Goal: Task Accomplishment & Management: Use online tool/utility

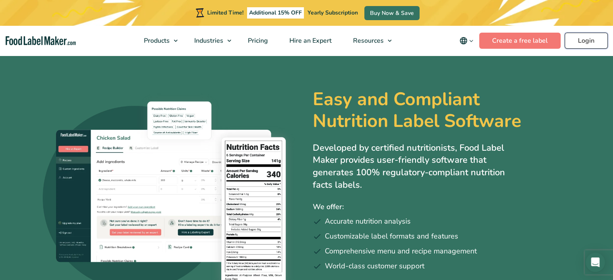
click at [592, 39] on link "Login" at bounding box center [586, 41] width 43 height 16
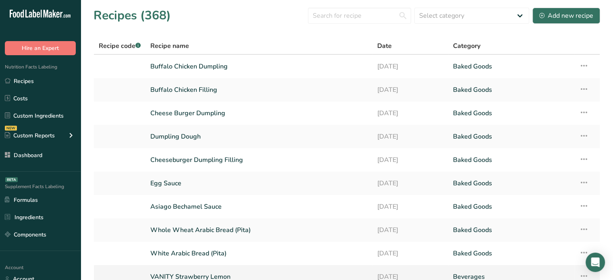
click at [241, 275] on link "VANITY Strawberry Lemon" at bounding box center [258, 276] width 217 height 17
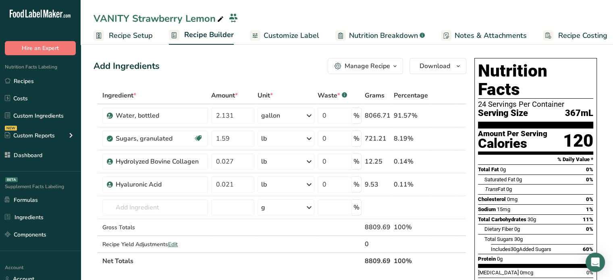
click at [185, 264] on th "Net Totals" at bounding box center [232, 260] width 262 height 17
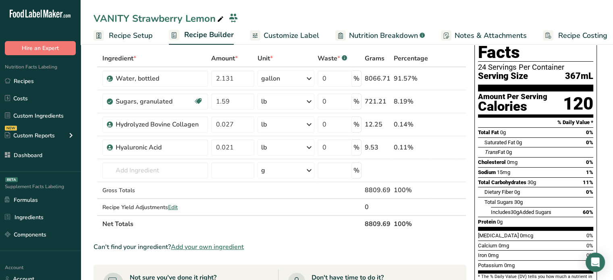
scroll to position [48, 0]
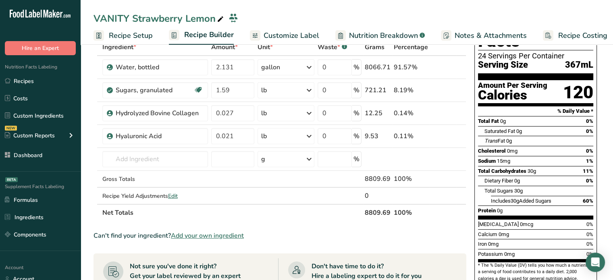
click at [201, 235] on span "Add your own ingredient" at bounding box center [207, 236] width 73 height 10
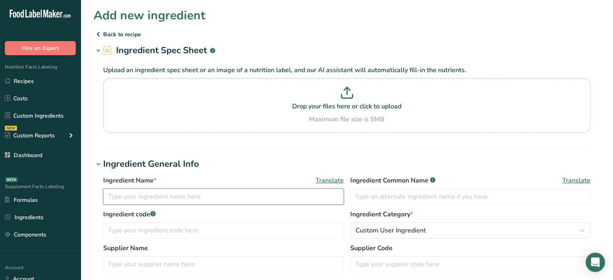
click at [168, 199] on input "text" at bounding box center [223, 197] width 241 height 16
paste input "Strawberry Natural Flavor"
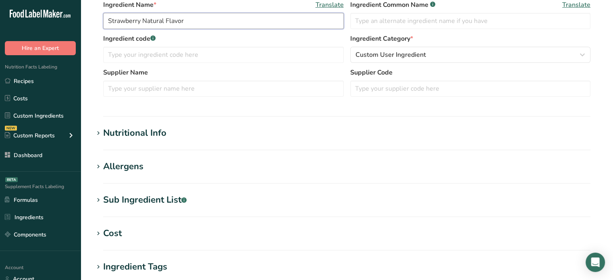
scroll to position [180, 0]
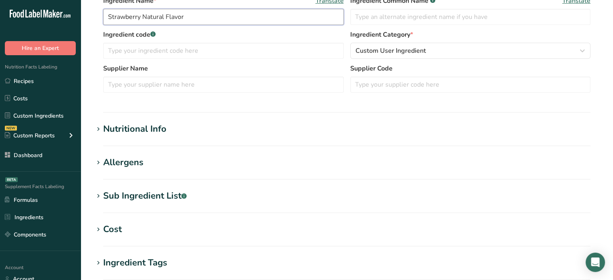
type input "Strawberry Natural Flavor"
click at [247, 125] on h1 "Nutritional Info" at bounding box center [346, 128] width 507 height 13
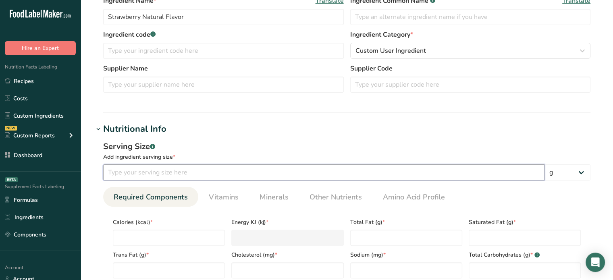
click at [168, 167] on input "number" at bounding box center [323, 172] width 441 height 16
type input "100"
click at [138, 242] on input "number" at bounding box center [169, 238] width 112 height 16
type input "4"
type KJ "16.7"
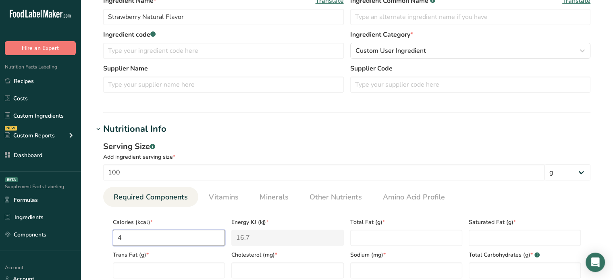
type input "48"
type KJ "200.8"
type input "480"
type KJ "2008.3"
type input "480"
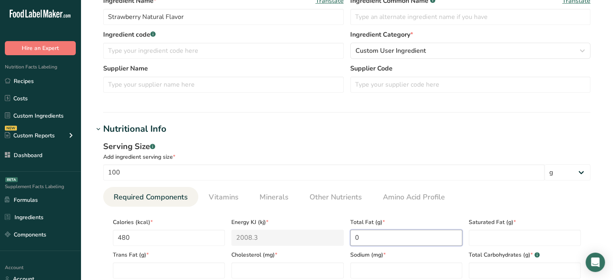
type Fat "0"
type Carbohydrates "30"
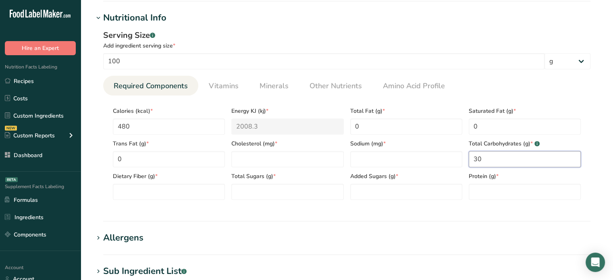
scroll to position [309, 0]
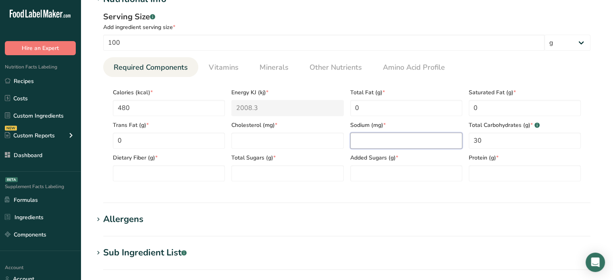
click at [376, 138] on input "number" at bounding box center [406, 141] width 112 height 16
type input "0"
click at [300, 142] on input "0" at bounding box center [287, 141] width 112 height 16
type input "0"
click at [181, 171] on Fiber "0" at bounding box center [169, 173] width 112 height 16
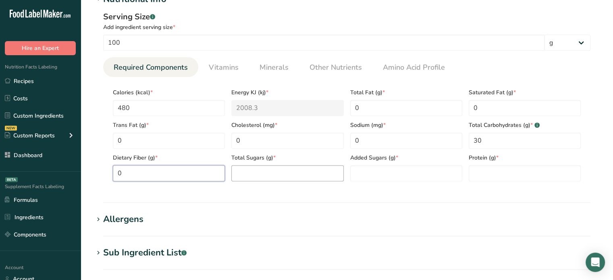
type Fiber "0"
click at [273, 171] on Sugars "0" at bounding box center [287, 173] width 112 height 16
type Sugars "0"
click at [393, 169] on Sugars "number" at bounding box center [406, 173] width 112 height 16
click at [475, 174] on input "number" at bounding box center [525, 173] width 112 height 16
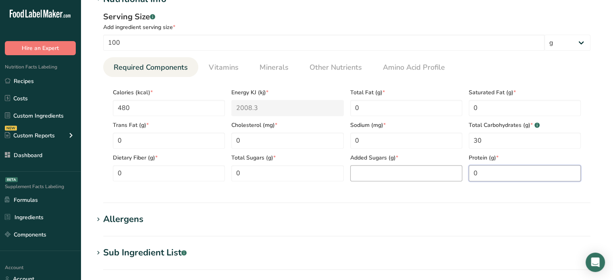
type input "0"
click at [413, 177] on Sugars "number" at bounding box center [406, 173] width 112 height 16
type Sugars "0"
drag, startPoint x: 601, startPoint y: 164, endPoint x: 619, endPoint y: 169, distance: 18.0
click at [612, 169] on html ".a-20{fill:#fff;} Hire an Expert Nutrition Facts Labeling Recipes Costs Custom …" at bounding box center [306, 96] width 613 height 811
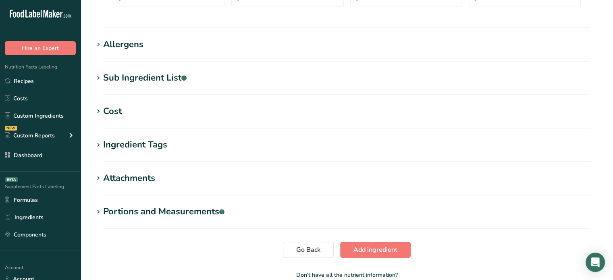
scroll to position [484, 0]
click at [170, 76] on div "Sub Ingredient List .a-a{fill:#347362;}.b-a{fill:#fff;}" at bounding box center [144, 78] width 83 height 13
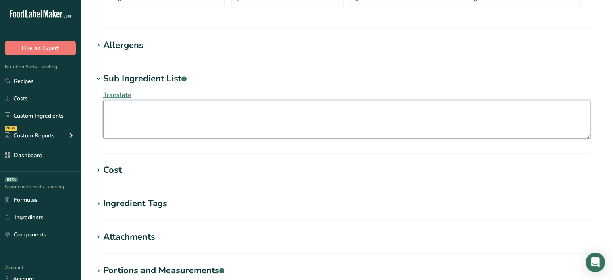
click at [174, 122] on textarea at bounding box center [346, 119] width 487 height 39
click at [185, 109] on textarea "Ethanol, Glycerin," at bounding box center [346, 119] width 487 height 39
paste textarea "Glycerine"
drag, startPoint x: 254, startPoint y: 116, endPoint x: 118, endPoint y: 106, distance: 136.6
click at [118, 106] on textarea "Ethanol, Glycerin, Glycerine, Water" at bounding box center [346, 119] width 487 height 39
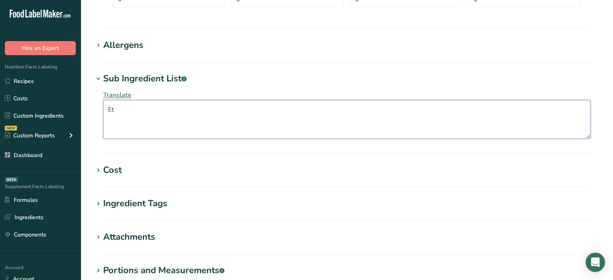
type textarea "E"
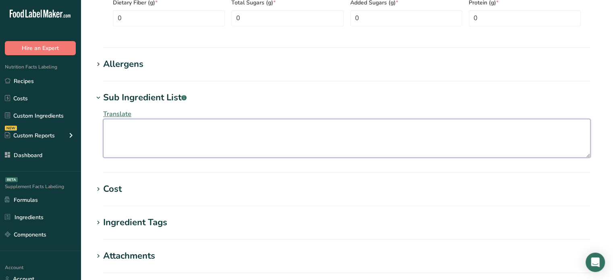
scroll to position [588, 0]
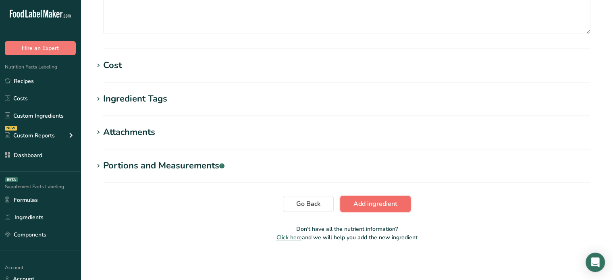
click at [404, 197] on button "Add ingredient" at bounding box center [375, 204] width 71 height 16
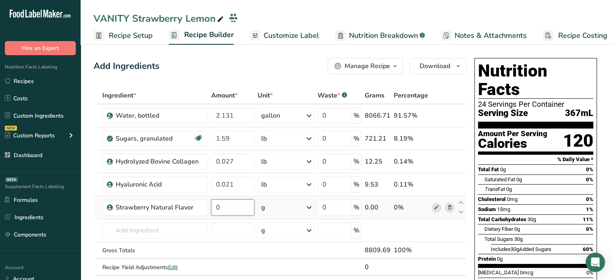
drag, startPoint x: 216, startPoint y: 209, endPoint x: 221, endPoint y: 210, distance: 5.5
click at [221, 210] on input "0" at bounding box center [232, 207] width 43 height 16
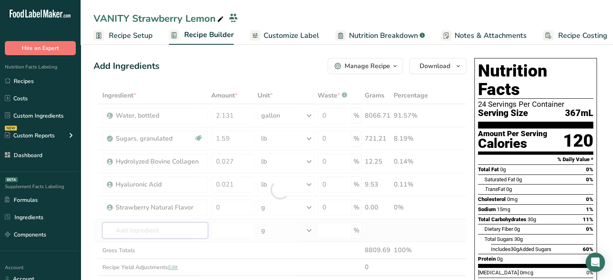
click at [177, 222] on div "Ingredient * Amount * Unit * Waste * .a-a{fill:#347362;}.b-a{fill:#fff;} Grams …" at bounding box center [279, 190] width 373 height 206
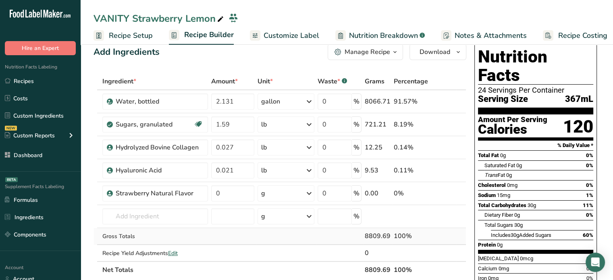
click at [206, 247] on tbody "Water, bottled 2.131 gallon Weight Units g kg mg See more Volume Units l Volume…" at bounding box center [280, 175] width 372 height 171
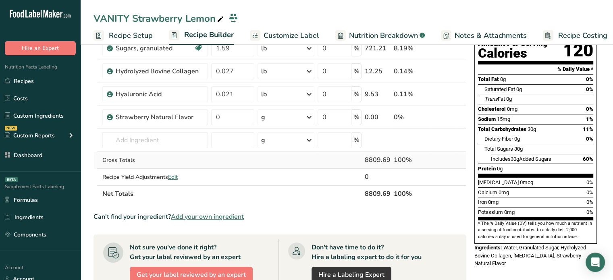
scroll to position [97, 0]
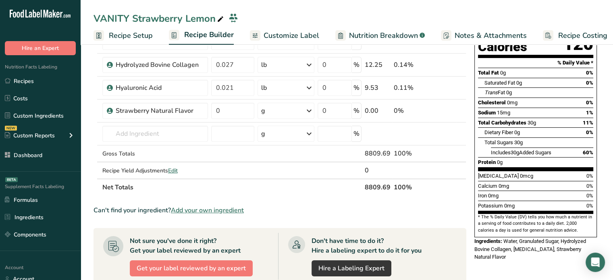
click at [222, 210] on span "Add your own ingredient" at bounding box center [207, 211] width 73 height 10
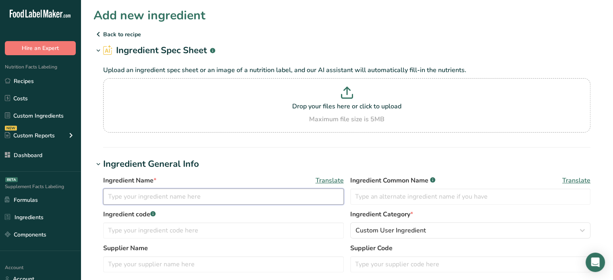
click at [223, 189] on input "text" at bounding box center [223, 197] width 241 height 16
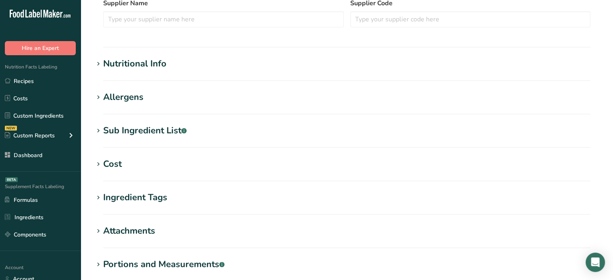
type input "Lemon Extract Natural Flavor"
click at [210, 64] on h1 "Nutritional Info" at bounding box center [346, 63] width 507 height 13
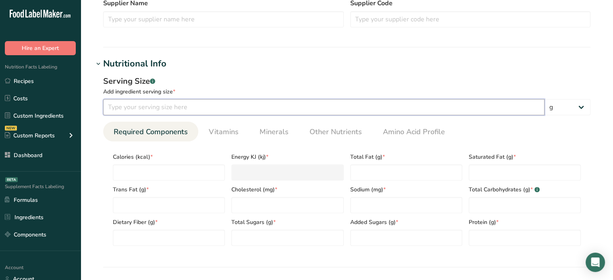
click at [200, 103] on input "number" at bounding box center [323, 107] width 441 height 16
type input "100"
click at [189, 171] on input "number" at bounding box center [169, 172] width 112 height 16
type input "4"
type KJ "16.7"
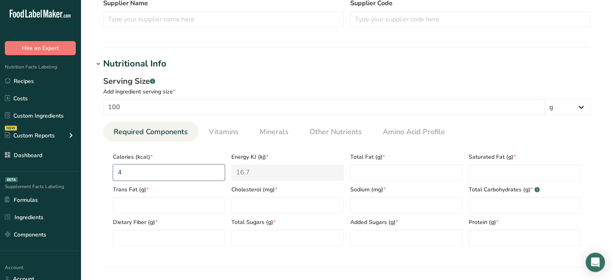
type input "48"
type KJ "200.8"
type input "480"
type KJ "2008.3"
type input "480"
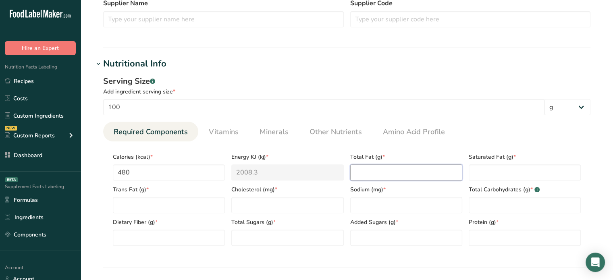
click at [395, 170] on Fat "number" at bounding box center [406, 172] width 112 height 16
type Fat "0"
type input "0"
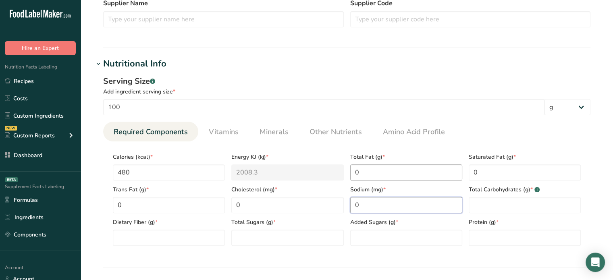
type input "0"
type Carbohydrates "0"
type Carbohydrates "30"
type Fiber "0"
type Sugars "0"
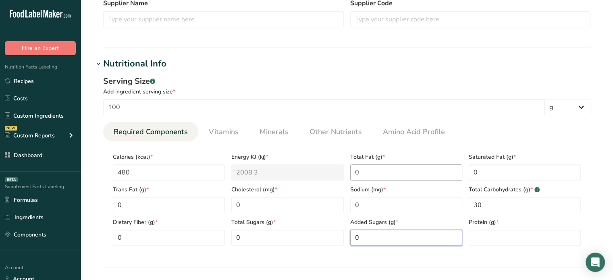
type Sugars "0"
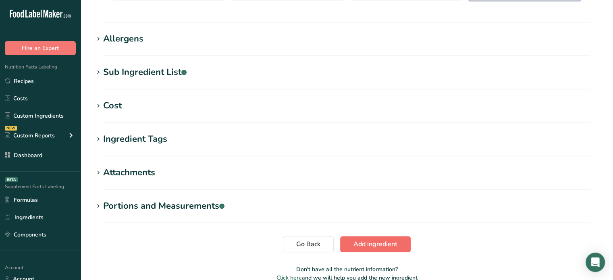
type input "0"
click at [386, 249] on button "Add ingredient" at bounding box center [375, 244] width 71 height 16
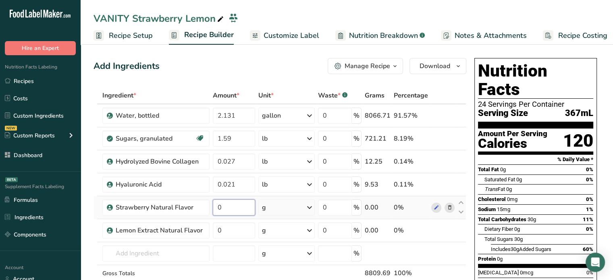
click at [227, 211] on input "0" at bounding box center [234, 207] width 43 height 16
paste input "0.0064"
type input "0.0064"
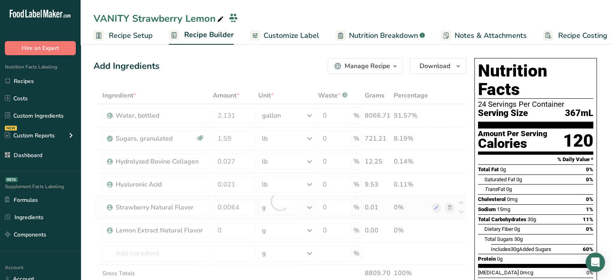
click at [280, 203] on div "Ingredient * Amount * Unit * Waste * .a-a{fill:#347362;}.b-a{fill:#fff;} Grams …" at bounding box center [279, 201] width 373 height 228
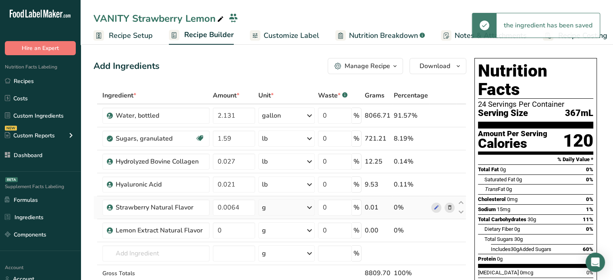
click at [280, 203] on div "g" at bounding box center [286, 207] width 56 height 16
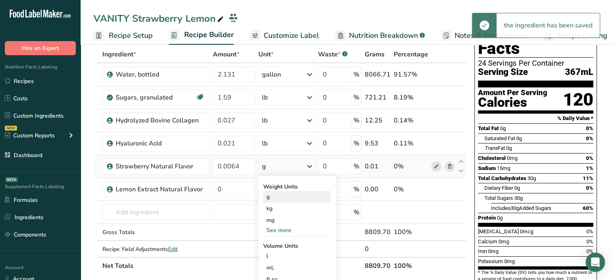
scroll to position [48, 0]
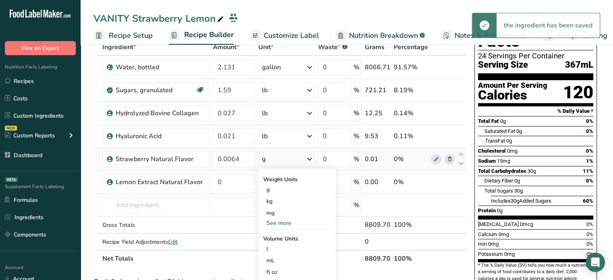
click at [284, 223] on div "See more" at bounding box center [297, 223] width 68 height 8
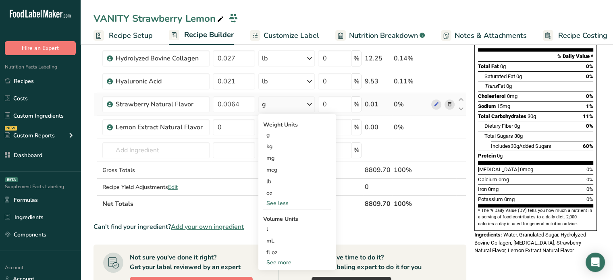
scroll to position [145, 0]
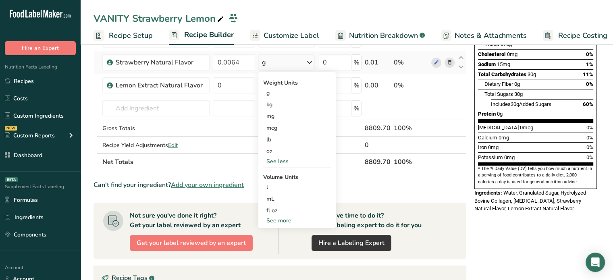
click at [284, 218] on div "See more" at bounding box center [297, 220] width 68 height 8
select select "22"
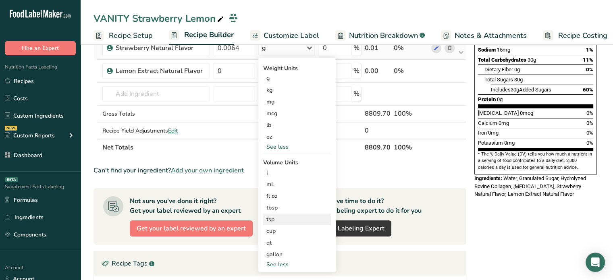
scroll to position [161, 0]
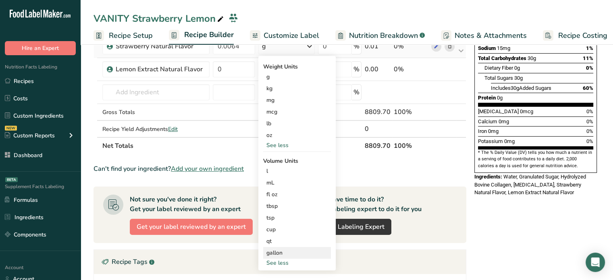
click at [280, 251] on div "gallon" at bounding box center [296, 253] width 61 height 8
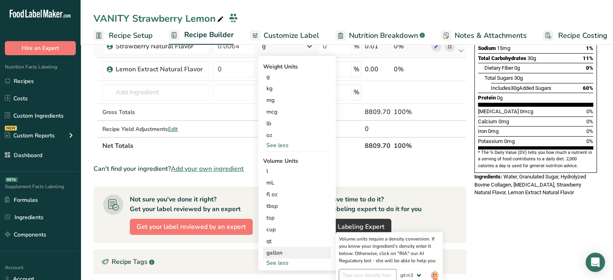
click at [372, 276] on input "number" at bounding box center [368, 275] width 58 height 12
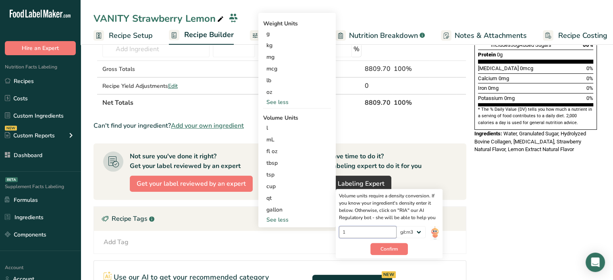
scroll to position [205, 0]
type input "1"
click at [385, 251] on button "Confirm" at bounding box center [388, 249] width 37 height 12
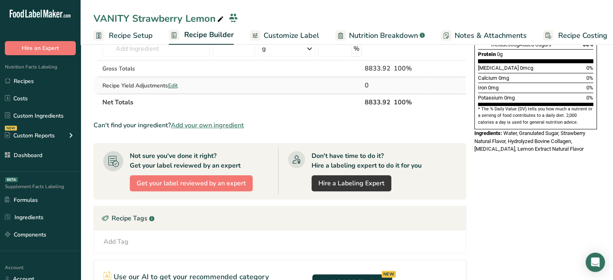
click at [272, 87] on td at bounding box center [287, 85] width 60 height 16
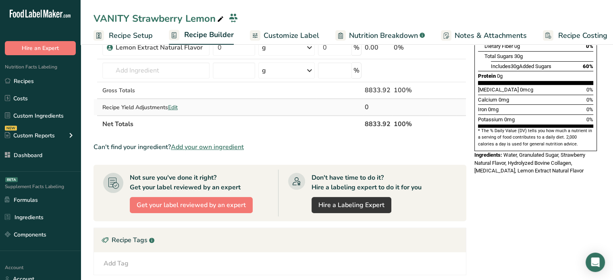
scroll to position [172, 0]
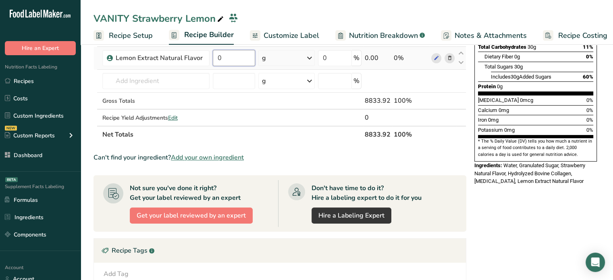
click at [248, 64] on input "0" at bounding box center [234, 58] width 43 height 16
paste input "0.002"
type input "0.002"
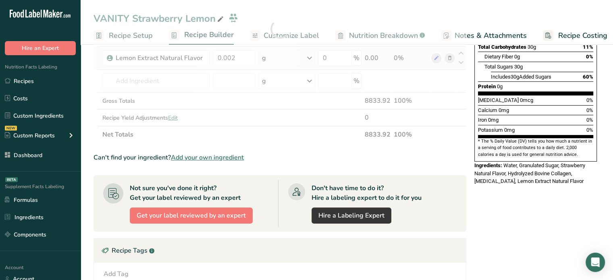
click at [279, 60] on div "Ingredient * Amount * Unit * Waste * .a-a{fill:#347362;}.b-a{fill:#fff;} Grams …" at bounding box center [279, 29] width 373 height 228
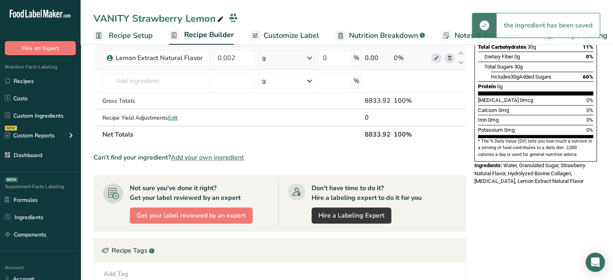
click at [279, 60] on div "g" at bounding box center [286, 58] width 56 height 16
click at [276, 182] on div "See more" at bounding box center [297, 181] width 68 height 8
select select "22"
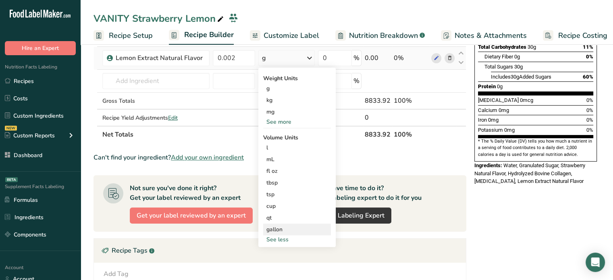
click at [280, 234] on div "gallon Volume units require a density conversion. If you know your ingredient's…" at bounding box center [297, 230] width 68 height 12
click at [282, 230] on div "gallon" at bounding box center [296, 229] width 61 height 8
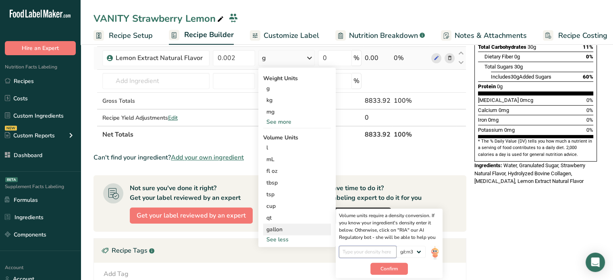
click at [361, 249] on input "number" at bounding box center [368, 252] width 58 height 12
type input "1"
click at [390, 269] on span "Confirm" at bounding box center [388, 268] width 17 height 7
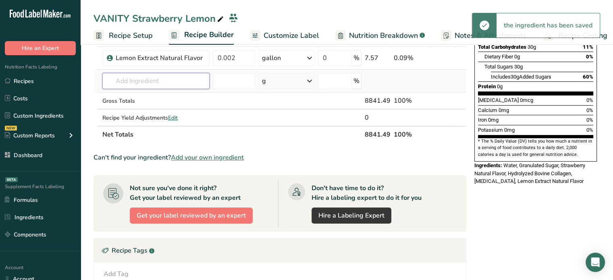
click at [151, 78] on input "text" at bounding box center [155, 81] width 107 height 16
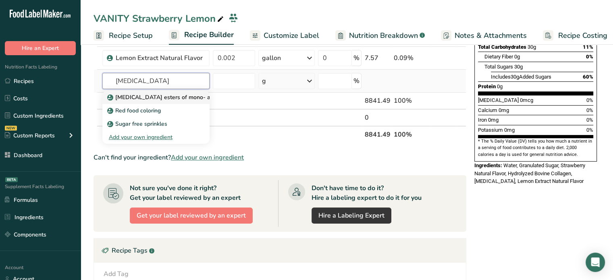
type input "citric acid"
click at [147, 101] on link "Citric acid esters of mono- and diglycerides of fatty acids (E472c)" at bounding box center [155, 97] width 107 height 13
type input "Citric acid esters of mono- and diglycerides of fatty acids (E472c)"
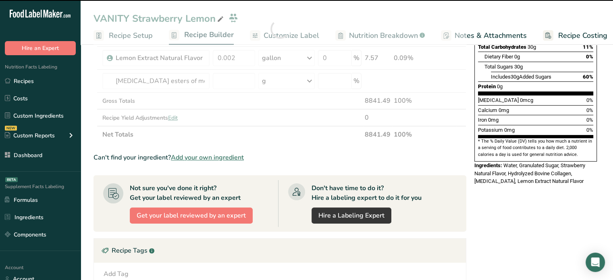
type input "0"
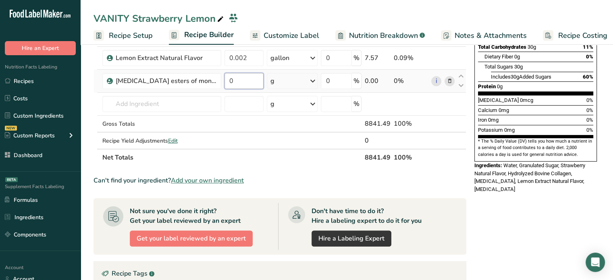
drag, startPoint x: 240, startPoint y: 77, endPoint x: 229, endPoint y: 75, distance: 11.5
click at [229, 75] on input "0" at bounding box center [243, 81] width 39 height 16
paste input ".0048"
type input "0.0048"
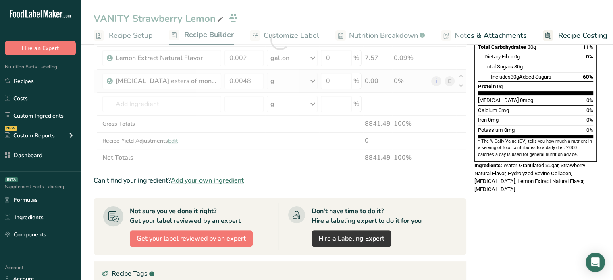
click at [277, 82] on div "Ingredient * Amount * Unit * Waste * .a-a{fill:#347362;}.b-a{fill:#fff;} Grams …" at bounding box center [279, 40] width 373 height 251
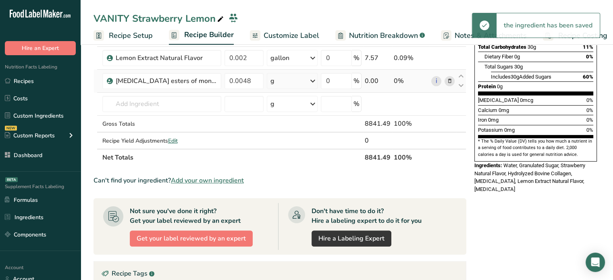
click at [277, 82] on div "g" at bounding box center [292, 81] width 51 height 16
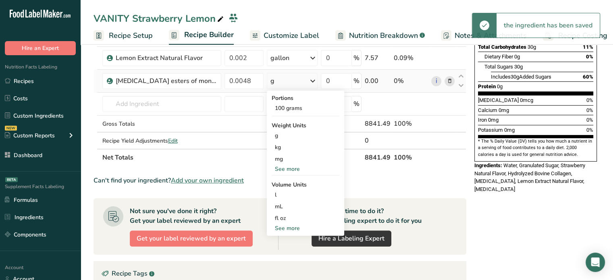
click at [283, 226] on div "See more" at bounding box center [306, 228] width 68 height 8
select select "22"
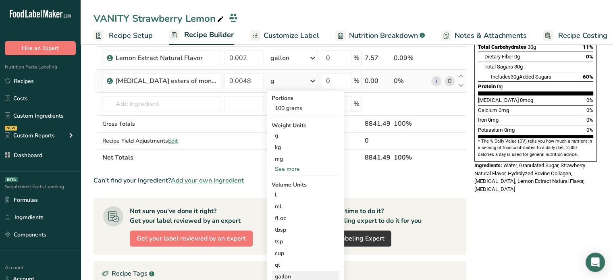
click at [290, 274] on div "gallon" at bounding box center [305, 276] width 61 height 8
click at [392, 266] on div "Volume units require a density conversion. If you know your ingredient's densit…" at bounding box center [397, 273] width 100 height 29
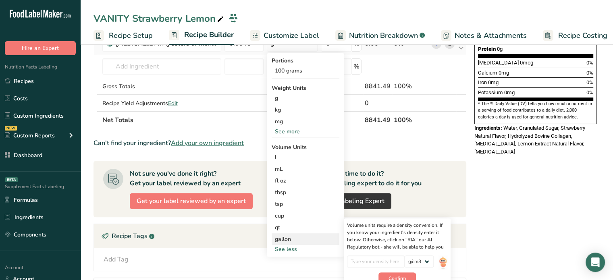
scroll to position [237, 0]
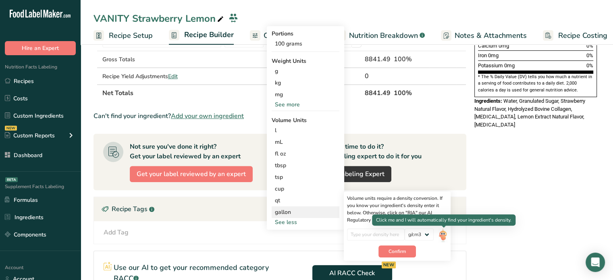
click at [442, 238] on img at bounding box center [442, 235] width 9 height 14
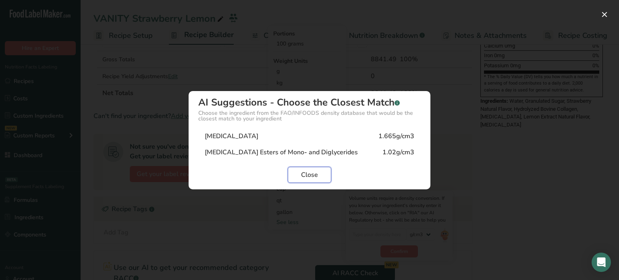
click at [308, 175] on span "Close" at bounding box center [309, 175] width 17 height 10
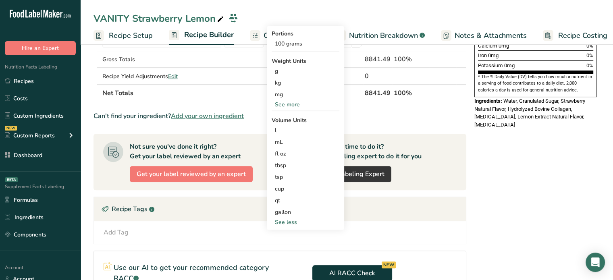
click at [192, 96] on th "Net Totals" at bounding box center [232, 92] width 262 height 17
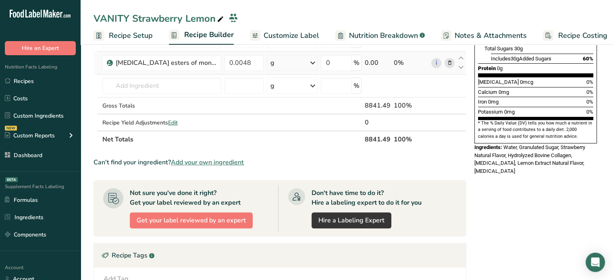
scroll to position [156, 0]
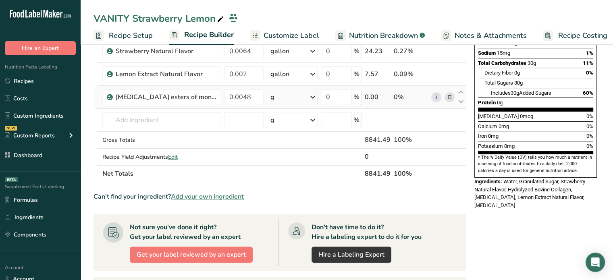
click at [446, 96] on icon at bounding box center [449, 97] width 6 height 8
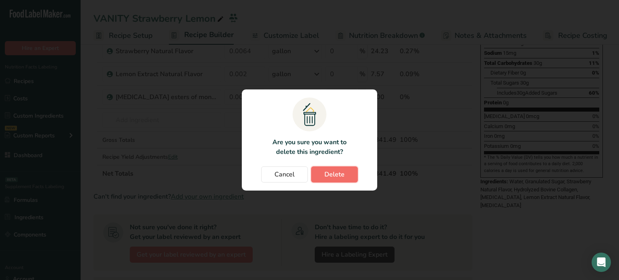
click at [332, 172] on span "Delete" at bounding box center [334, 175] width 20 height 10
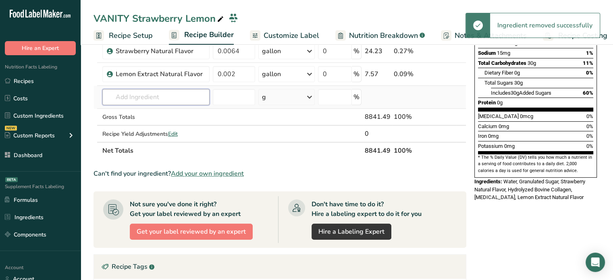
click at [189, 91] on input "text" at bounding box center [155, 97] width 107 height 16
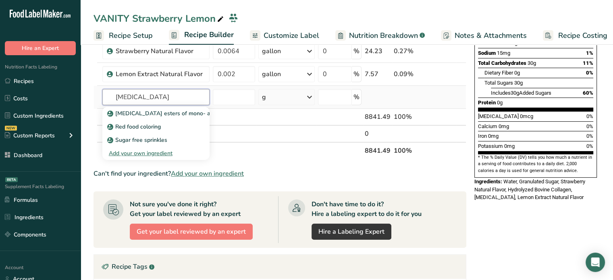
type input "citric acid"
click at [148, 154] on div "Add your own ingredient" at bounding box center [156, 153] width 94 height 8
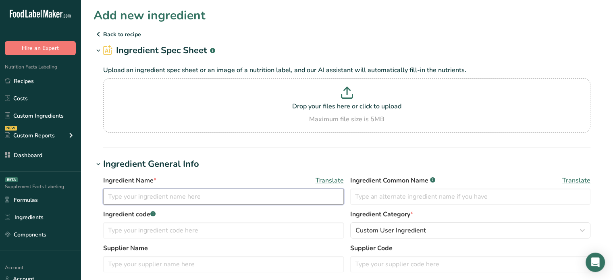
click at [179, 196] on input "text" at bounding box center [223, 197] width 241 height 16
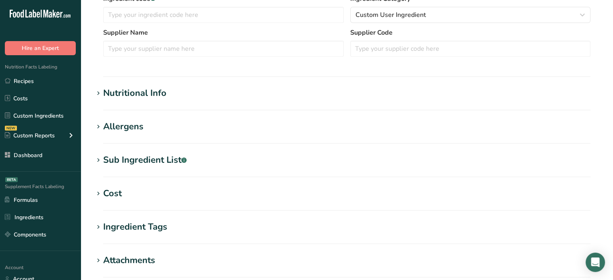
scroll to position [208, 0]
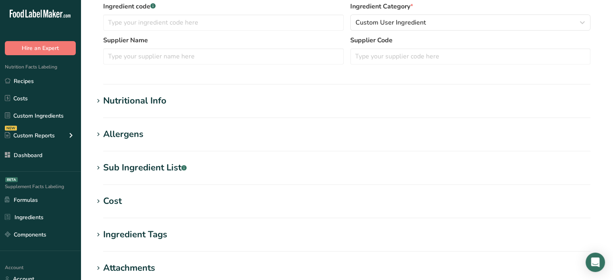
type input "Citric Acid"
click at [335, 81] on section "Ingredient General Info Ingredient Name * Translate Citric Acid Ingredient Comm…" at bounding box center [346, 17] width 507 height 135
click at [233, 104] on h1 "Nutritional Info" at bounding box center [346, 100] width 507 height 13
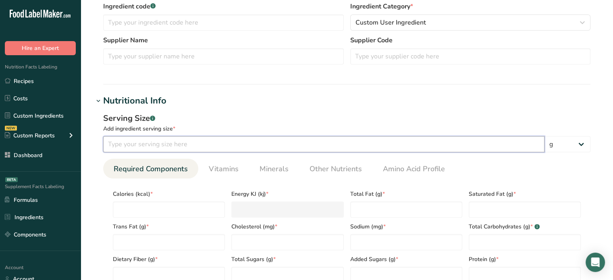
click at [191, 140] on input "number" at bounding box center [323, 144] width 441 height 16
type input "100"
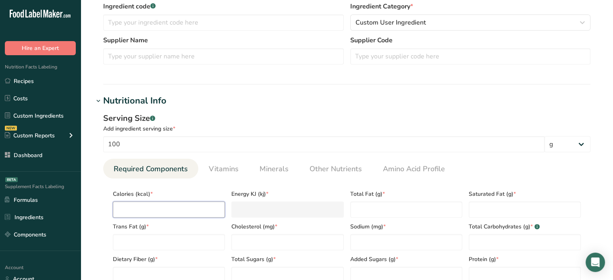
click at [175, 212] on input "number" at bounding box center [169, 209] width 112 height 16
type input "0"
type KJ "0"
type input "0"
type Fat "0"
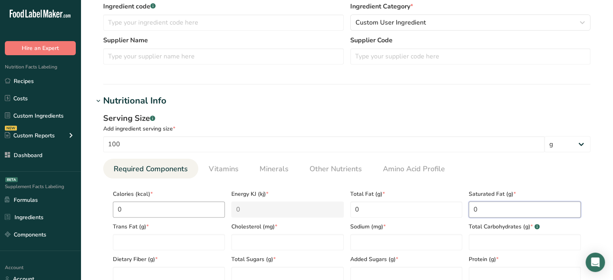
type Fat "0"
type input "0"
type Carbohydrates "0"
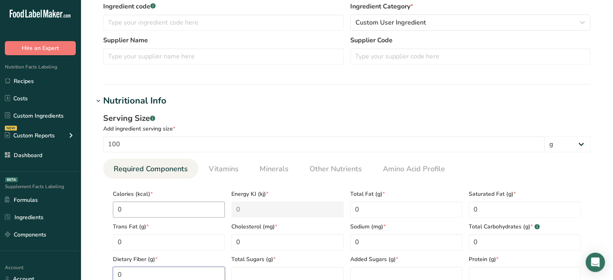
scroll to position [210, 0]
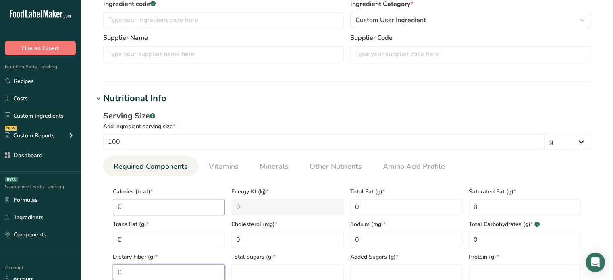
type Fiber "0"
type Sugars "0"
type input "0"
click at [379, 277] on Sugars "number" at bounding box center [406, 272] width 112 height 16
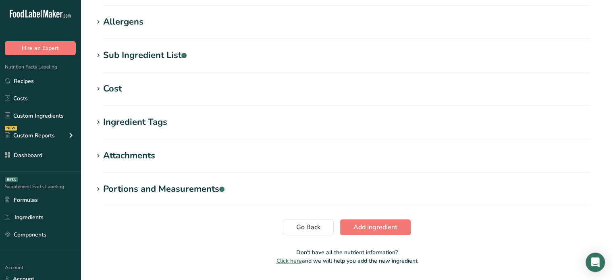
scroll to position [524, 0]
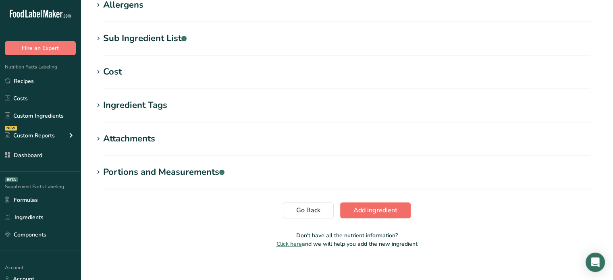
type Sugars "0"
click at [398, 211] on button "Add ingredient" at bounding box center [375, 210] width 71 height 16
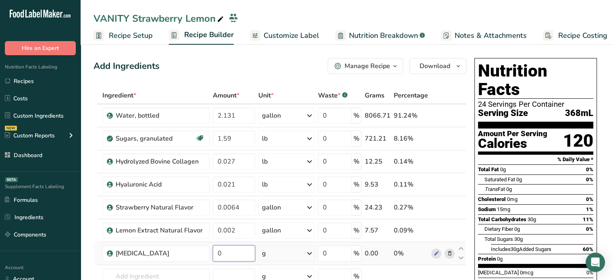
drag, startPoint x: 242, startPoint y: 252, endPoint x: 215, endPoint y: 251, distance: 26.6
click at [215, 251] on input "0" at bounding box center [234, 253] width 43 height 16
paste input ".0048"
type input "0.0048"
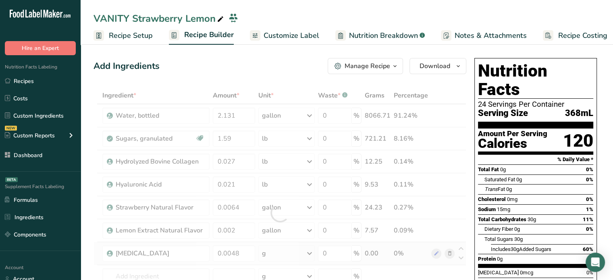
click at [287, 258] on div "Ingredient * Amount * Unit * Waste * .a-a{fill:#347362;}.b-a{fill:#fff;} Grams …" at bounding box center [279, 212] width 373 height 251
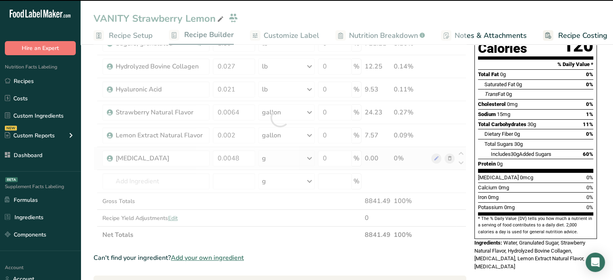
scroll to position [94, 0]
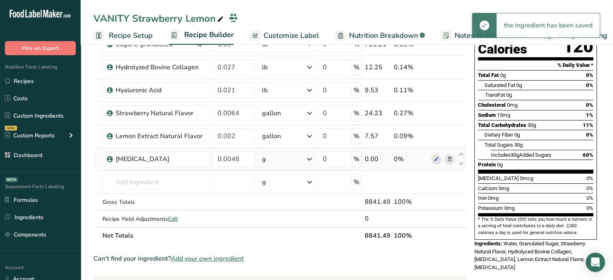
click at [285, 161] on div "g" at bounding box center [286, 159] width 56 height 16
click at [284, 226] on div "See more" at bounding box center [297, 223] width 68 height 8
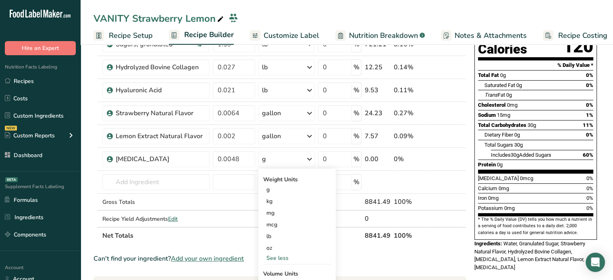
scroll to position [202, 0]
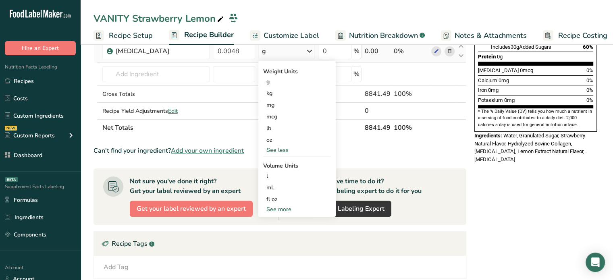
click at [309, 208] on div "See more" at bounding box center [297, 209] width 68 height 8
select select "22"
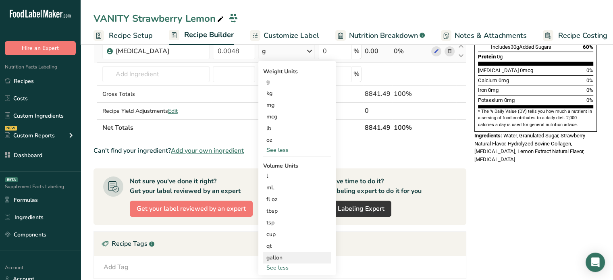
click at [286, 257] on div "gallon" at bounding box center [296, 257] width 61 height 8
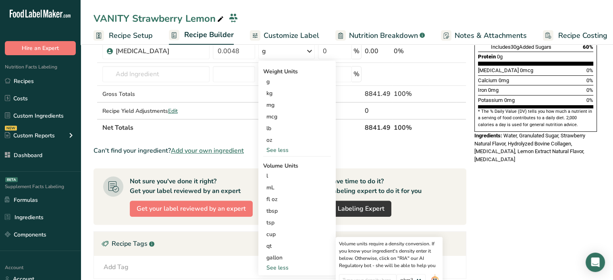
scroll to position [277, 0]
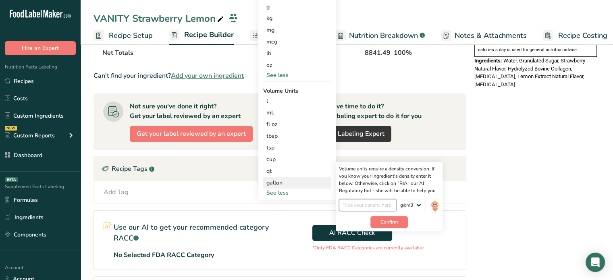
click at [379, 200] on input "number" at bounding box center [368, 205] width 58 height 12
type input "1"
click at [384, 216] on button "Confirm" at bounding box center [388, 222] width 37 height 12
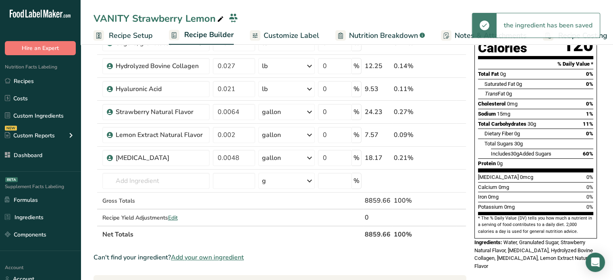
scroll to position [95, 0]
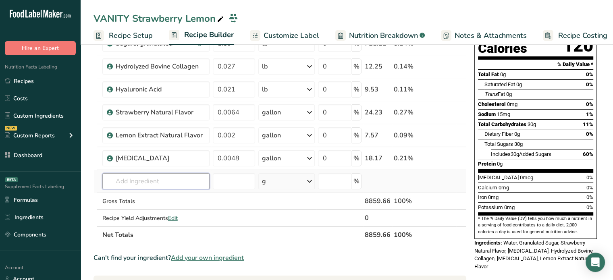
click at [172, 175] on input "text" at bounding box center [155, 181] width 107 height 16
paste input "Bromelain"
type input "Bromelain"
click at [204, 255] on span "Add your own ingredient" at bounding box center [207, 258] width 73 height 10
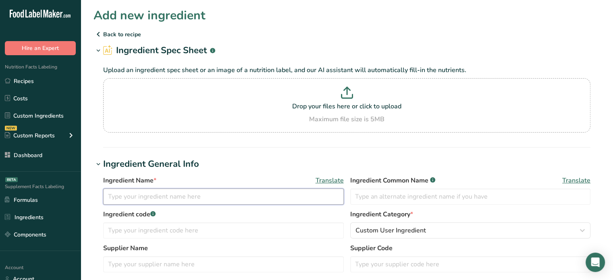
paste input "Bromelain"
click at [168, 201] on input "Bromelain" at bounding box center [223, 197] width 241 height 16
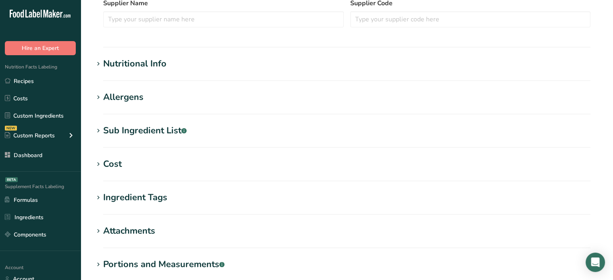
type input "Bromelain"
click at [174, 69] on h1 "Nutritional Info" at bounding box center [346, 63] width 507 height 13
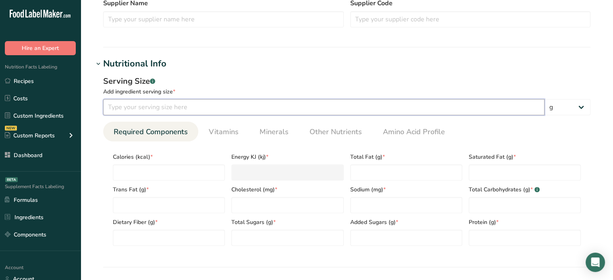
click at [177, 111] on input "number" at bounding box center [323, 107] width 441 height 16
type input "100"
click at [183, 174] on input "number" at bounding box center [169, 172] width 112 height 16
type input "0"
type KJ "0"
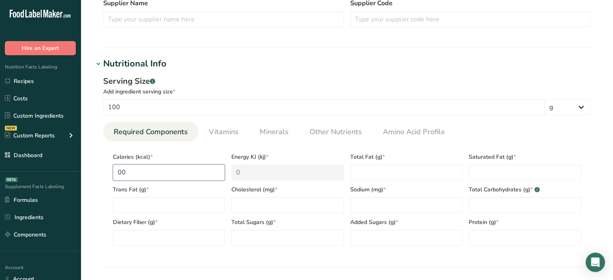
type input "0"
type Fat "0"
type input "0"
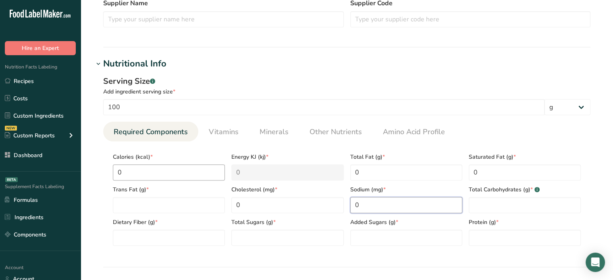
type input "0"
type Carbohydrates "0"
type Fiber "0"
type Sugars "0"
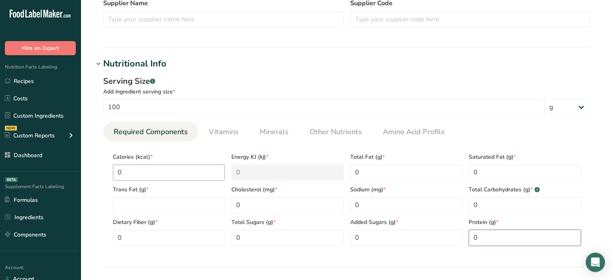
type input "0"
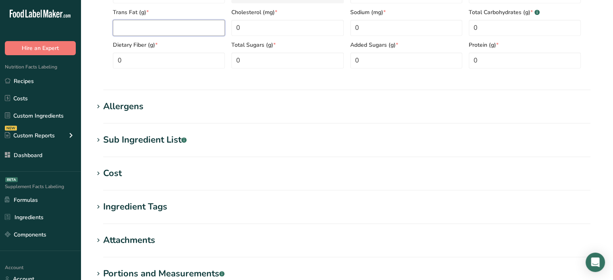
click at [216, 22] on Fat "number" at bounding box center [169, 28] width 112 height 16
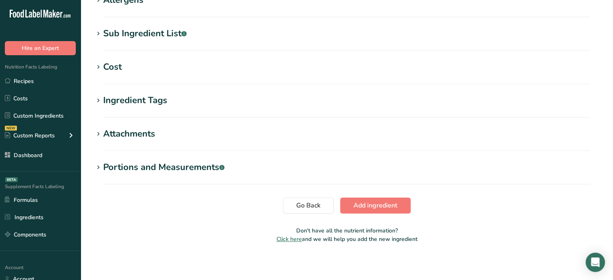
scroll to position [530, 0]
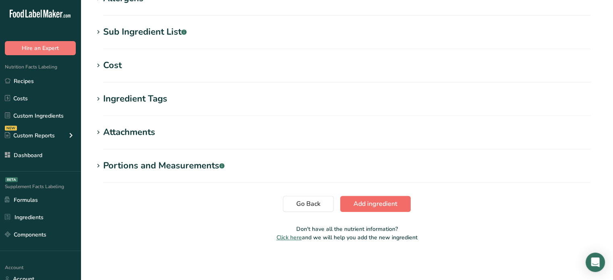
type Fat "0"
click at [386, 206] on span "Add ingredient" at bounding box center [375, 204] width 44 height 10
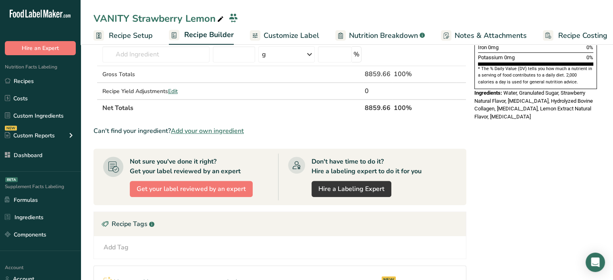
scroll to position [179, 0]
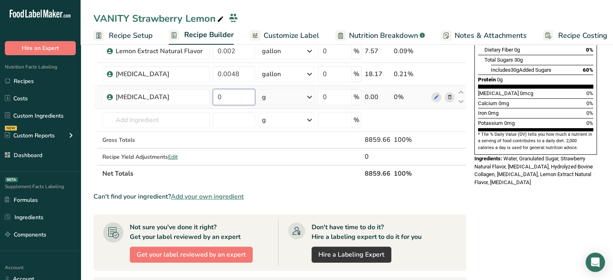
drag, startPoint x: 241, startPoint y: 97, endPoint x: 211, endPoint y: 94, distance: 30.4
click at [211, 94] on td "0" at bounding box center [234, 97] width 46 height 23
paste input ".0159"
type input "0.0159"
click at [291, 101] on div "Ingredient * Amount * Unit * Waste * .a-a{fill:#347362;}.b-a{fill:#fff;} Grams …" at bounding box center [279, 45] width 373 height 274
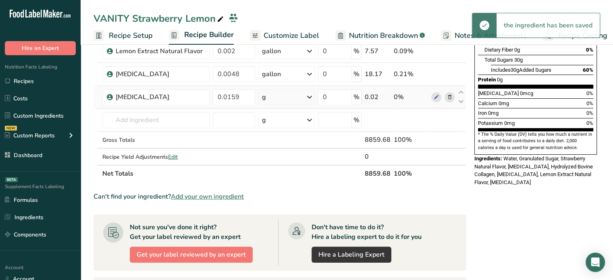
click at [291, 101] on div "g" at bounding box center [286, 97] width 56 height 16
click at [288, 218] on div "See more" at bounding box center [297, 220] width 68 height 8
select select "22"
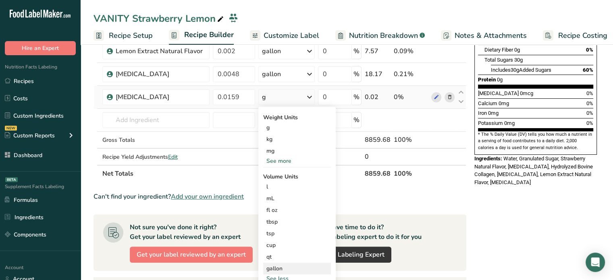
click at [281, 263] on div "gallon Volume units require a density conversion. If you know your ingredient's…" at bounding box center [297, 269] width 68 height 12
click at [303, 267] on div "gallon" at bounding box center [296, 268] width 61 height 8
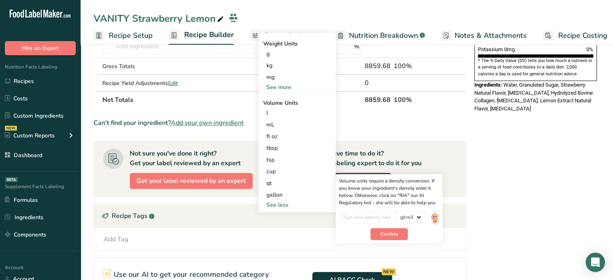
scroll to position [256, 0]
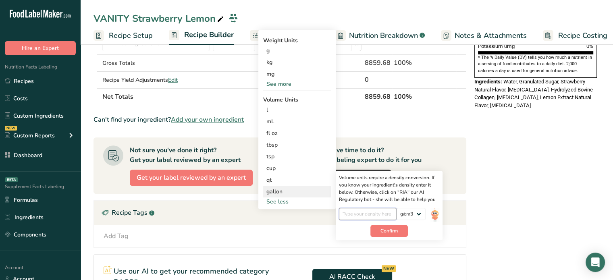
click at [367, 212] on input "number" at bounding box center [368, 214] width 58 height 12
type input "1"
click at [380, 229] on button "Confirm" at bounding box center [388, 231] width 37 height 12
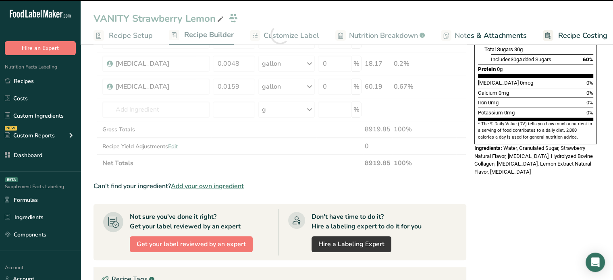
scroll to position [184, 0]
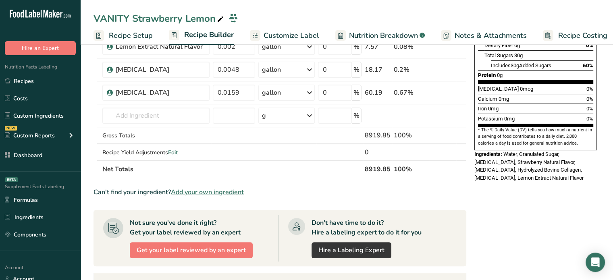
click at [190, 188] on span "Add your own ingredient" at bounding box center [207, 192] width 73 height 10
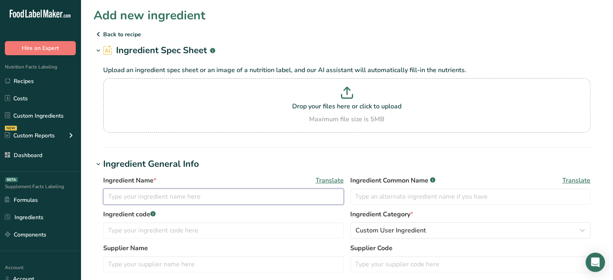
click at [181, 201] on input "text" at bounding box center [223, 197] width 241 height 16
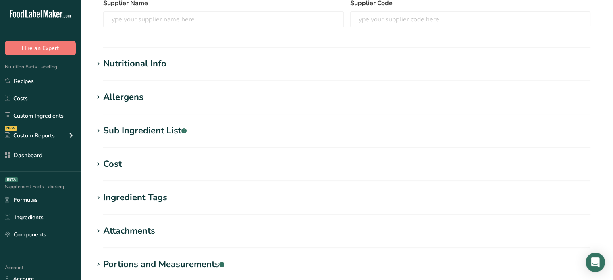
type input "Natural Color"
click at [253, 61] on h1 "Nutritional Info" at bounding box center [346, 63] width 507 height 13
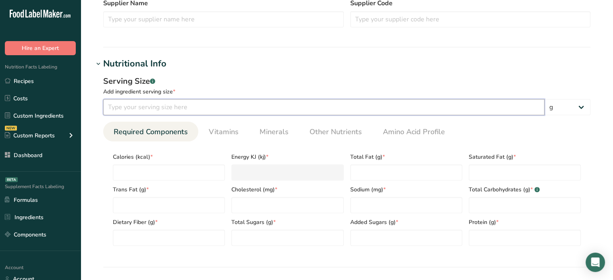
click at [211, 114] on input "number" at bounding box center [323, 107] width 441 height 16
type input "100"
click at [198, 174] on input "number" at bounding box center [169, 172] width 112 height 16
type input "0"
type KJ "0"
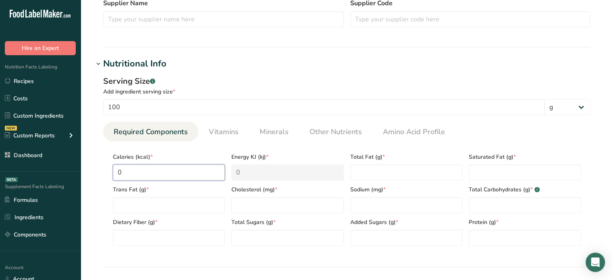
type input "0"
type Fat "0"
type input "0"
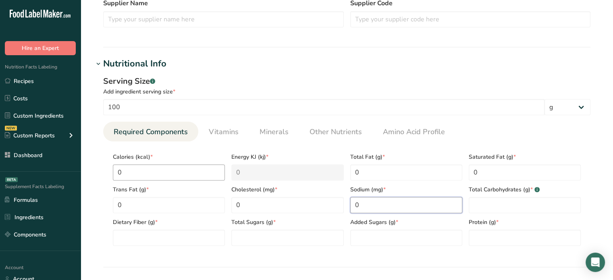
type input "0"
type Carbohydrates "0"
type Fiber "0"
type Sugars "0"
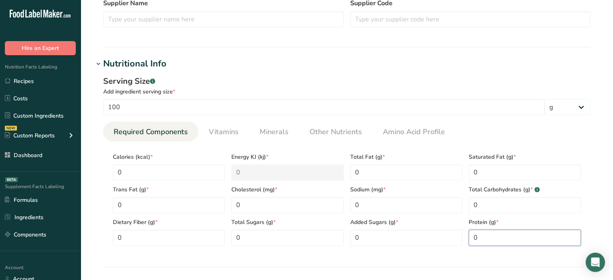
scroll to position [490, 0]
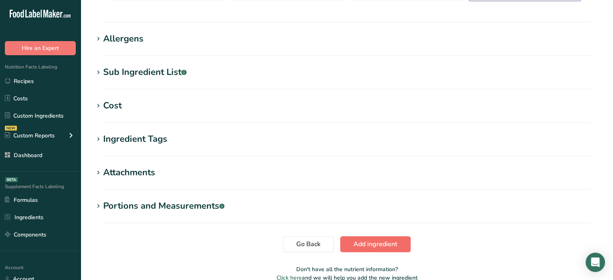
type input "0"
click at [397, 243] on span "Add ingredient" at bounding box center [375, 244] width 44 height 10
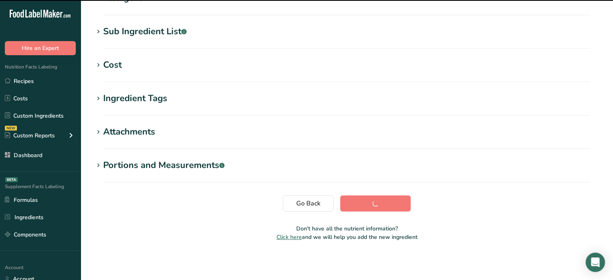
drag, startPoint x: 397, startPoint y: 243, endPoint x: 286, endPoint y: -15, distance: 280.0
click at [286, 0] on html ".a-20{fill:#fff;} Hire an Expert Nutrition Facts Labeling Recipes Costs Custom …" at bounding box center [306, 63] width 613 height 433
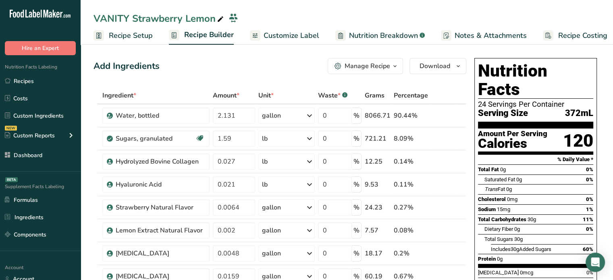
click at [182, 89] on th "Ingredient *" at bounding box center [156, 95] width 110 height 17
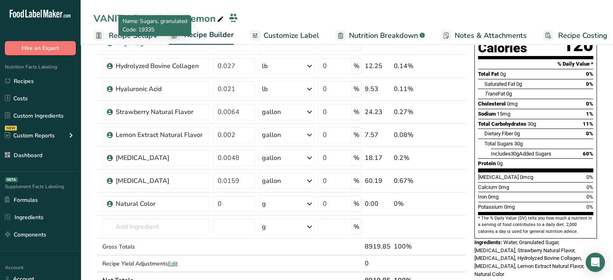
scroll to position [97, 0]
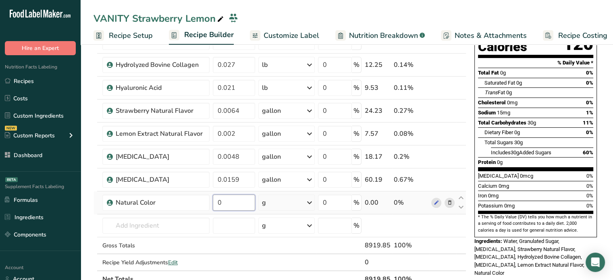
drag, startPoint x: 243, startPoint y: 197, endPoint x: 212, endPoint y: 200, distance: 30.7
click at [213, 200] on input "0" at bounding box center [234, 203] width 43 height 16
paste input "number"
click at [235, 201] on input "0" at bounding box center [234, 203] width 43 height 16
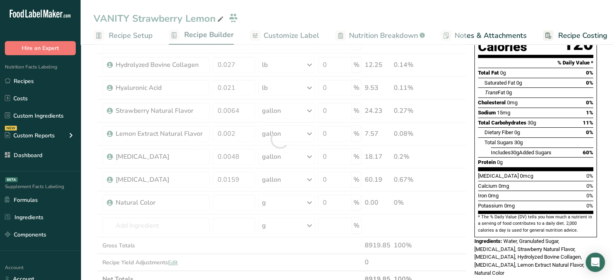
type input "0"
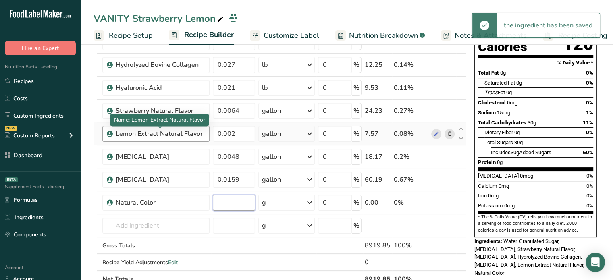
paste input "0.000152"
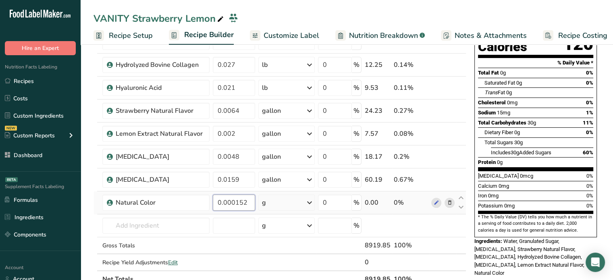
type input "0.000152"
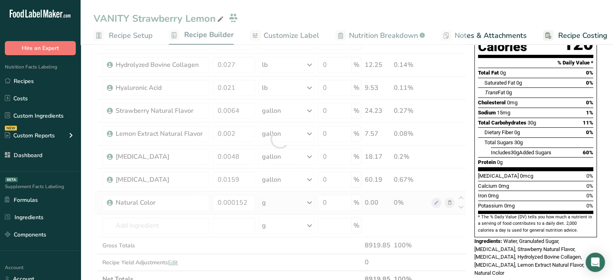
click at [295, 197] on div "Ingredient * Amount * Unit * Waste * .a-a{fill:#347362;}.b-a{fill:#fff;} Grams …" at bounding box center [279, 138] width 373 height 297
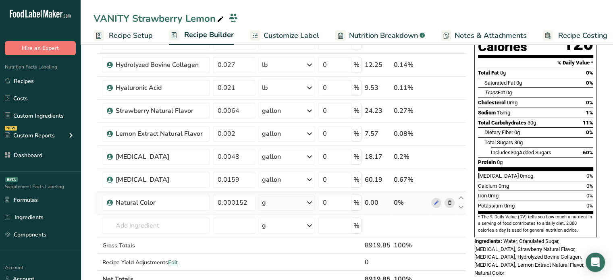
click at [296, 204] on div "g" at bounding box center [286, 203] width 56 height 16
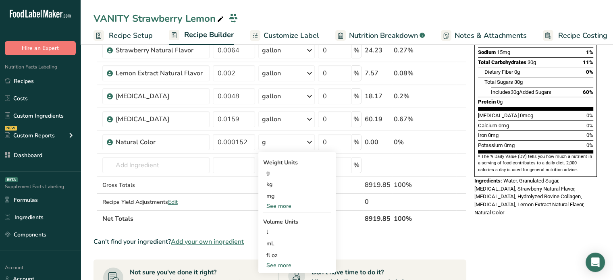
scroll to position [160, 0]
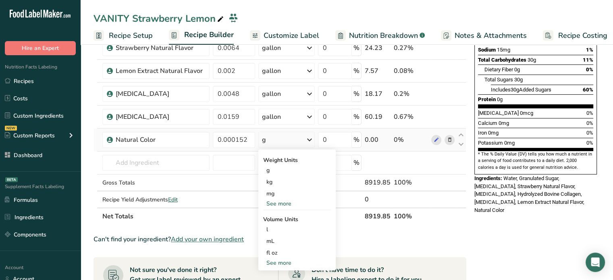
click at [279, 262] on div "See more" at bounding box center [297, 263] width 68 height 8
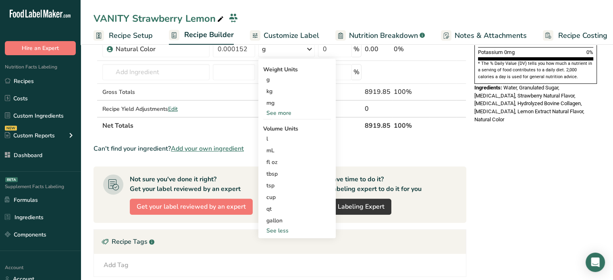
scroll to position [284, 0]
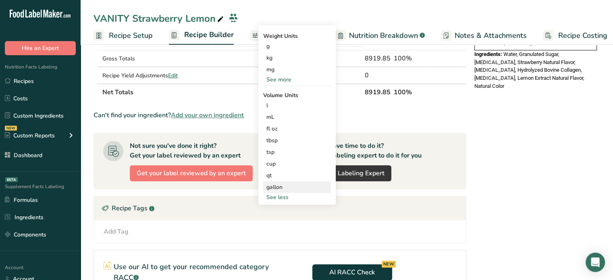
click at [284, 183] on div "gallon" at bounding box center [296, 187] width 61 height 8
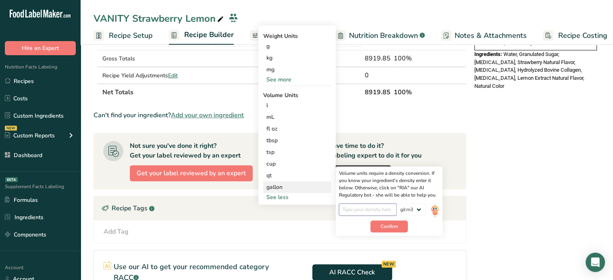
click at [388, 203] on input "number" at bounding box center [368, 209] width 58 height 12
type input "1"
click at [392, 228] on span "Confirm" at bounding box center [388, 226] width 17 height 7
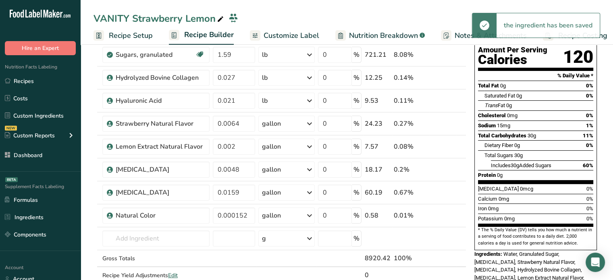
scroll to position [0, 0]
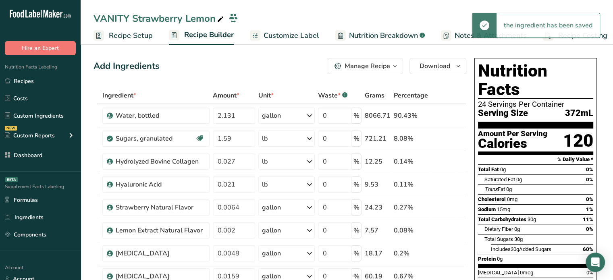
click at [279, 34] on span "Customize Label" at bounding box center [292, 35] width 56 height 11
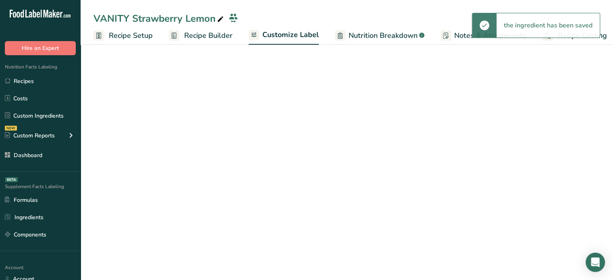
scroll to position [0, 7]
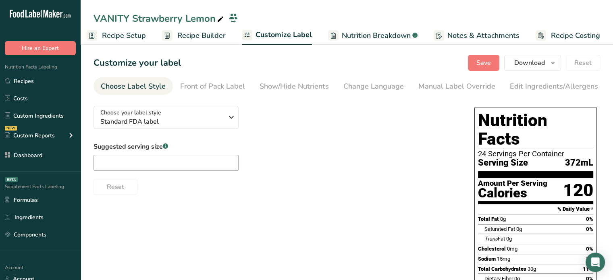
click at [356, 37] on span "Nutrition Breakdown" at bounding box center [376, 35] width 69 height 11
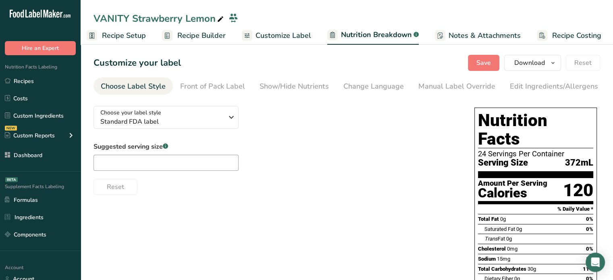
scroll to position [0, 8]
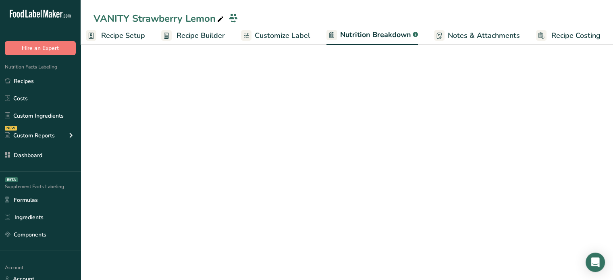
select select "Calories"
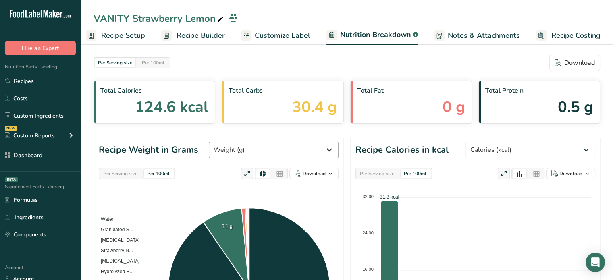
drag, startPoint x: 257, startPoint y: 158, endPoint x: 264, endPoint y: 152, distance: 9.5
click at [264, 152] on header "Recipe Weight in Grams Weight (g) Calories (kcal) Energy KJ (kj) Total Fat (g) …" at bounding box center [218, 150] width 249 height 26
click at [264, 152] on select "Weight (g) Calories (kcal) Energy KJ (kj) Total Fat (g) Saturated Fat (g) Trans…" at bounding box center [274, 150] width 130 height 16
select select "Added Sugars"
click at [239, 142] on select "Weight (g) Calories (kcal) Energy KJ (kj) Total Fat (g) Saturated Fat (g) Trans…" at bounding box center [274, 150] width 130 height 16
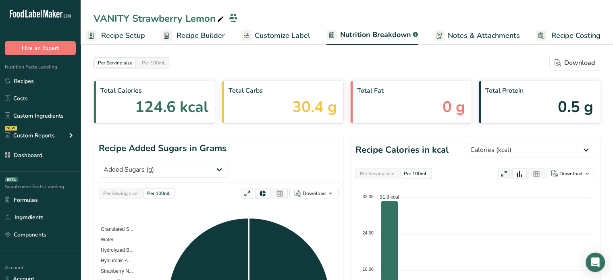
click at [278, 188] on icon at bounding box center [279, 193] width 7 height 11
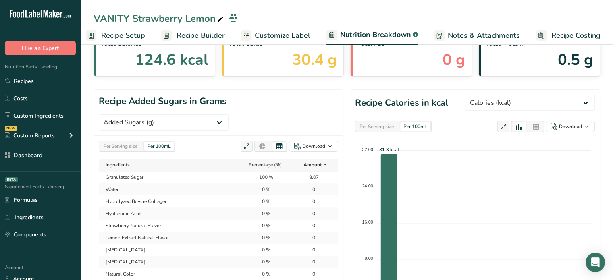
scroll to position [81, 0]
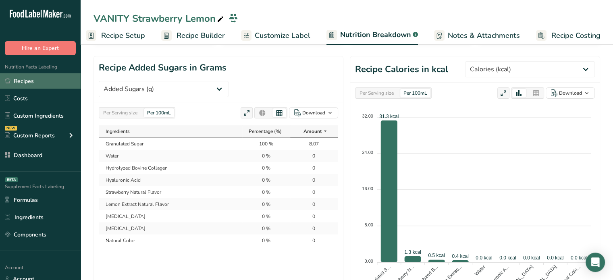
click at [39, 83] on link "Recipes" at bounding box center [40, 80] width 81 height 15
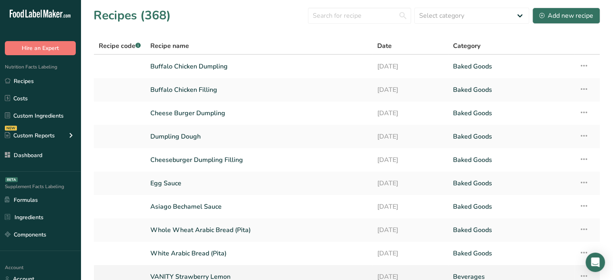
click at [183, 272] on link "VANITY Strawberry Lemon" at bounding box center [258, 276] width 217 height 17
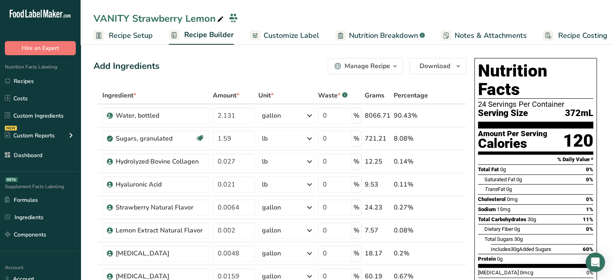
click at [139, 40] on span "Recipe Setup" at bounding box center [131, 35] width 44 height 11
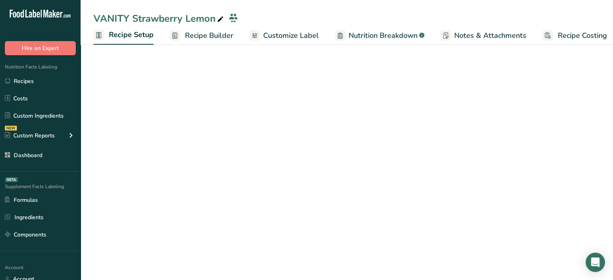
scroll to position [0, 3]
select select "22"
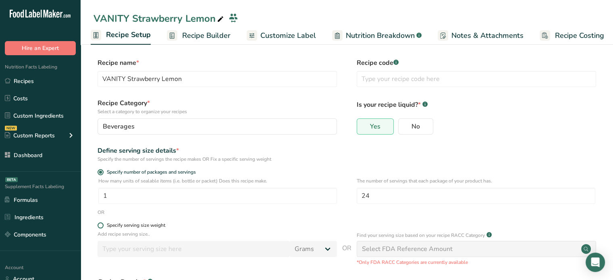
click at [128, 226] on div "Specify serving size weight" at bounding box center [136, 225] width 58 height 6
click at [103, 226] on input "Specify serving size weight" at bounding box center [100, 225] width 5 height 5
radio input "true"
radio input "false"
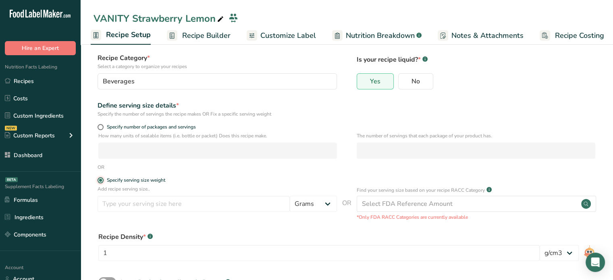
scroll to position [74, 0]
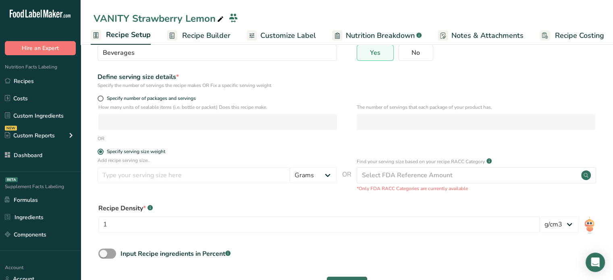
click at [411, 189] on p "*Only FDA RACC Categories are currently available" at bounding box center [476, 188] width 239 height 7
click at [277, 173] on input "number" at bounding box center [194, 175] width 192 height 16
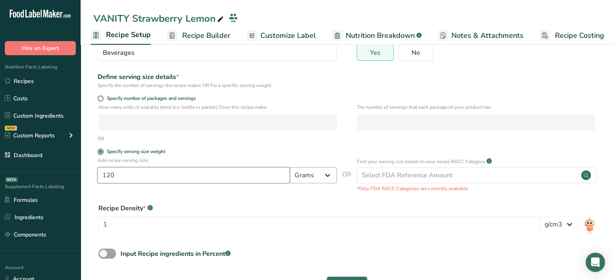
type input "120"
click at [321, 172] on select "Grams kg mg mcg lb oz l mL fl oz tbsp tsp cup qt gallon" at bounding box center [313, 175] width 47 height 16
select select "5"
click at [290, 167] on select "Grams kg mg mcg lb oz l mL fl oz tbsp tsp cup qt gallon" at bounding box center [313, 175] width 47 height 16
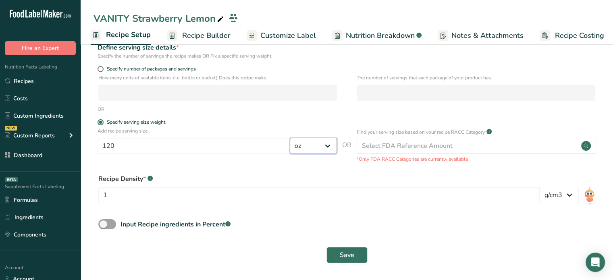
scroll to position [104, 0]
click at [351, 255] on span "Save" at bounding box center [347, 255] width 15 height 10
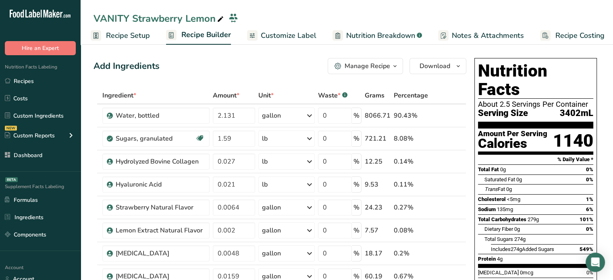
click at [143, 40] on span "Recipe Setup" at bounding box center [128, 35] width 44 height 11
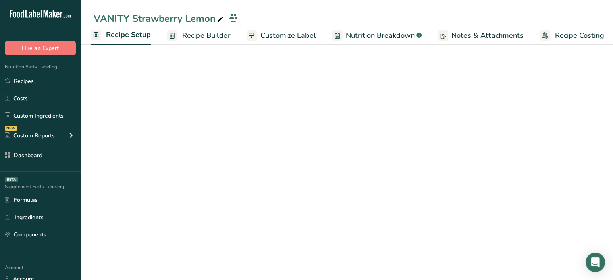
select select "5"
select select "22"
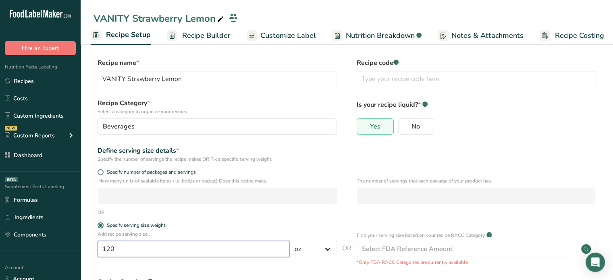
click at [132, 247] on input "120" at bounding box center [194, 249] width 192 height 16
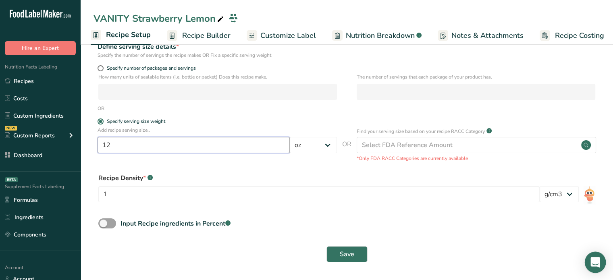
scroll to position [103, 0]
type input "12"
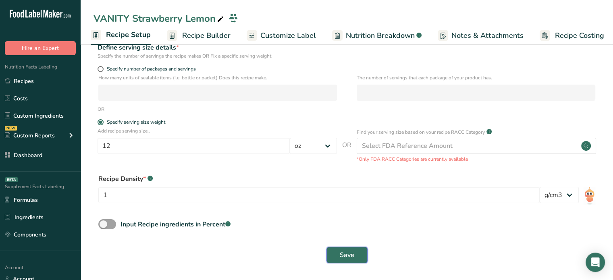
click at [348, 256] on span "Save" at bounding box center [347, 255] width 15 height 10
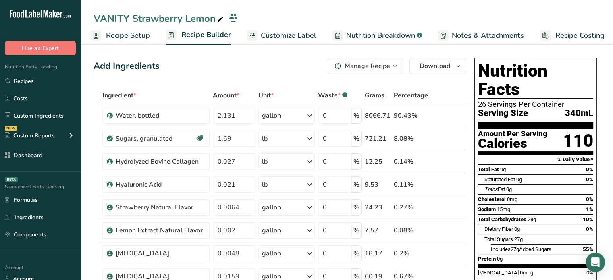
click at [295, 33] on span "Customize Label" at bounding box center [289, 35] width 56 height 11
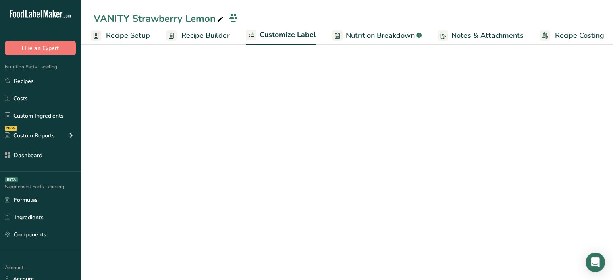
scroll to position [0, 7]
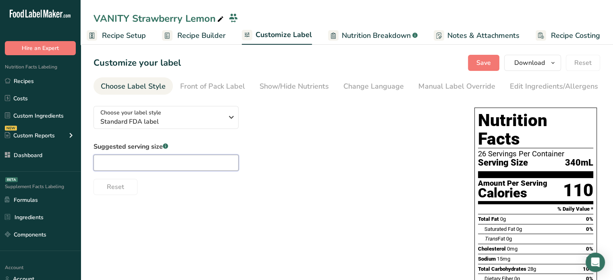
click at [187, 161] on input "text" at bounding box center [165, 163] width 145 height 16
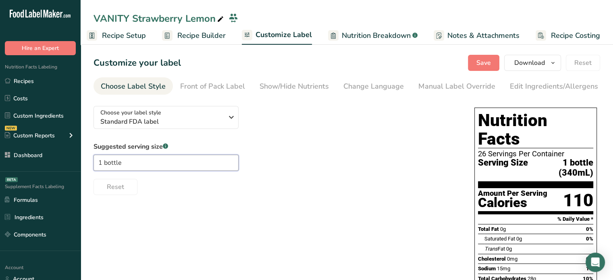
type input "1 bottle"
click at [491, 60] on span "Save" at bounding box center [483, 63] width 15 height 10
click at [437, 86] on div "Manual Label Override" at bounding box center [456, 86] width 77 height 11
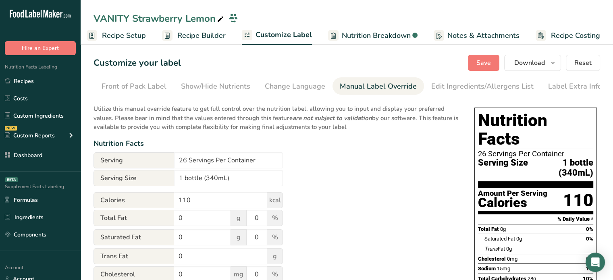
scroll to position [0, 79]
drag, startPoint x: 185, startPoint y: 161, endPoint x: 180, endPoint y: 161, distance: 4.4
click at [180, 161] on input "26 Servings Per Container" at bounding box center [228, 160] width 109 height 16
click at [206, 162] on input "1 Servings Per Container" at bounding box center [228, 160] width 109 height 16
type input "1 Serving Per Container"
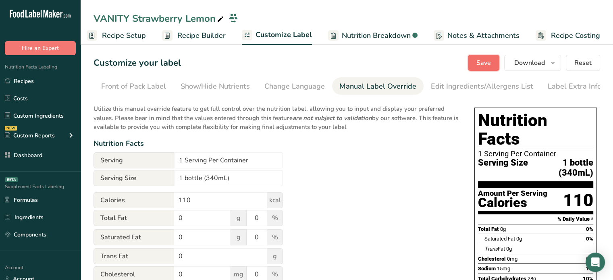
click at [488, 58] on span "Save" at bounding box center [483, 63] width 15 height 10
click at [29, 197] on link "Formulas" at bounding box center [40, 199] width 81 height 15
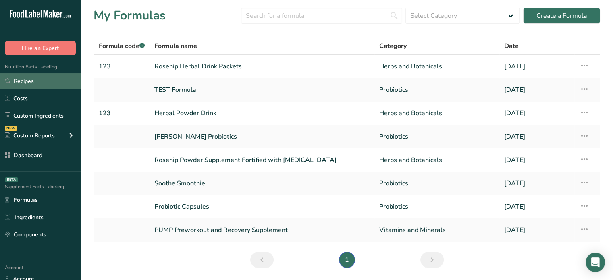
click at [66, 77] on link "Recipes" at bounding box center [40, 80] width 81 height 15
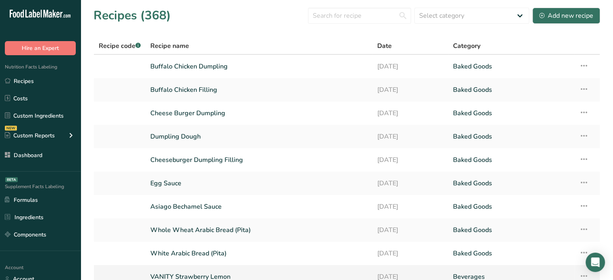
click at [199, 270] on link "VANITY Strawberry Lemon" at bounding box center [258, 276] width 217 height 17
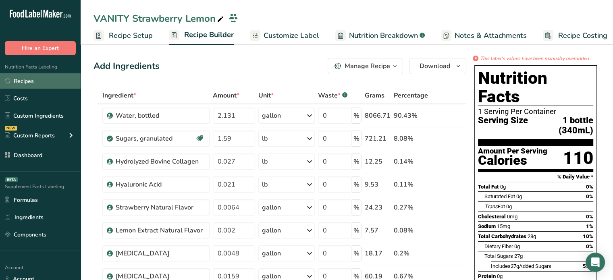
click at [60, 88] on link "Recipes" at bounding box center [40, 80] width 81 height 15
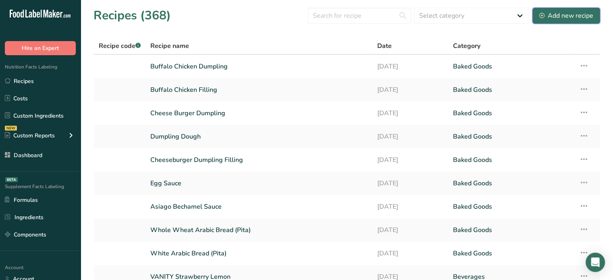
click at [567, 18] on div "Add new recipe" at bounding box center [566, 16] width 54 height 10
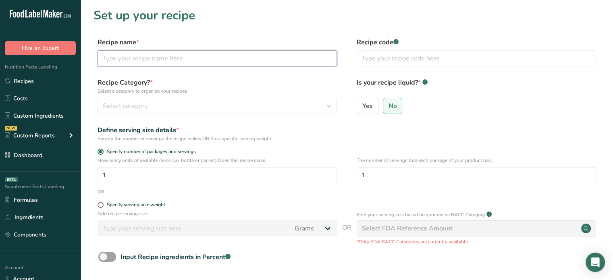
click at [272, 64] on input "text" at bounding box center [217, 58] width 239 height 16
type input "TEST"
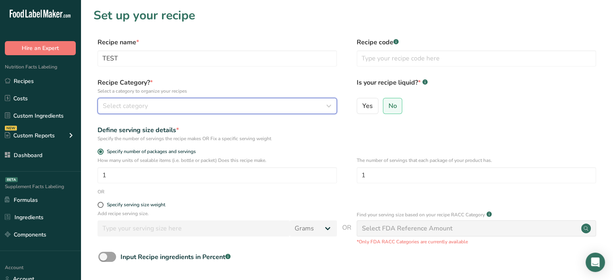
click at [251, 104] on div "Select category" at bounding box center [215, 106] width 224 height 10
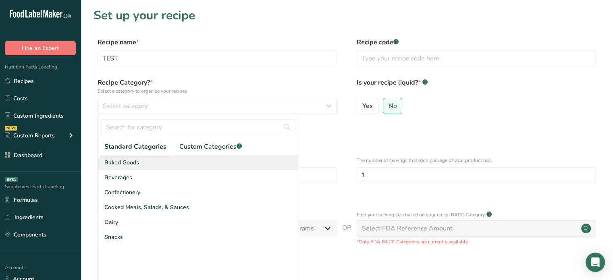
click at [210, 158] on div "Baked Goods" at bounding box center [198, 162] width 201 height 15
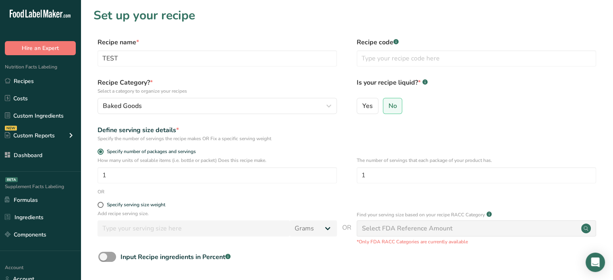
scroll to position [82, 0]
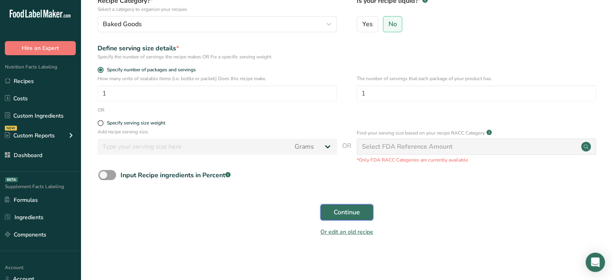
click at [360, 213] on button "Continue" at bounding box center [346, 212] width 53 height 16
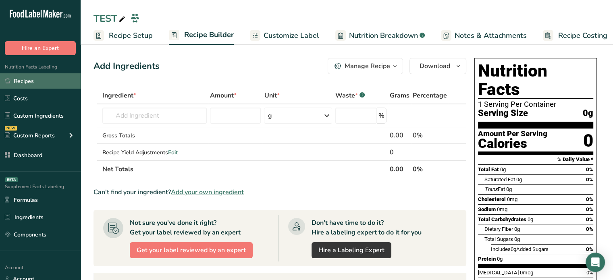
click at [45, 88] on link "Recipes" at bounding box center [40, 80] width 81 height 15
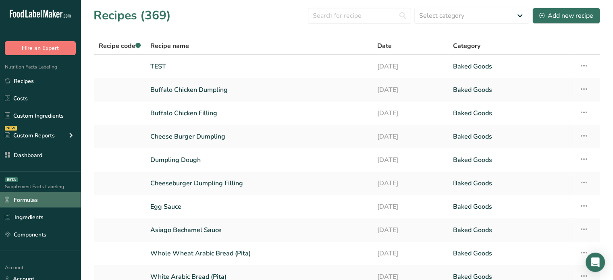
click at [55, 201] on link "Formulas" at bounding box center [40, 199] width 81 height 15
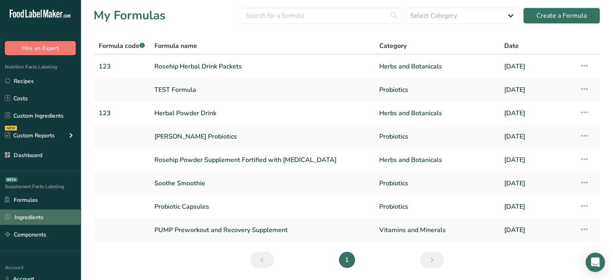
click at [41, 210] on link "Ingredients" at bounding box center [40, 217] width 81 height 15
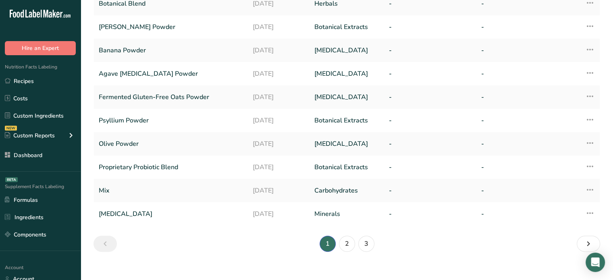
scroll to position [208, 0]
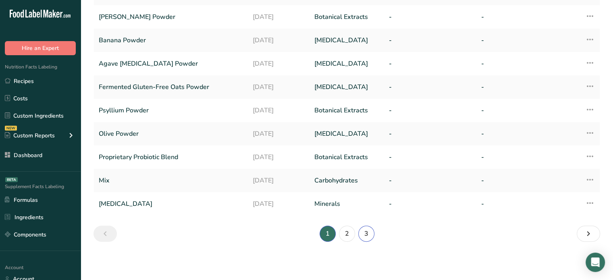
click at [371, 233] on link "3" at bounding box center [366, 234] width 16 height 16
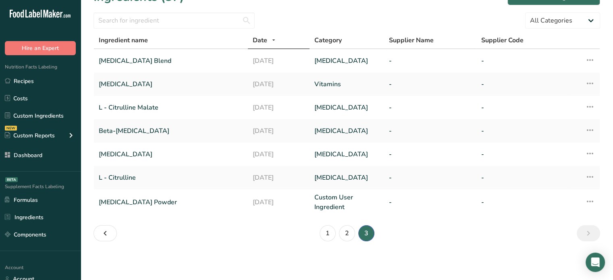
scroll to position [18, 0]
click at [350, 234] on link "2" at bounding box center [347, 234] width 16 height 16
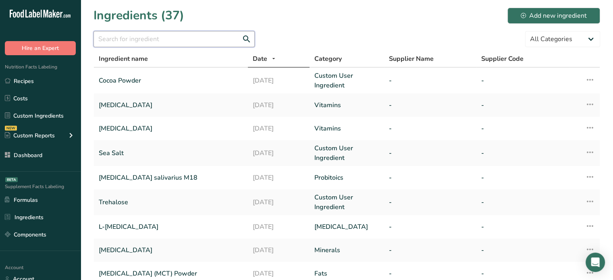
click at [213, 33] on input "text" at bounding box center [173, 39] width 161 height 16
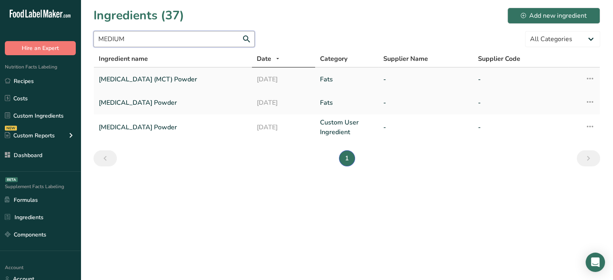
type input "MEDIUM"
click at [591, 77] on icon at bounding box center [590, 78] width 10 height 15
click at [559, 114] on span "Delete Ingredient" at bounding box center [560, 116] width 46 height 8
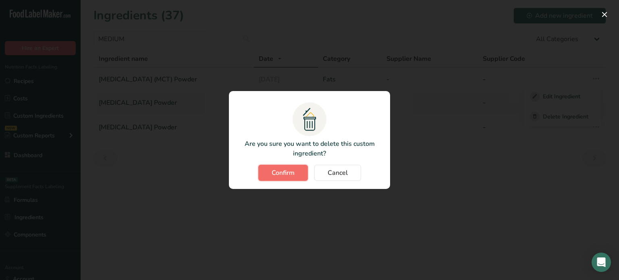
click at [303, 174] on button "Confirm" at bounding box center [283, 173] width 50 height 16
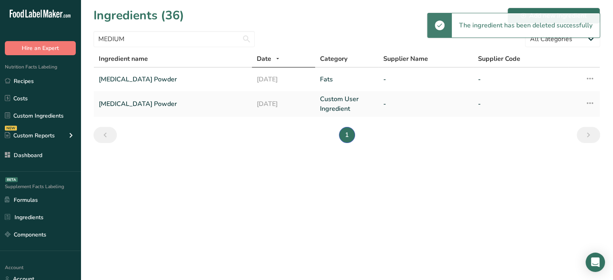
click at [592, 79] on icon at bounding box center [590, 78] width 10 height 15
click at [546, 115] on span "Delete Ingredient" at bounding box center [560, 116] width 46 height 8
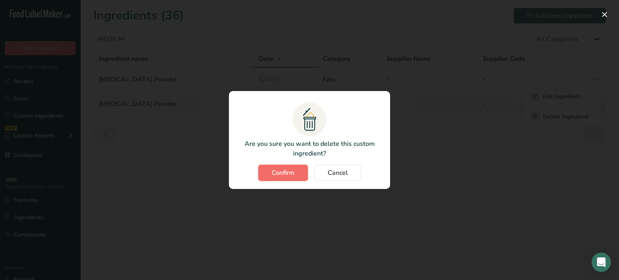
click at [269, 169] on button "Confirm" at bounding box center [283, 173] width 50 height 16
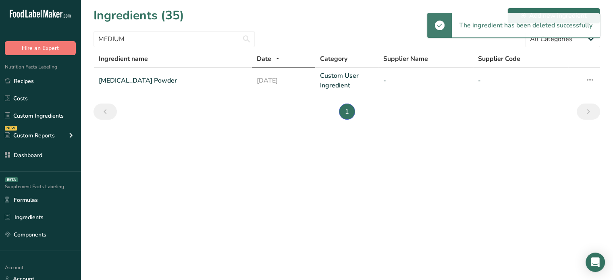
click at [594, 79] on icon at bounding box center [590, 80] width 10 height 15
click at [538, 126] on button "Delete Ingredient" at bounding box center [555, 118] width 77 height 20
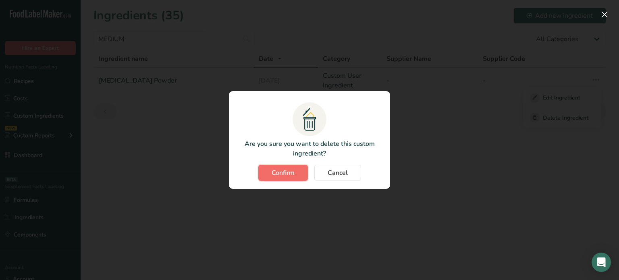
click at [268, 177] on button "Confirm" at bounding box center [283, 173] width 50 height 16
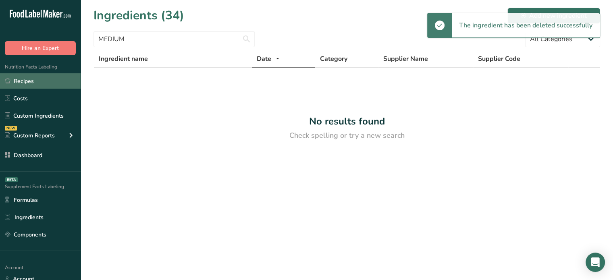
click at [71, 87] on link "Recipes" at bounding box center [40, 80] width 81 height 15
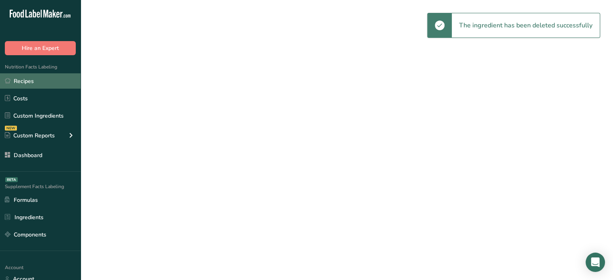
click at [71, 87] on link "Recipes" at bounding box center [40, 80] width 81 height 15
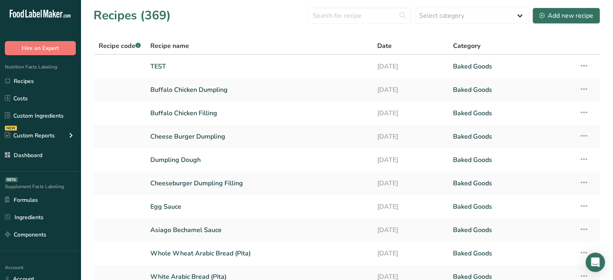
click at [13, 181] on div "BETA" at bounding box center [11, 179] width 12 height 5
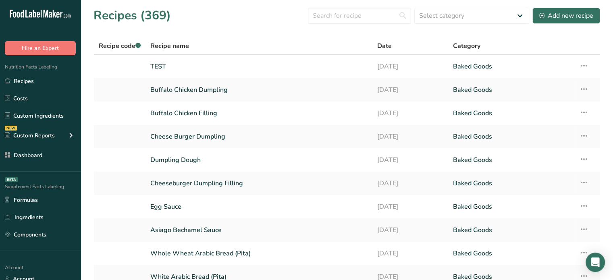
click at [35, 181] on div "Supplement Facts Labeling BETA Formulas Ingredients Components" at bounding box center [40, 211] width 81 height 79
click at [159, 64] on link "TEST" at bounding box center [258, 66] width 217 height 17
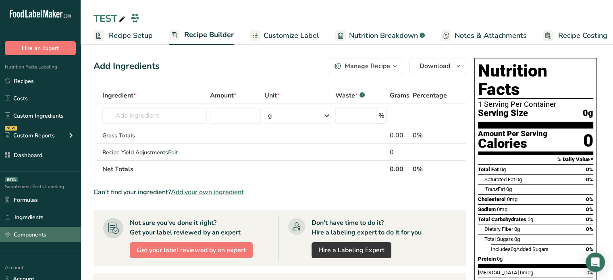
click at [51, 237] on link "Components" at bounding box center [40, 234] width 81 height 15
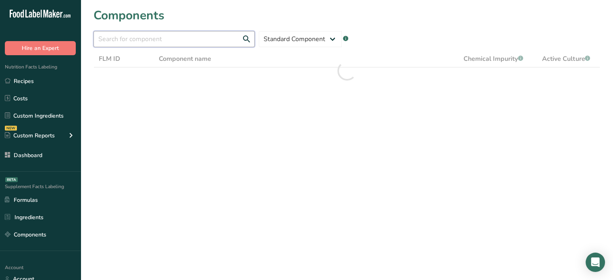
click at [170, 32] on input "text" at bounding box center [173, 39] width 161 height 16
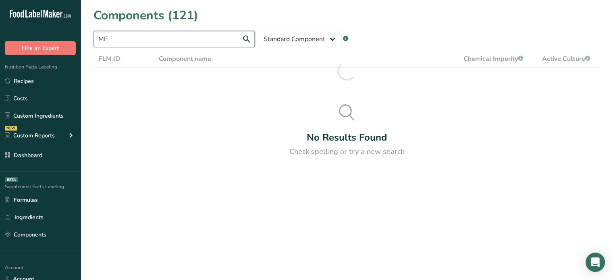
type input "M"
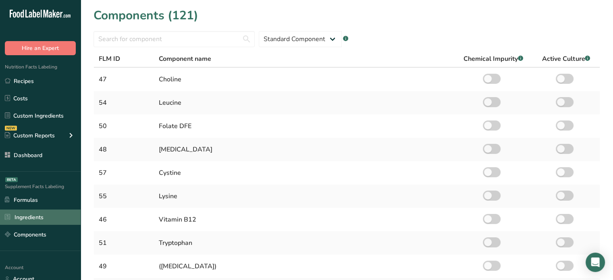
click at [26, 216] on link "Ingredients" at bounding box center [40, 217] width 81 height 15
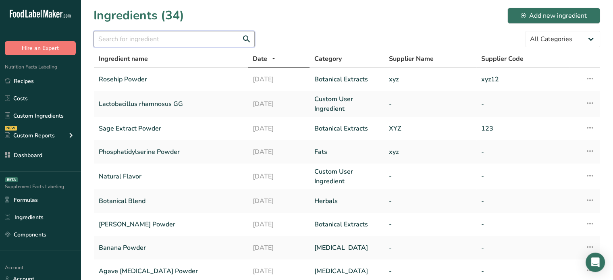
click at [177, 41] on input "text" at bounding box center [173, 39] width 161 height 16
click at [506, 14] on div "Ingredients (34) Add new ingredient" at bounding box center [346, 15] width 507 height 18
click at [517, 15] on button "Add new ingredient" at bounding box center [553, 16] width 93 height 16
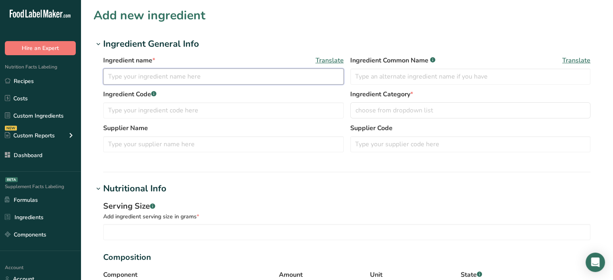
click at [274, 80] on input "text" at bounding box center [223, 77] width 241 height 16
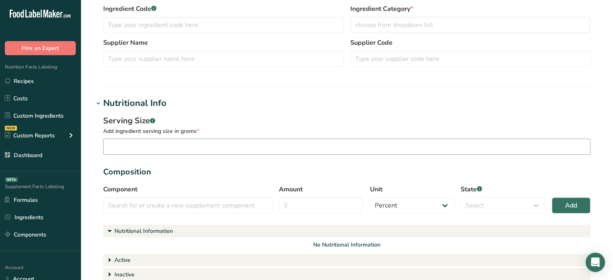
type input "Medium Chain Triglyceride"
click at [188, 139] on input "number" at bounding box center [346, 147] width 487 height 16
type input "20"
click at [224, 206] on input "text" at bounding box center [187, 205] width 169 height 16
click at [365, 206] on div "Component No results found No more results found. Amount Unit Percent Grams Kil…" at bounding box center [346, 202] width 487 height 34
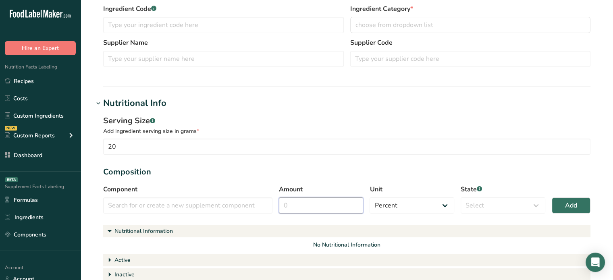
click at [298, 202] on input "Amount" at bounding box center [321, 205] width 85 height 16
click at [267, 204] on input "text" at bounding box center [187, 205] width 169 height 16
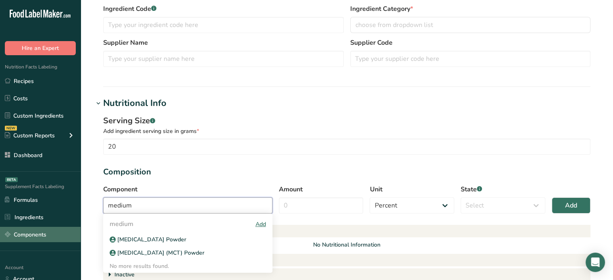
type input "medium"
click at [46, 227] on link "Components" at bounding box center [40, 234] width 81 height 15
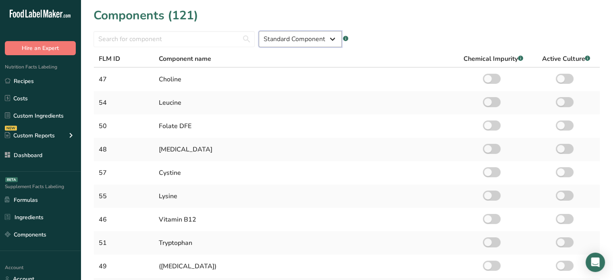
click at [279, 38] on select "Standard Component Custom Component" at bounding box center [300, 39] width 83 height 16
select select "custom"
click at [259, 31] on select "Standard Component Custom Component" at bounding box center [300, 39] width 83 height 16
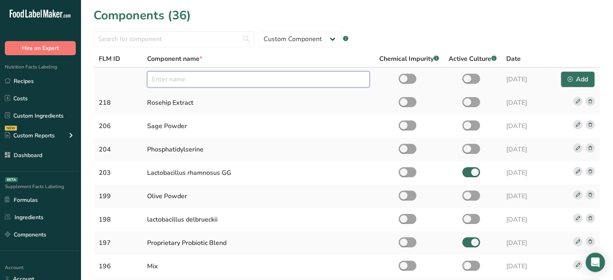
click at [191, 73] on input "text" at bounding box center [258, 79] width 222 height 16
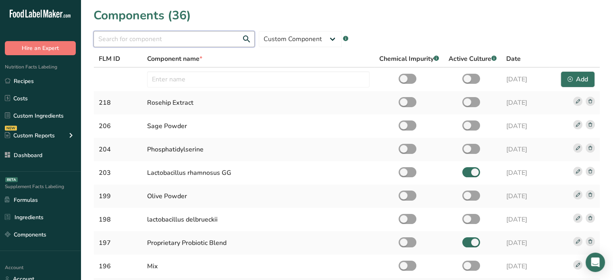
click at [201, 33] on input "text" at bounding box center [173, 39] width 161 height 16
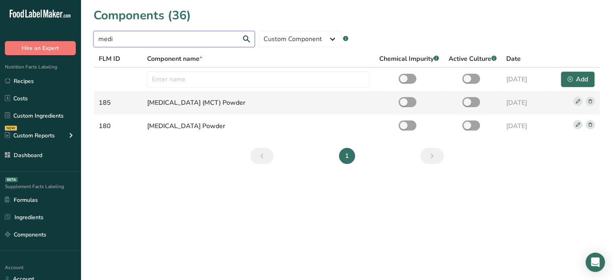
type input "medi"
click at [592, 101] on icon at bounding box center [590, 101] width 4 height 4
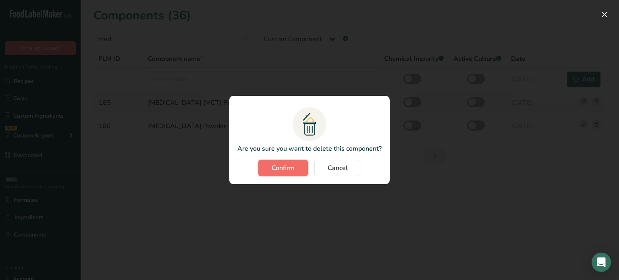
click at [299, 169] on button "Confirm" at bounding box center [283, 168] width 50 height 16
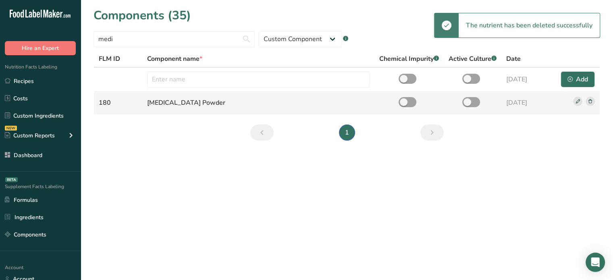
click at [591, 101] on rect at bounding box center [589, 101] width 9 height 9
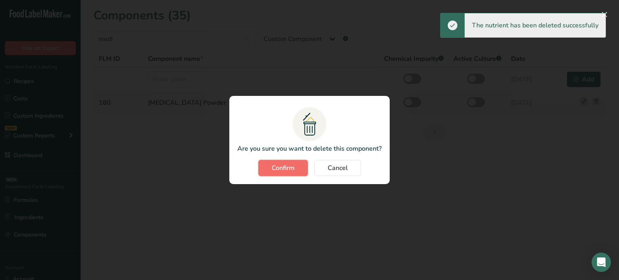
click at [301, 168] on button "Confirm" at bounding box center [283, 168] width 50 height 16
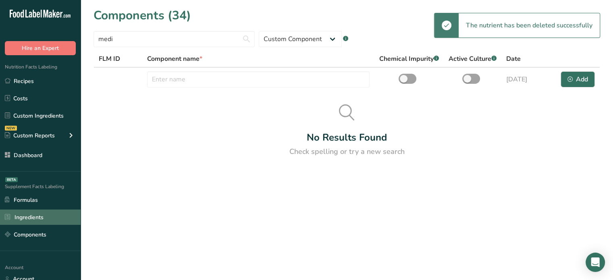
click at [23, 219] on link "Ingredients" at bounding box center [40, 217] width 81 height 15
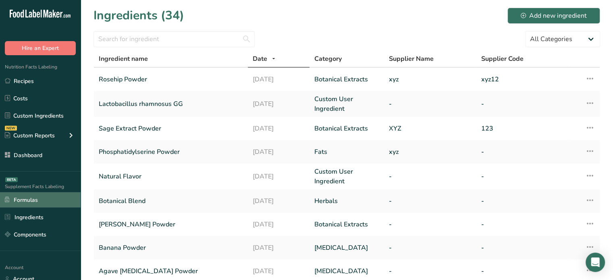
click at [34, 199] on link "Formulas" at bounding box center [40, 199] width 81 height 15
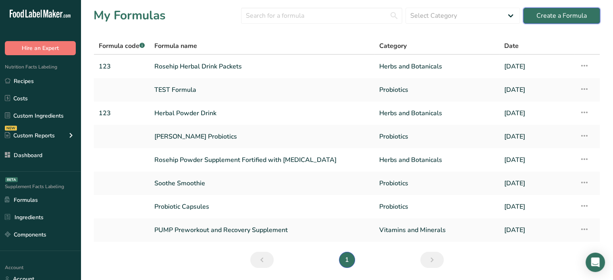
click at [537, 18] on button "Create a Formula" at bounding box center [561, 16] width 77 height 16
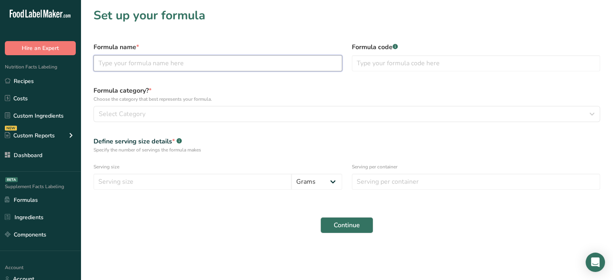
click at [263, 65] on input "text" at bounding box center [217, 63] width 249 height 16
type input "MCT POWDER"
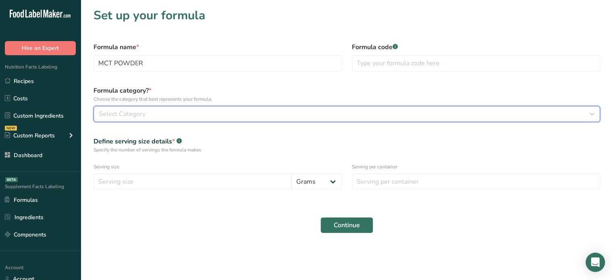
click at [256, 112] on div "Select Category" at bounding box center [344, 114] width 491 height 10
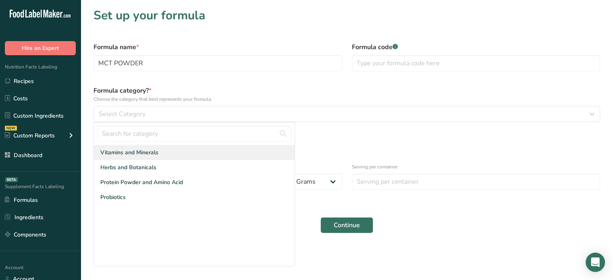
click at [187, 147] on div "Vitamins and Minerals" at bounding box center [194, 152] width 201 height 15
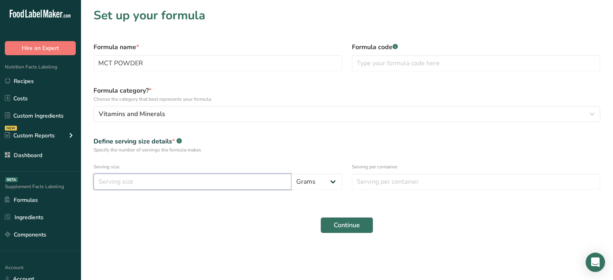
click at [189, 183] on input "number" at bounding box center [192, 182] width 198 height 16
type input "4"
type input "200"
click at [382, 186] on input "number" at bounding box center [476, 182] width 249 height 16
type input "1"
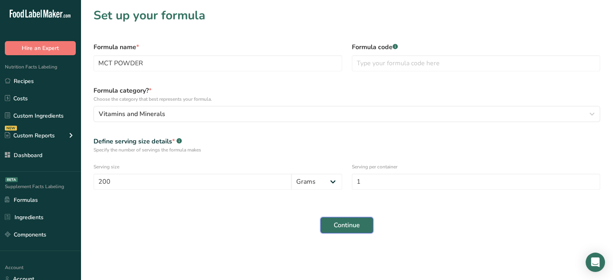
click at [348, 223] on span "Continue" at bounding box center [347, 225] width 26 height 10
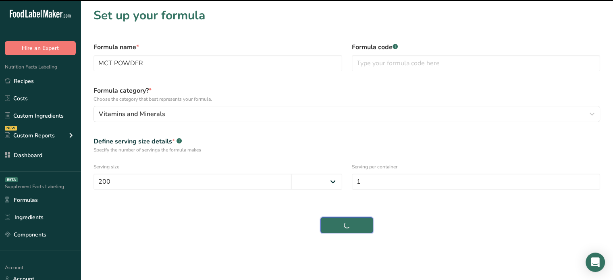
select select
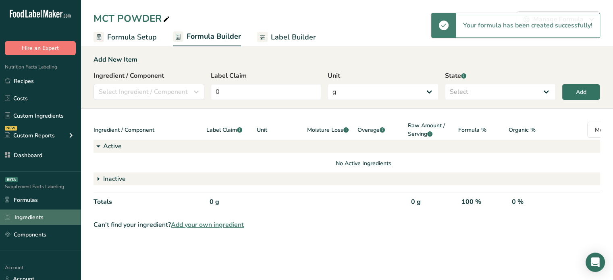
click at [62, 219] on link "Ingredients" at bounding box center [40, 217] width 81 height 15
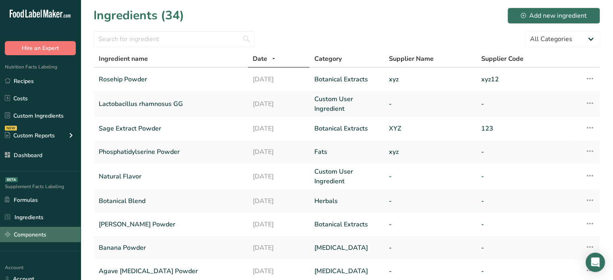
click at [39, 227] on link "Components" at bounding box center [40, 234] width 81 height 15
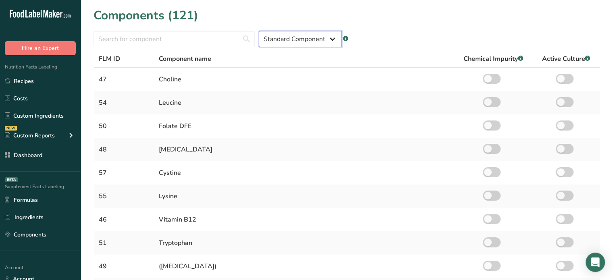
click at [274, 39] on select "Standard Component Custom Component" at bounding box center [300, 39] width 83 height 16
select select "custom"
click at [259, 31] on select "Standard Component Custom Component" at bounding box center [300, 39] width 83 height 16
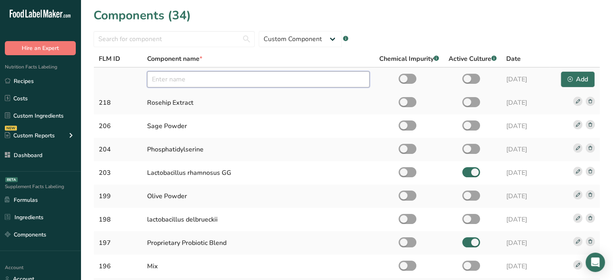
click at [245, 72] on input "text" at bounding box center [258, 79] width 222 height 16
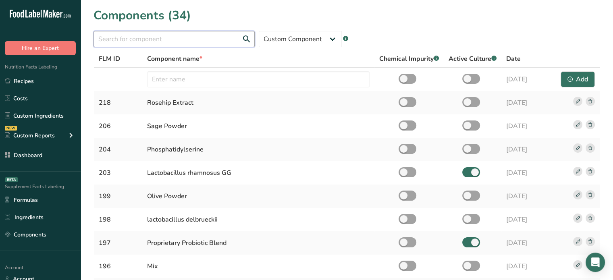
click at [217, 47] on input "text" at bounding box center [173, 39] width 161 height 16
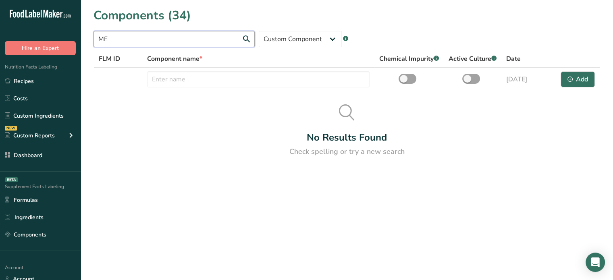
type input "M"
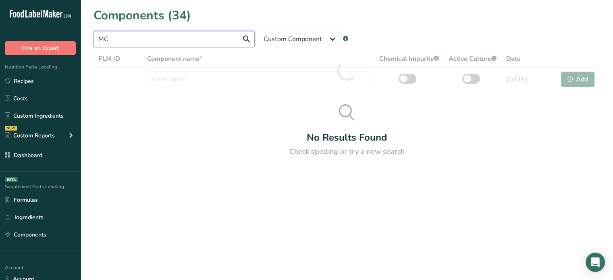
type input "M"
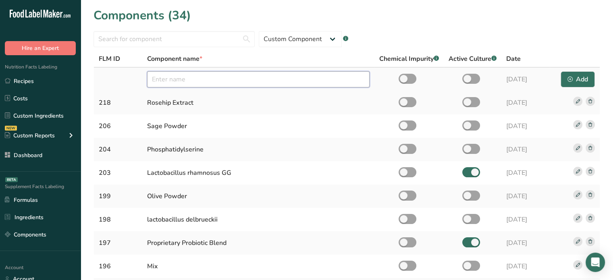
click at [338, 74] on input "text" at bounding box center [258, 79] width 222 height 16
click at [563, 74] on button "Add" at bounding box center [578, 79] width 34 height 16
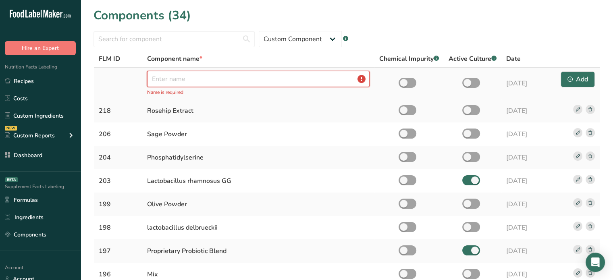
click at [338, 71] on input "text" at bounding box center [258, 79] width 222 height 16
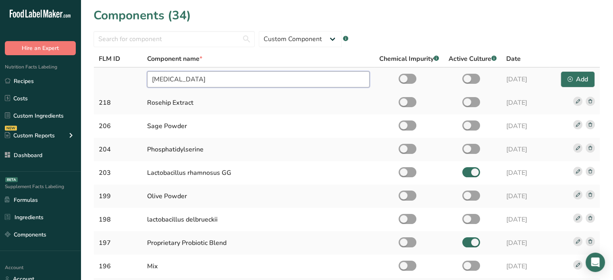
drag, startPoint x: 260, startPoint y: 79, endPoint x: 106, endPoint y: 69, distance: 153.4
click at [106, 69] on tr "Medium Chain Triglycerides 20-08-2025 Add" at bounding box center [347, 79] width 506 height 23
type input "MCT"
click at [585, 77] on div "Add" at bounding box center [577, 80] width 21 height 10
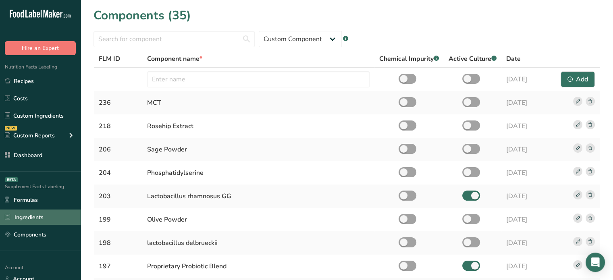
click at [24, 221] on link "Ingredients" at bounding box center [40, 217] width 81 height 15
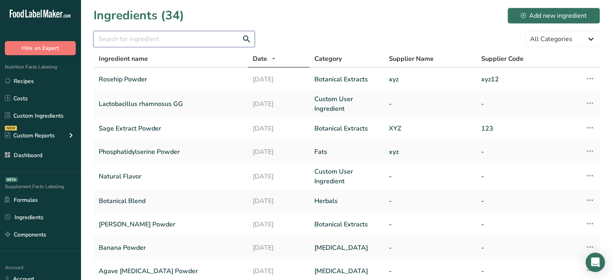
click at [183, 43] on input "text" at bounding box center [173, 39] width 161 height 16
click at [521, 17] on icon at bounding box center [523, 15] width 5 height 5
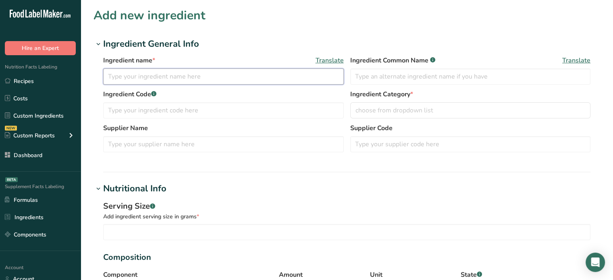
paste input "0.000152"
click at [256, 73] on input "0.000152" at bounding box center [223, 77] width 241 height 16
drag, startPoint x: 256, startPoint y: 73, endPoint x: 63, endPoint y: 50, distance: 194.4
type input "m"
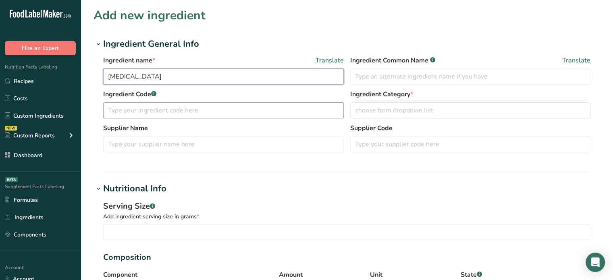
type input "[MEDICAL_DATA]"
click at [137, 105] on input "text" at bounding box center [223, 110] width 241 height 16
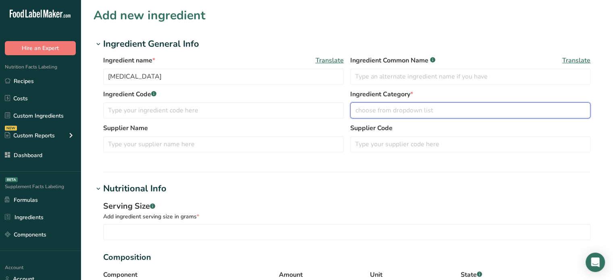
click at [427, 116] on button "choose from dropdown list" at bounding box center [470, 110] width 241 height 16
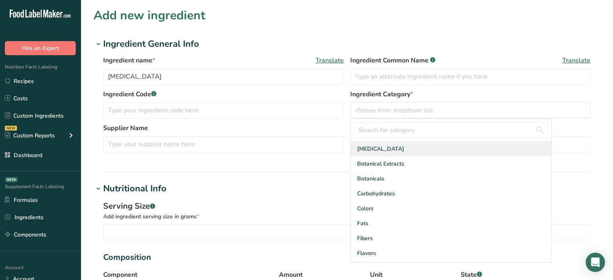
click at [403, 149] on div "Amino Acids" at bounding box center [451, 148] width 201 height 15
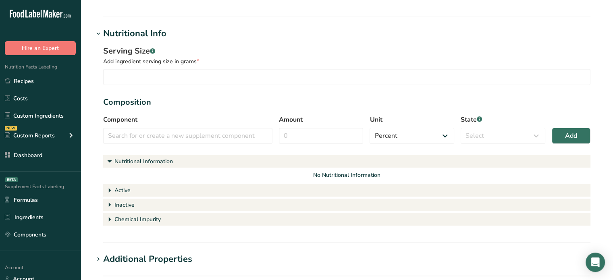
scroll to position [154, 0]
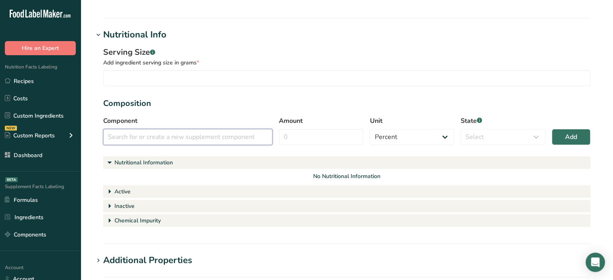
click at [222, 140] on input "text" at bounding box center [187, 137] width 169 height 16
click at [200, 151] on div "MCT" at bounding box center [181, 151] width 143 height 8
type input "MCT"
click at [345, 131] on input "Amount" at bounding box center [321, 137] width 85 height 16
type input "100"
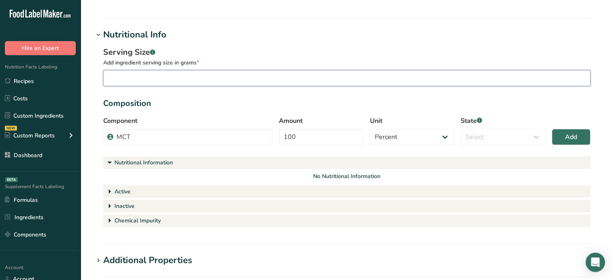
click at [288, 78] on input "number" at bounding box center [346, 78] width 487 height 16
type input "2"
type input "42.5"
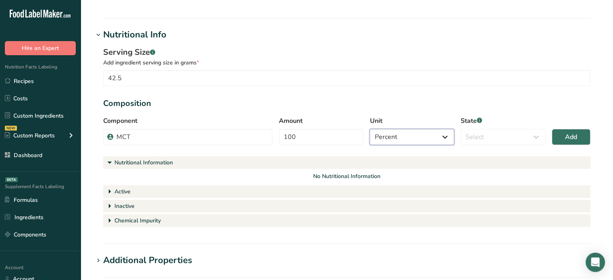
click at [383, 140] on select "Percent Grams Kilograms mg Oz Pound PPM B CFU mcg µg kcal kJ" at bounding box center [412, 137] width 85 height 16
click at [370, 129] on select "Percent Grams Kilograms mg Oz Pound PPM B CFU mcg µg kcal kJ" at bounding box center [412, 137] width 85 height 16
click at [471, 143] on select "Select Active Inactive Chemical Impurity Nutritional Information" at bounding box center [503, 137] width 85 height 16
select select "inactive"
click at [461, 129] on select "Select Active Inactive Chemical Impurity Nutritional Information" at bounding box center [503, 137] width 85 height 16
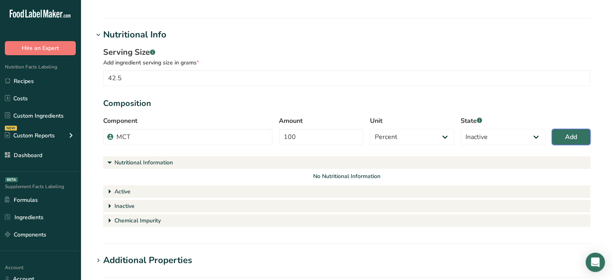
click at [558, 141] on button "Add" at bounding box center [571, 137] width 39 height 16
select select
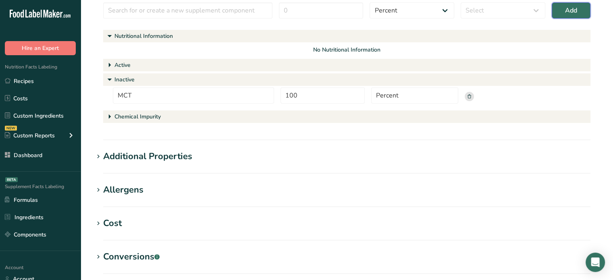
scroll to position [342, 0]
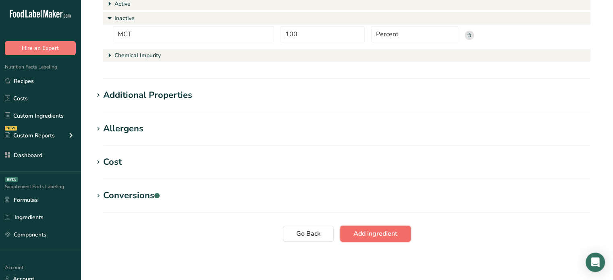
click at [386, 238] on span "Add ingredient" at bounding box center [375, 234] width 44 height 10
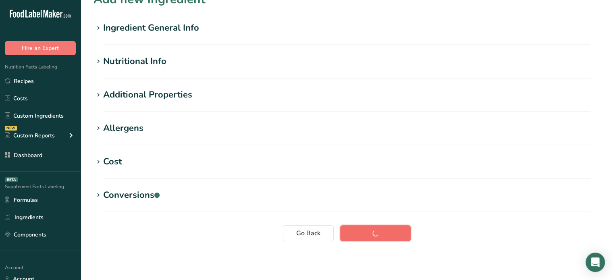
scroll to position [16, 0]
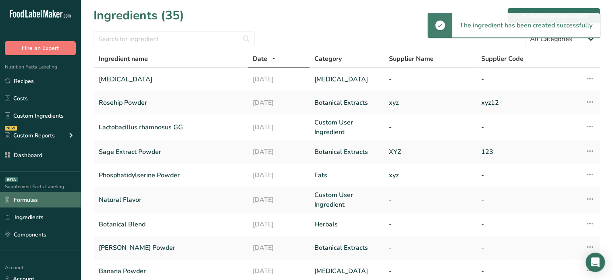
click at [30, 195] on link "Formulas" at bounding box center [40, 199] width 81 height 15
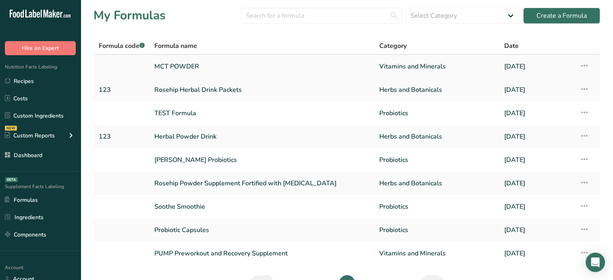
click at [208, 69] on link "MCT POWDER" at bounding box center [261, 66] width 215 height 17
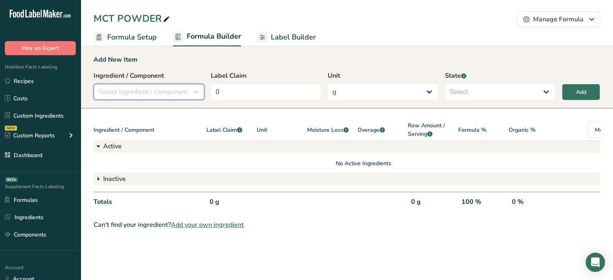
click at [129, 91] on span "Select Ingredient / Component" at bounding box center [143, 92] width 89 height 10
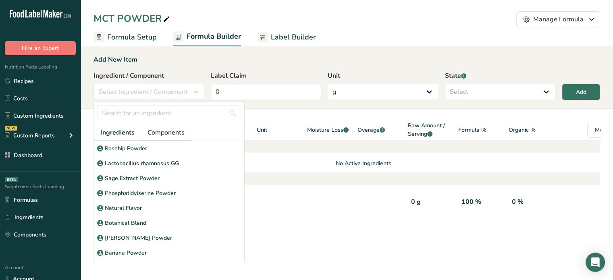
click at [158, 134] on span "Components" at bounding box center [165, 133] width 37 height 10
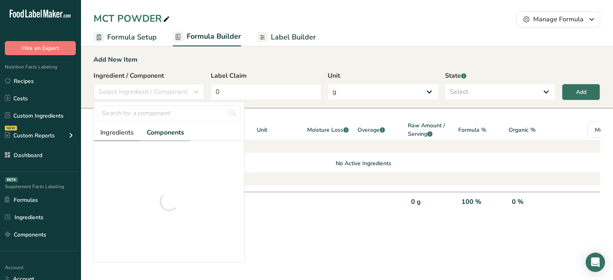
click at [118, 133] on span "Ingredients" at bounding box center [116, 133] width 33 height 10
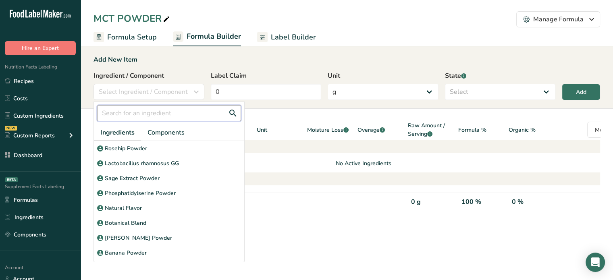
click at [133, 114] on input "text" at bounding box center [169, 113] width 144 height 16
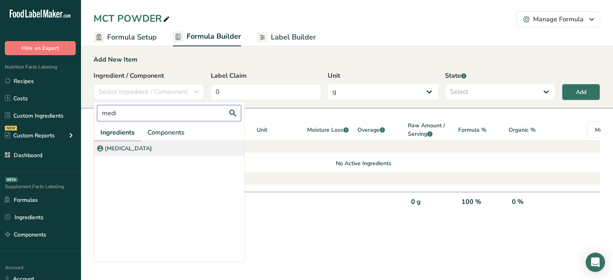
type input "medi"
click at [152, 149] on p "[MEDICAL_DATA]" at bounding box center [128, 148] width 47 height 8
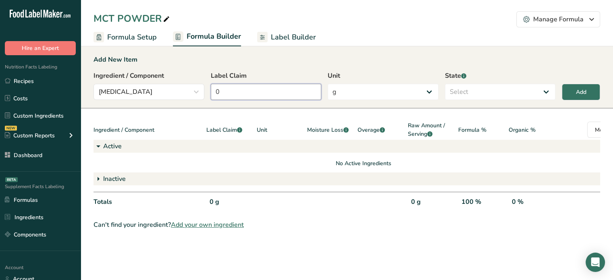
click at [243, 93] on input "0" at bounding box center [266, 92] width 111 height 16
type input "555"
click at [470, 93] on select "Select Active Inactive" at bounding box center [500, 92] width 111 height 16
select select "inactive"
click at [445, 84] on select "Select Active Inactive" at bounding box center [500, 92] width 111 height 16
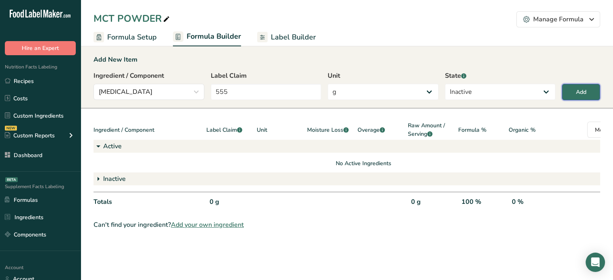
click at [570, 97] on button "Add" at bounding box center [581, 92] width 38 height 17
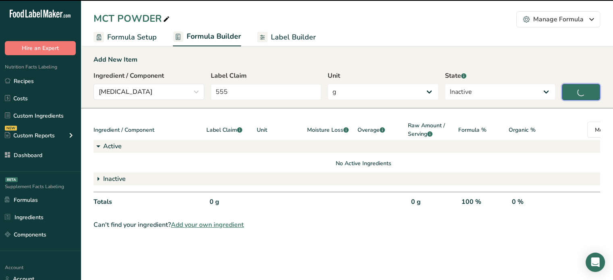
type input "0"
select select
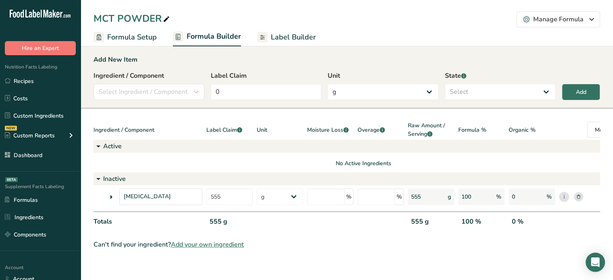
click at [276, 29] on link "Label Builder" at bounding box center [286, 37] width 59 height 18
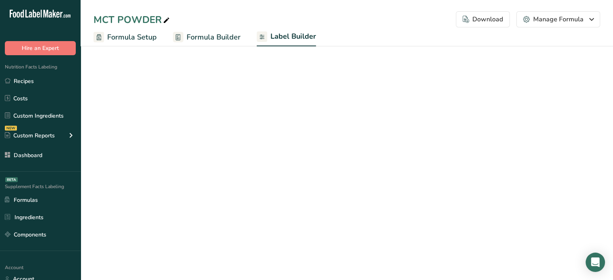
select select "Roboto"
select select "bold"
select select "center"
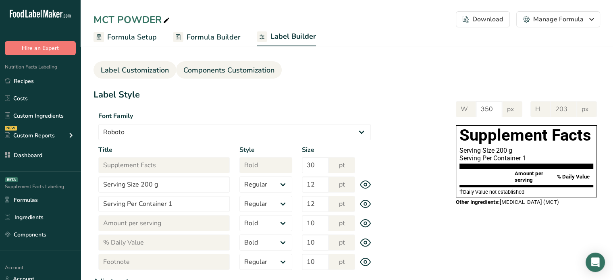
drag, startPoint x: 213, startPoint y: 79, endPoint x: 220, endPoint y: 72, distance: 9.7
click at [220, 72] on section "Label Customization Components Customization Label Style Font Family Arial Robo…" at bounding box center [347, 252] width 532 height 420
click at [220, 72] on span "Components Customization" at bounding box center [228, 70] width 91 height 11
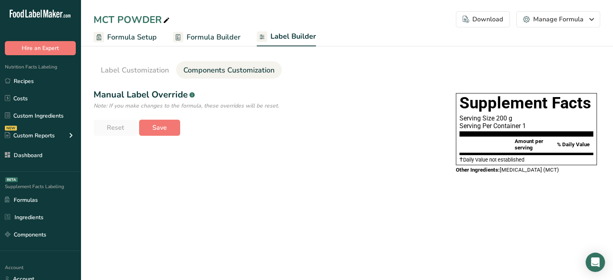
click at [217, 69] on span "Components Customization" at bounding box center [228, 70] width 91 height 11
click at [195, 99] on div ".a-a{fill:#347362;}.b-a{fill:#fff;}" at bounding box center [191, 94] width 5 height 13
click at [198, 109] on icon "Note: If you make changes to the formula, these overrides will be reset." at bounding box center [185, 106] width 185 height 8
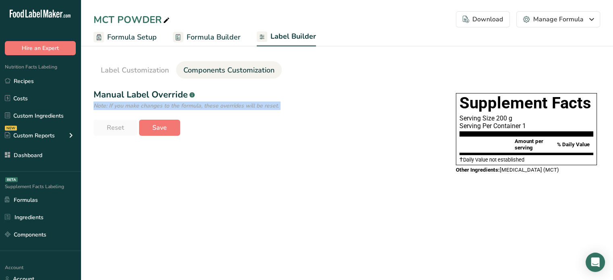
click at [198, 109] on icon "Note: If you make changes to the formula, these overrides will be reset." at bounding box center [185, 106] width 185 height 8
click at [129, 73] on span "Label Customization" at bounding box center [135, 70] width 68 height 11
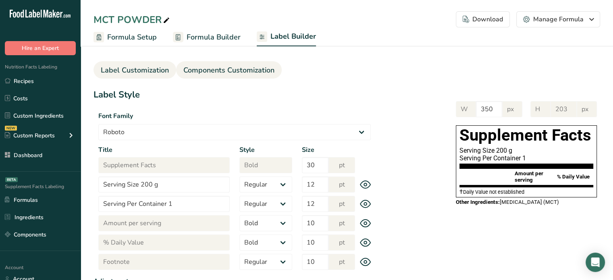
click at [213, 72] on span "Components Customization" at bounding box center [228, 70] width 91 height 11
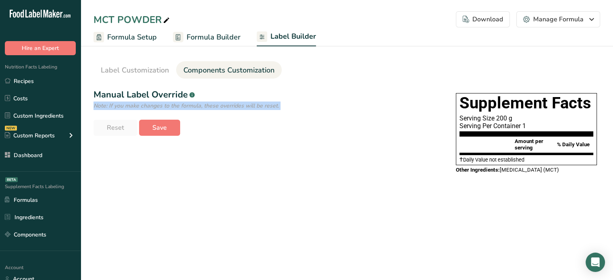
click at [213, 72] on span "Components Customization" at bounding box center [228, 70] width 91 height 11
click at [157, 70] on span "Label Customization" at bounding box center [135, 70] width 68 height 11
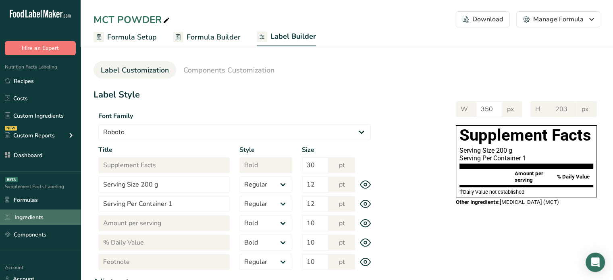
click at [60, 214] on link "Ingredients" at bounding box center [40, 217] width 81 height 15
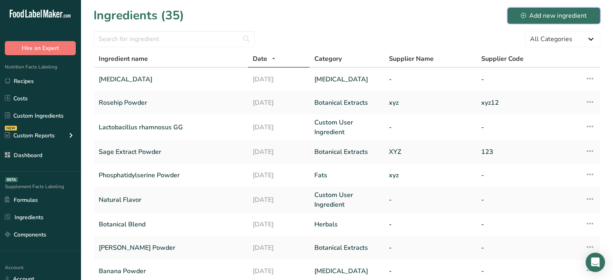
click at [538, 16] on div "Add new ingredient" at bounding box center [554, 16] width 66 height 10
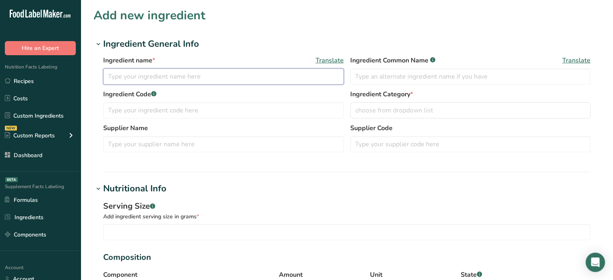
click at [311, 75] on input "text" at bounding box center [223, 77] width 241 height 16
type input "MCT"
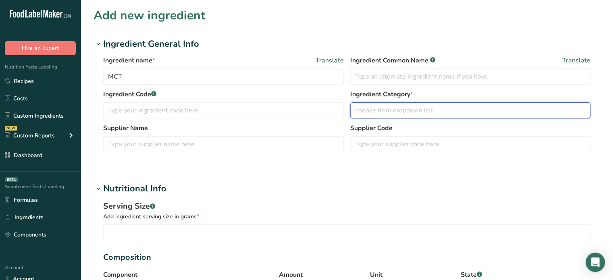
click at [488, 104] on button "choose from dropdown list" at bounding box center [470, 110] width 241 height 16
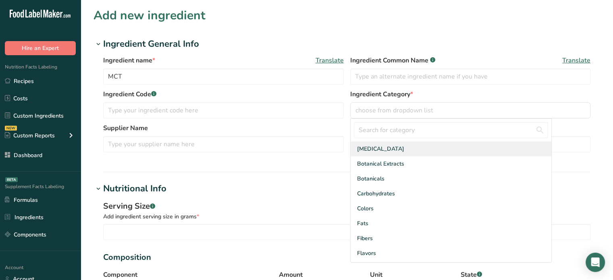
click at [468, 151] on div "Amino Acids" at bounding box center [451, 148] width 201 height 15
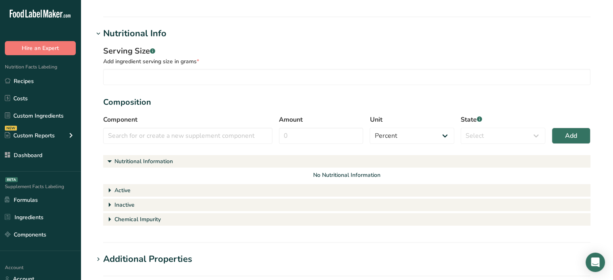
scroll to position [155, 0]
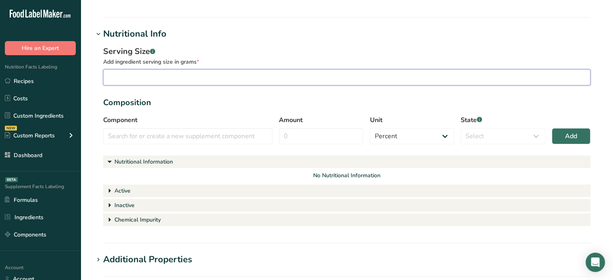
click at [414, 71] on input "number" at bounding box center [346, 77] width 487 height 16
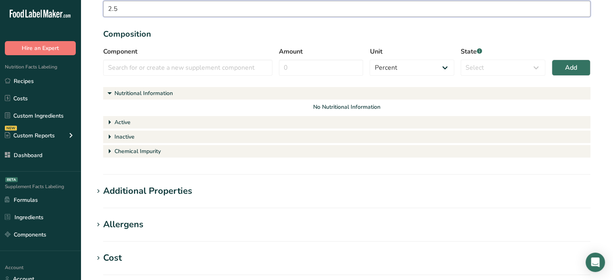
scroll to position [319, 0]
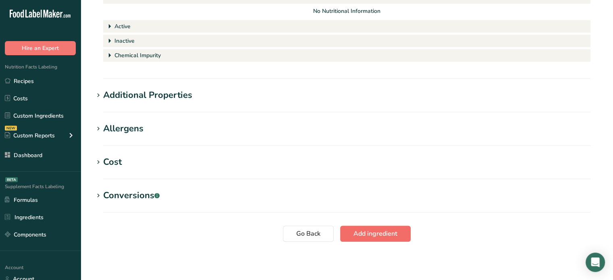
type input "2.5"
click at [361, 231] on span "Add ingredient" at bounding box center [375, 234] width 44 height 10
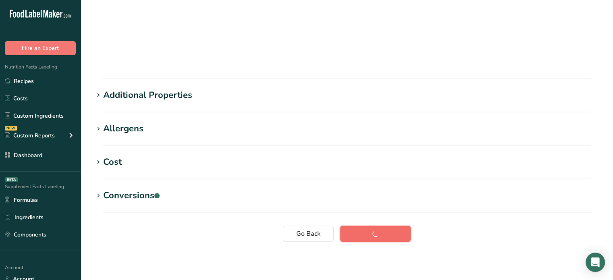
scroll to position [16, 0]
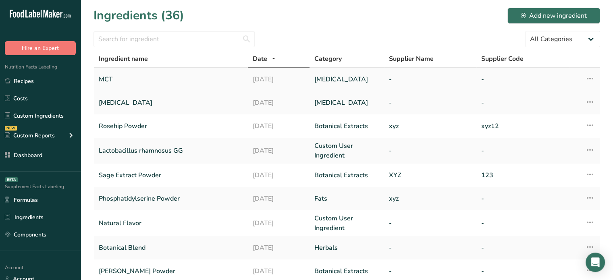
click at [140, 69] on td "MCT" at bounding box center [171, 79] width 154 height 23
click at [138, 72] on link "MCT" at bounding box center [171, 79] width 144 height 17
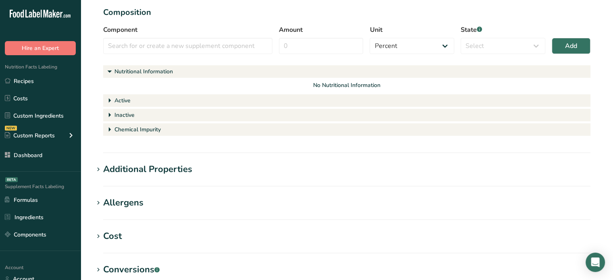
scroll to position [319, 0]
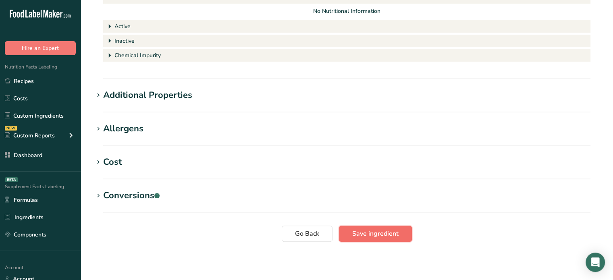
click at [400, 240] on button "Save ingredient" at bounding box center [375, 234] width 73 height 16
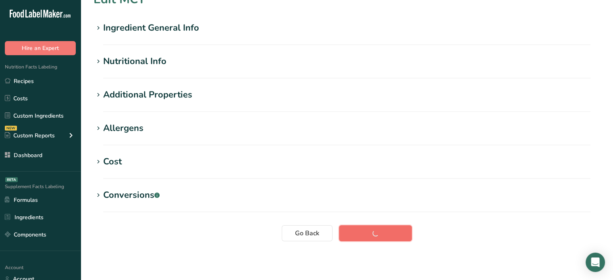
scroll to position [16, 0]
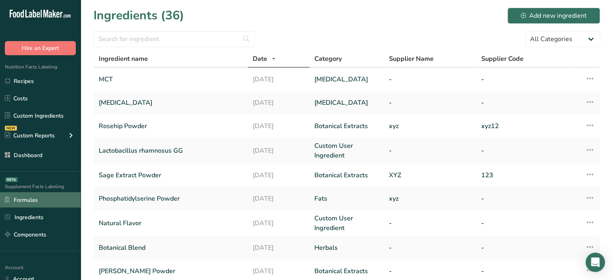
click at [59, 200] on link "Formulas" at bounding box center [40, 199] width 81 height 15
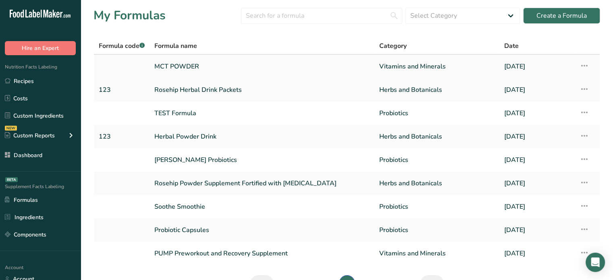
click at [194, 66] on link "MCT POWDER" at bounding box center [261, 66] width 215 height 17
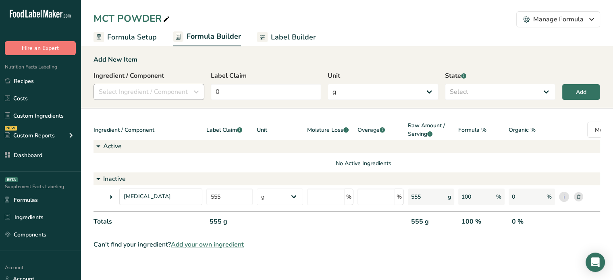
drag, startPoint x: 168, startPoint y: 101, endPoint x: 168, endPoint y: 95, distance: 5.3
click at [168, 95] on div "Ingredient / Component Select Ingredient / Component Ingredients Components Ros…" at bounding box center [346, 88] width 507 height 34
click at [168, 95] on span "Select Ingredient / Component" at bounding box center [143, 92] width 89 height 10
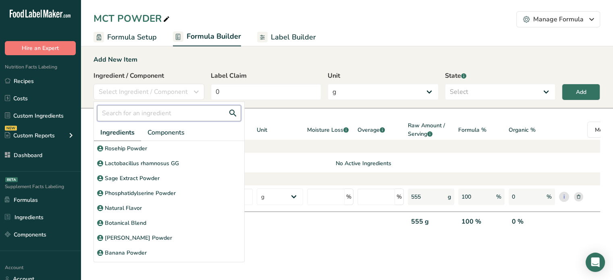
click at [145, 107] on input "text" at bounding box center [169, 113] width 144 height 16
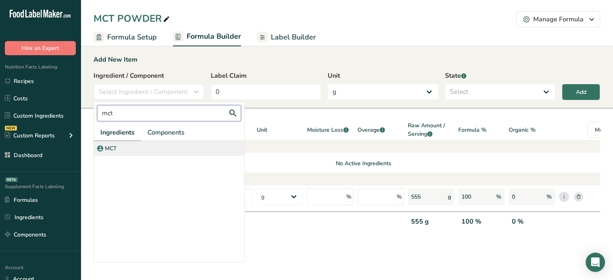
type input "mct"
click at [148, 147] on div "MCT" at bounding box center [169, 148] width 150 height 15
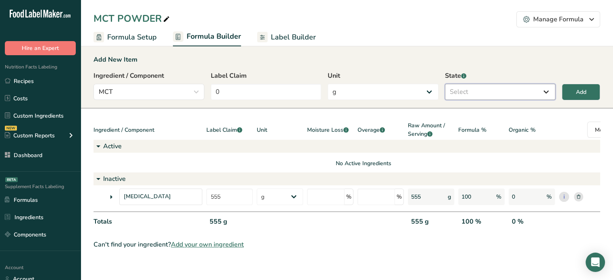
click at [467, 91] on select "Select Active Inactive" at bounding box center [500, 92] width 111 height 16
select select "inactive"
click at [445, 84] on select "Select Active Inactive" at bounding box center [500, 92] width 111 height 16
click at [576, 88] on div "Add" at bounding box center [581, 92] width 10 height 8
select select
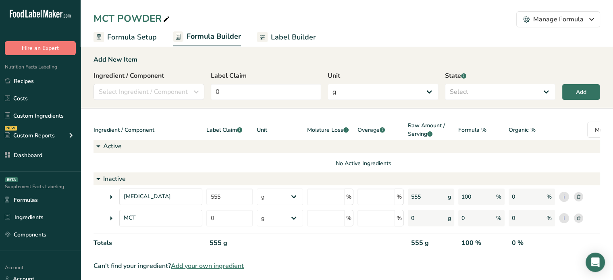
click at [268, 31] on link "Label Builder" at bounding box center [286, 37] width 59 height 18
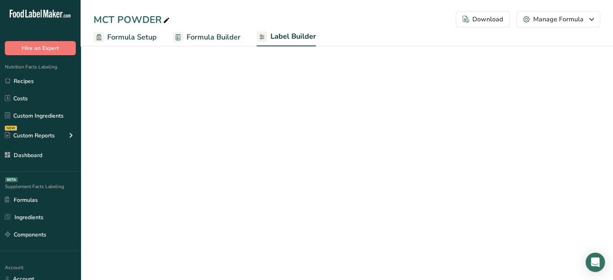
select select "Roboto"
select select "bold"
select select "center"
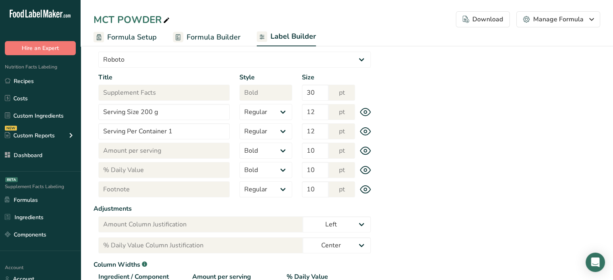
scroll to position [72, 0]
click at [529, 122] on div "Label Style Font Family Arial Roboto Helvetica Verdana Tahoma Georgia Courier N…" at bounding box center [346, 196] width 507 height 361
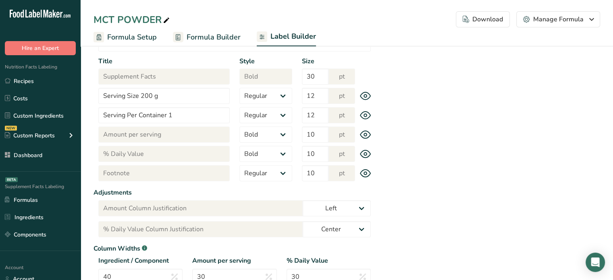
scroll to position [0, 0]
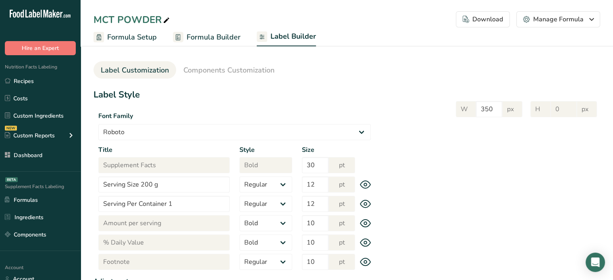
click at [504, 143] on div "Label Style Font Family Arial Roboto Helvetica Verdana Tahoma Georgia Courier N…" at bounding box center [346, 268] width 507 height 361
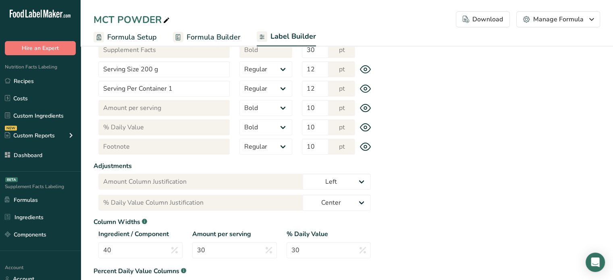
click at [573, 153] on div "Label Style Font Family Arial Roboto Helvetica Verdana Tahoma Georgia Courier N…" at bounding box center [346, 153] width 507 height 361
drag, startPoint x: 573, startPoint y: 153, endPoint x: 619, endPoint y: 176, distance: 51.7
click at [612, 176] on html ".a-20{fill:#fff;} Hire an Expert Nutrition Facts Labeling Recipes Costs Custom …" at bounding box center [306, 116] width 613 height 462
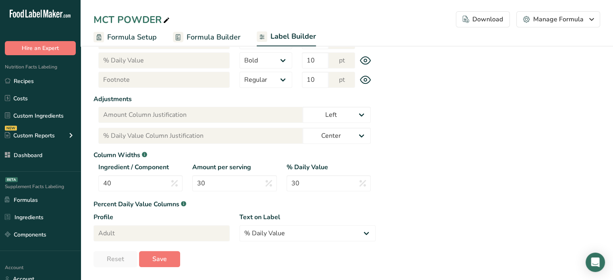
click at [596, 210] on div "Label Style Font Family Arial Roboto Helvetica Verdana Tahoma Georgia Courier N…" at bounding box center [346, 86] width 507 height 361
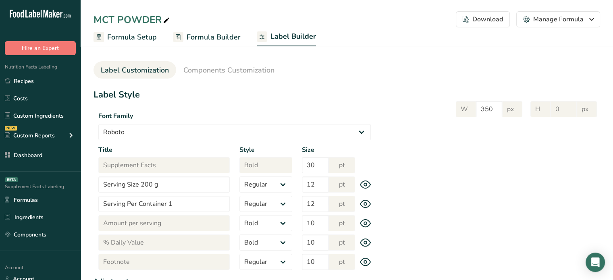
click at [523, 149] on div "Label Style Font Family Arial Roboto Helvetica Verdana Tahoma Georgia Courier N…" at bounding box center [346, 268] width 507 height 361
click at [184, 46] on section "Label Customization Components Customization Label Style Font Family Arial Robo…" at bounding box center [347, 252] width 532 height 420
click at [199, 38] on span "Formula Builder" at bounding box center [214, 37] width 54 height 11
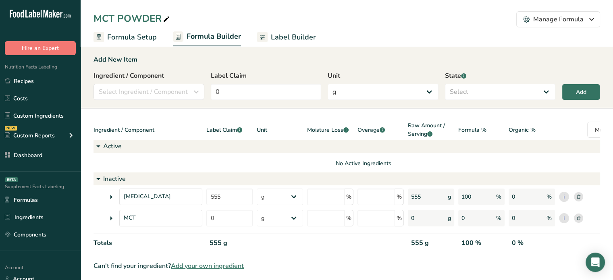
click at [111, 196] on icon at bounding box center [111, 197] width 10 height 15
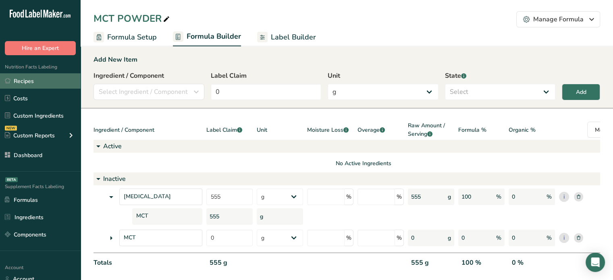
click at [26, 83] on link "Recipes" at bounding box center [40, 80] width 81 height 15
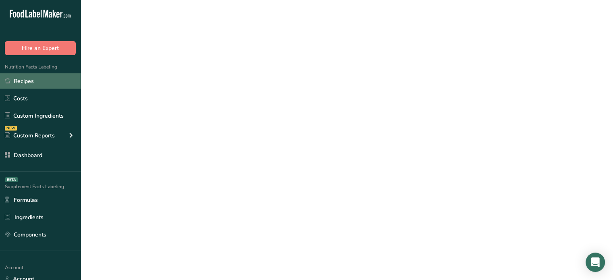
click at [26, 83] on link "Recipes" at bounding box center [40, 80] width 81 height 15
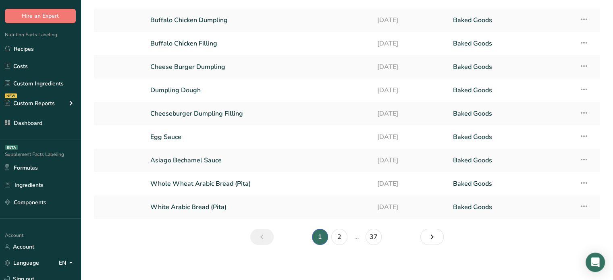
scroll to position [69, 0]
click at [335, 235] on link "2" at bounding box center [339, 237] width 16 height 16
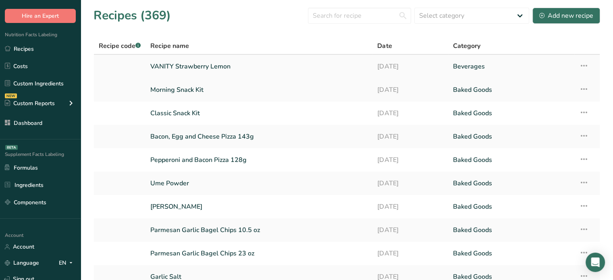
click at [189, 59] on link "VANITY Strawberry Lemon" at bounding box center [258, 66] width 217 height 17
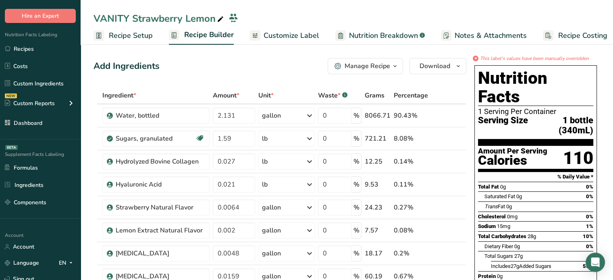
click at [301, 34] on span "Customize Label" at bounding box center [292, 35] width 56 height 11
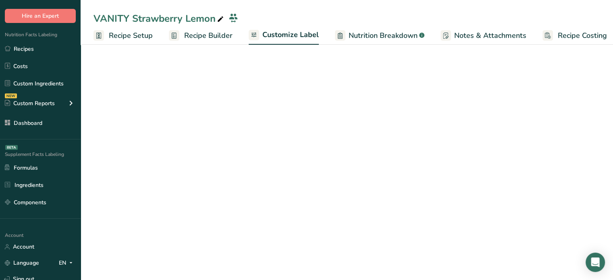
scroll to position [0, 7]
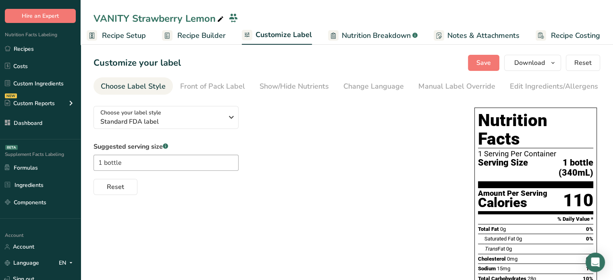
click at [358, 35] on span "Nutrition Breakdown" at bounding box center [376, 35] width 69 height 11
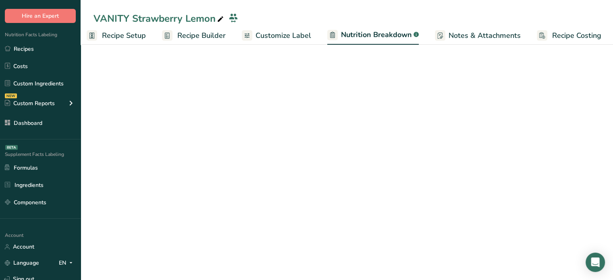
scroll to position [0, 8]
select select "Calories"
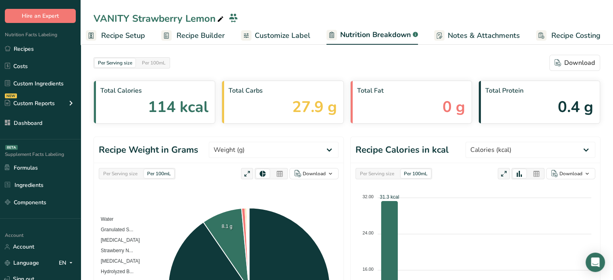
click at [282, 172] on icon at bounding box center [279, 173] width 7 height 11
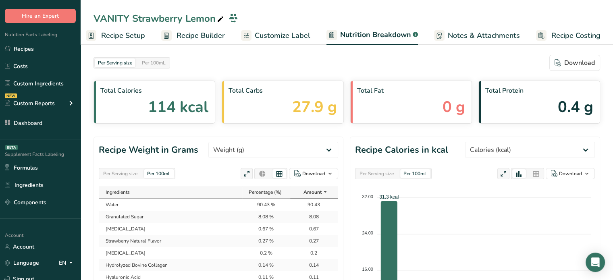
click at [318, 238] on td "0.27" at bounding box center [314, 241] width 48 height 12
click at [295, 146] on select "Weight (g) Calories (kcal) Energy KJ (kj) Total Fat (g) Saturated Fat (g) Trans…" at bounding box center [273, 150] width 130 height 16
select select "Calories"
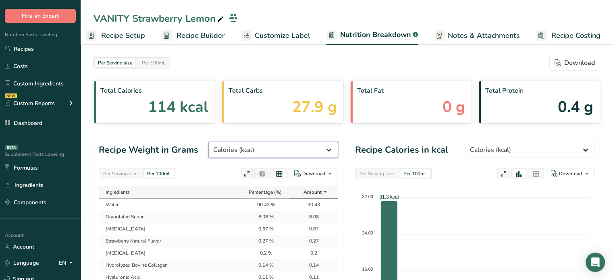
click at [239, 142] on select "Weight (g) Calories (kcal) Energy KJ (kj) Total Fat (g) Saturated Fat (g) Trans…" at bounding box center [273, 150] width 130 height 16
click at [200, 179] on div "Per Serving size Per 100mL Download As image (.png) As table (.xlsx) Ingredient…" at bounding box center [218, 280] width 249 height 235
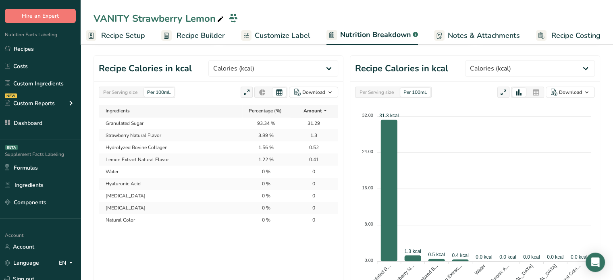
scroll to position [81, 0]
click at [131, 90] on div "Per Serving size" at bounding box center [120, 93] width 41 height 9
click at [318, 125] on td "106.44" at bounding box center [314, 124] width 48 height 12
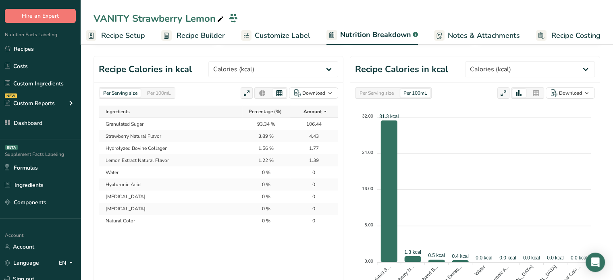
click at [318, 125] on td "106.44" at bounding box center [314, 124] width 48 height 12
click at [179, 37] on span "Recipe Builder" at bounding box center [200, 35] width 48 height 11
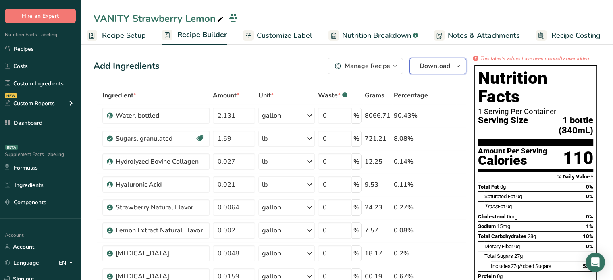
click at [440, 61] on button "Download" at bounding box center [437, 66] width 57 height 16
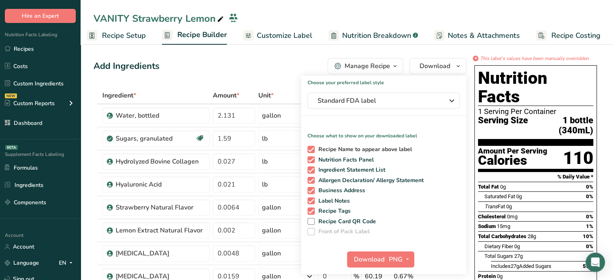
click at [347, 148] on span "Recipe Name to appear above label" at bounding box center [364, 149] width 98 height 7
click at [313, 148] on input "Recipe Name to appear above label" at bounding box center [309, 149] width 5 height 5
checkbox input "false"
click at [345, 209] on span "Recipe Tags" at bounding box center [333, 211] width 36 height 7
click at [313, 209] on input "Recipe Tags" at bounding box center [309, 210] width 5 height 5
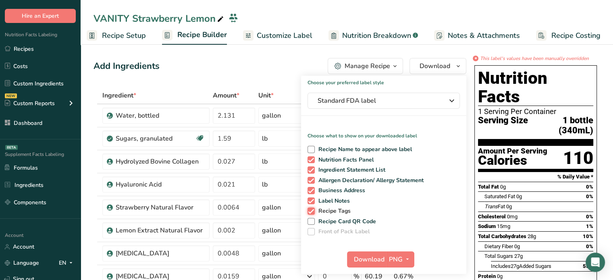
checkbox input "false"
click at [401, 261] on span "PNG" at bounding box center [396, 260] width 14 height 10
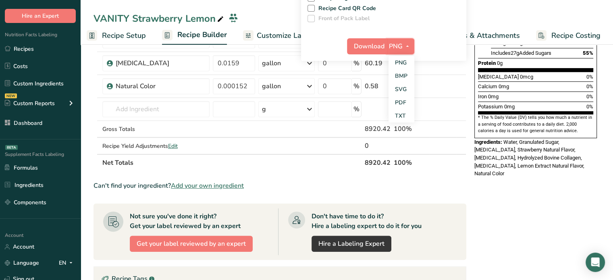
scroll to position [212, 0]
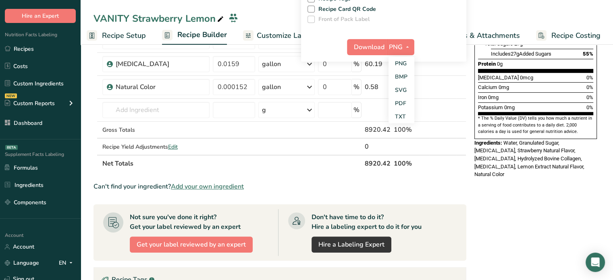
click at [528, 161] on div "* This label's values have been manually overridden Nutrition Facts 1 Serving P…" at bounding box center [535, 153] width 129 height 623
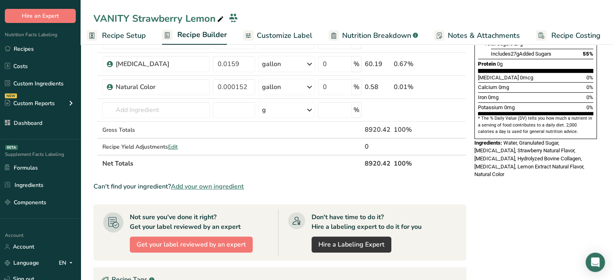
scroll to position [0, 0]
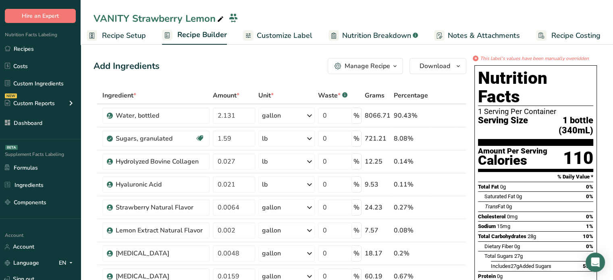
click at [293, 38] on span "Customize Label" at bounding box center [285, 35] width 56 height 11
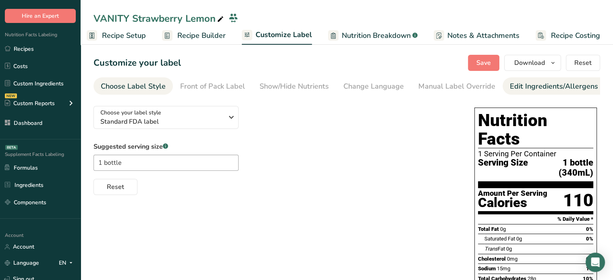
click at [544, 87] on div "Edit Ingredients/Allergens List" at bounding box center [561, 86] width 102 height 11
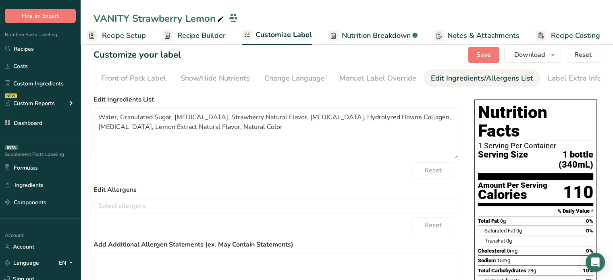
scroll to position [6, 0]
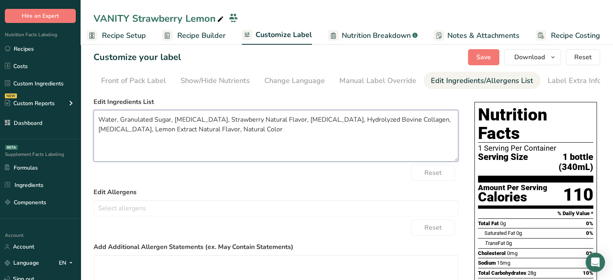
click at [274, 133] on textarea "Water, Granulated Sugar, Bromelain, Strawberry Natural Flavor, Citric Acid, Hyd…" at bounding box center [275, 136] width 365 height 52
type textarea "Water, Granulated Sugar, Bromelain, Strawberry Natural Flavor, Citric Acid, Hyd…"
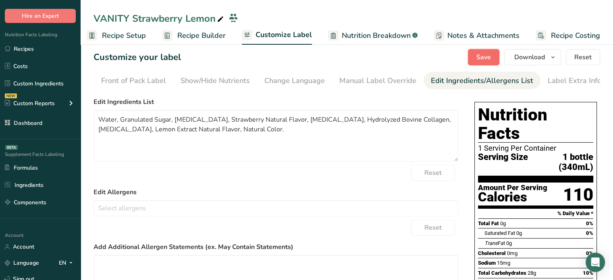
click at [483, 62] on button "Save" at bounding box center [483, 57] width 31 height 16
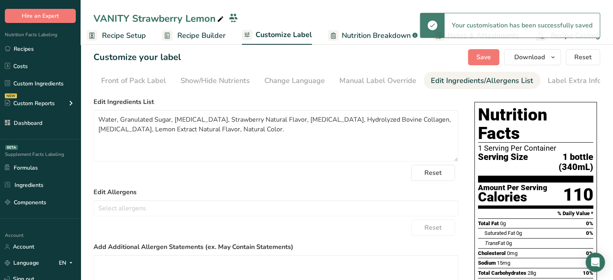
click at [546, 66] on section "Customize your label Save Download Choose what to show on your downloaded label…" at bounding box center [347, 242] width 532 height 412
click at [550, 61] on span "button" at bounding box center [553, 57] width 10 height 10
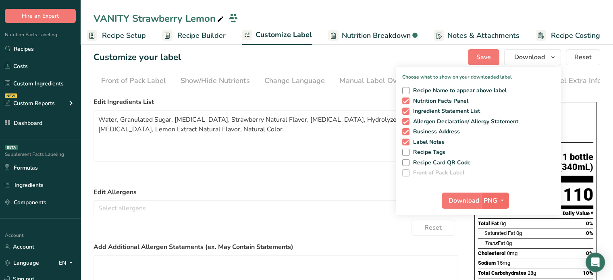
click at [504, 206] on div "Download PNG PNG BMP SVG PDF TXT" at bounding box center [478, 202] width 165 height 26
click at [504, 206] on button "PNG" at bounding box center [495, 201] width 28 height 16
click at [496, 253] on link "PDF" at bounding box center [496, 256] width 26 height 13
click at [474, 204] on span "Download" at bounding box center [464, 201] width 31 height 10
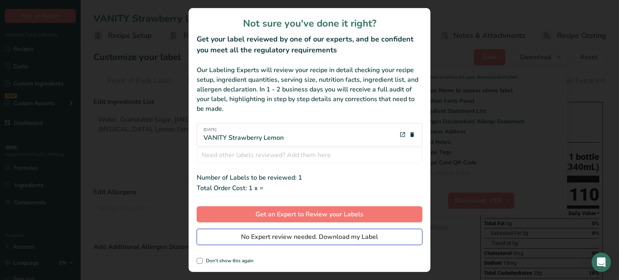
click at [401, 239] on button "No Expert review needed. Download my Label" at bounding box center [310, 237] width 226 height 16
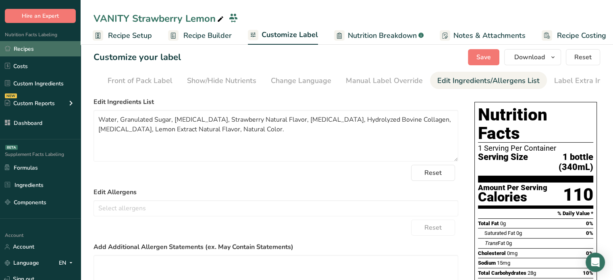
click at [60, 50] on link "Recipes" at bounding box center [40, 48] width 81 height 15
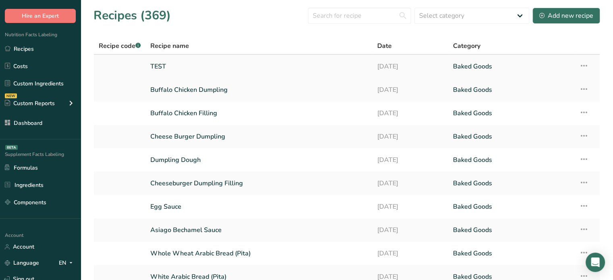
click at [185, 62] on link "TEST" at bounding box center [258, 66] width 217 height 17
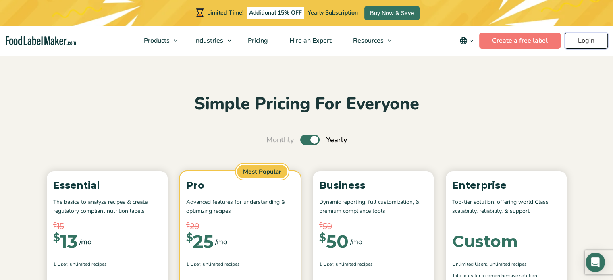
click at [591, 44] on link "Login" at bounding box center [586, 41] width 43 height 16
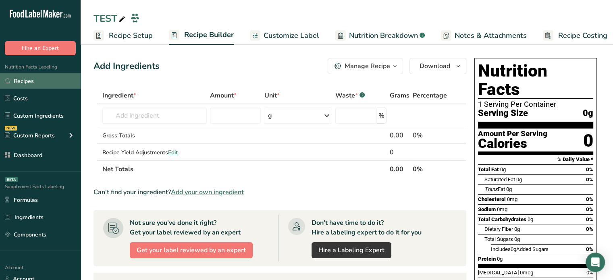
click at [43, 79] on link "Recipes" at bounding box center [40, 80] width 81 height 15
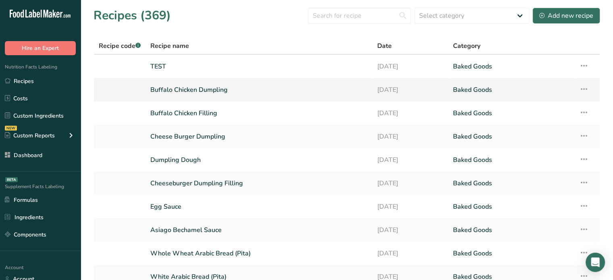
click at [166, 91] on link "Buffalo Chicken Dumpling" at bounding box center [258, 89] width 217 height 17
click at [182, 91] on link "Buffalo Chicken Dumpling" at bounding box center [258, 89] width 217 height 17
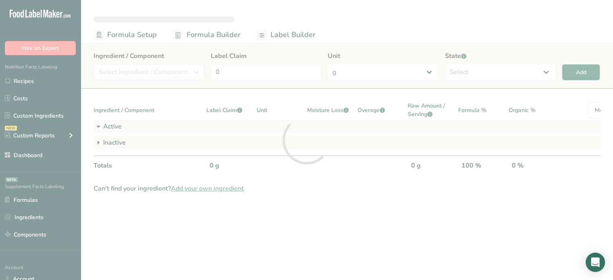
select select "2"
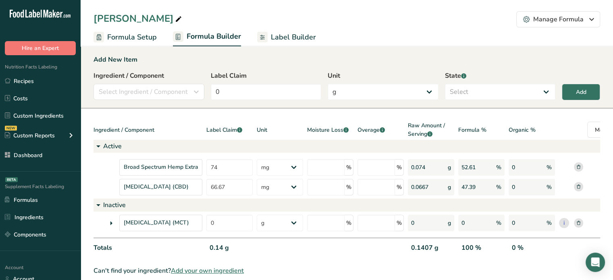
click at [271, 30] on link "Label Builder" at bounding box center [286, 37] width 59 height 18
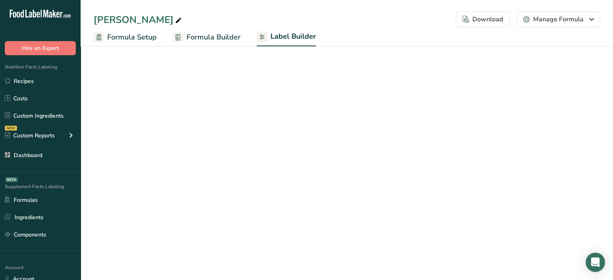
select select "Roboto"
select select "bold"
select select "center"
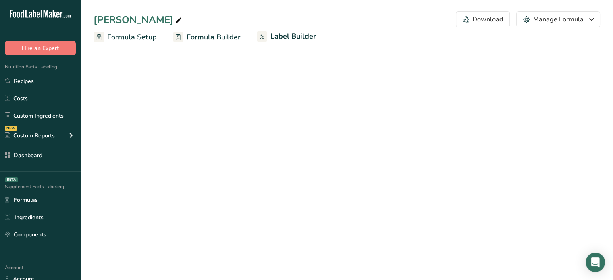
select select "center"
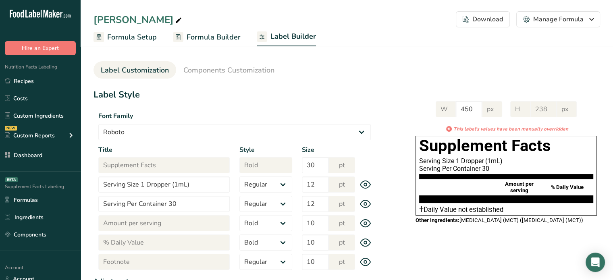
click at [227, 36] on span "Formula Builder" at bounding box center [214, 37] width 54 height 11
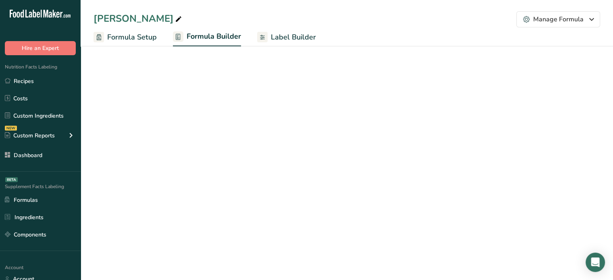
select select "2"
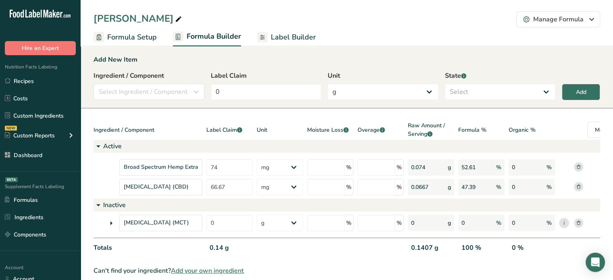
click at [112, 218] on icon at bounding box center [111, 223] width 10 height 15
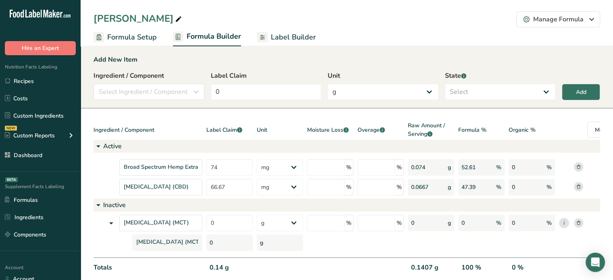
click at [302, 36] on span "Label Builder" at bounding box center [293, 37] width 45 height 11
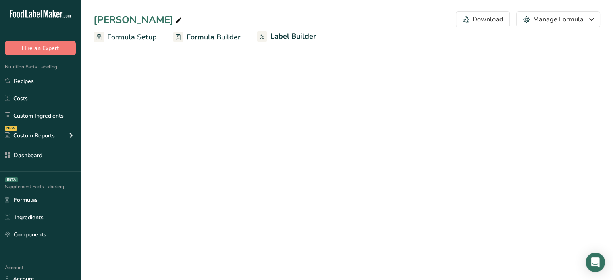
select select "Roboto"
select select "bold"
select select "center"
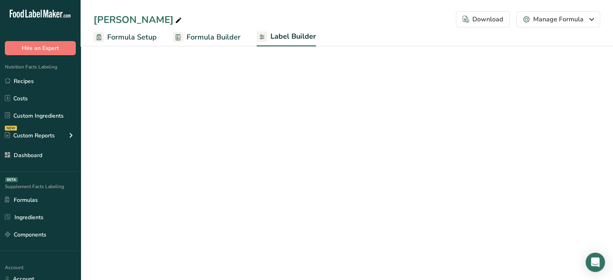
select select "center"
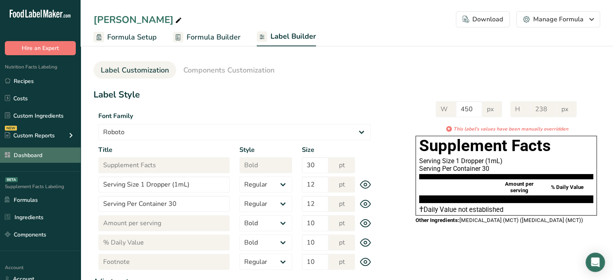
click at [56, 153] on link "Dashboard" at bounding box center [40, 154] width 81 height 15
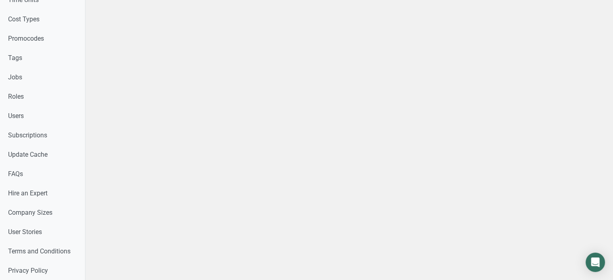
scroll to position [458, 0]
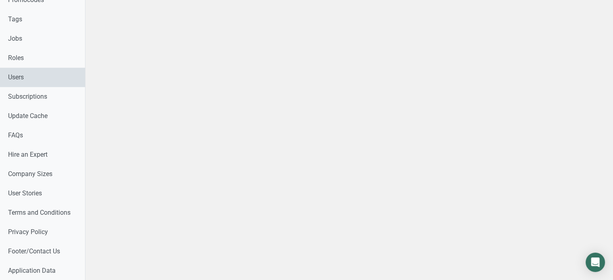
click at [66, 85] on link "Users" at bounding box center [42, 77] width 85 height 19
drag, startPoint x: 66, startPoint y: 85, endPoint x: 619, endPoint y: 131, distance: 554.8
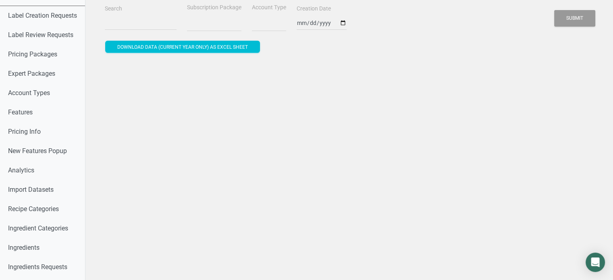
scroll to position [9, 0]
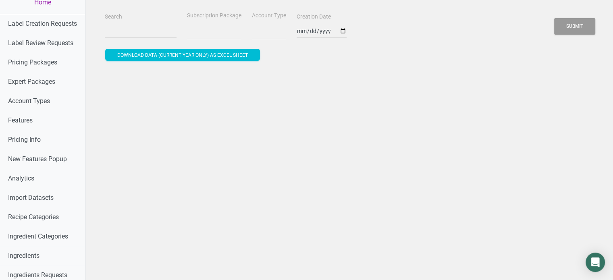
select select
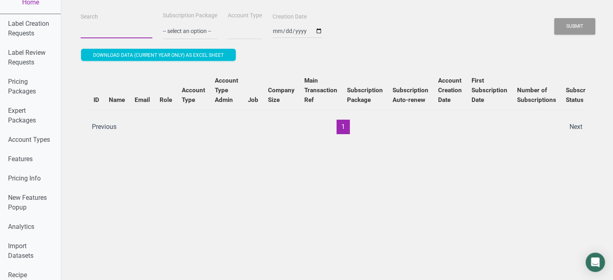
click at [102, 24] on input "Search" at bounding box center [117, 31] width 72 height 15
paste input "d.rodriguez.r9.centro@gmail.com"
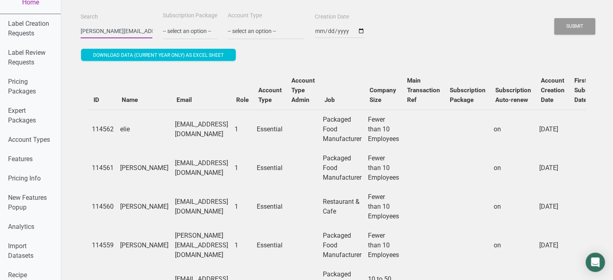
scroll to position [0, 21]
click at [554, 18] on button "Submit" at bounding box center [574, 26] width 41 height 17
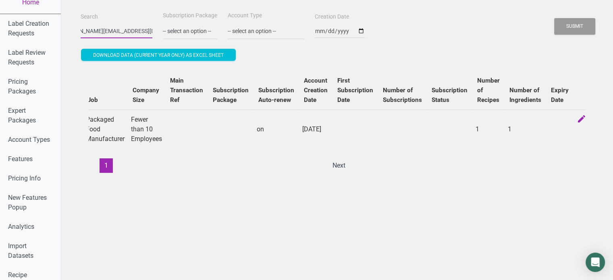
scroll to position [0, 0]
click at [108, 31] on input "d.rodriguez.r9.centro@gmail.com" at bounding box center [117, 31] width 72 height 15
paste input "aline.romero@adams-brooks"
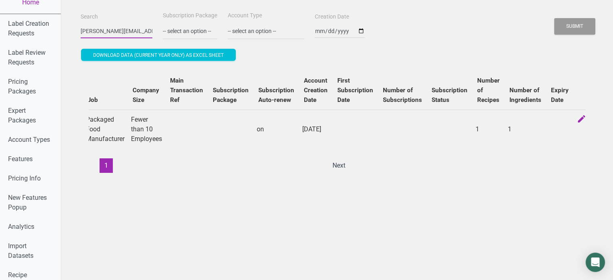
scroll to position [0, 21]
type input "aline.romero@adams-brooks.com"
click at [554, 18] on button "Submit" at bounding box center [574, 26] width 41 height 17
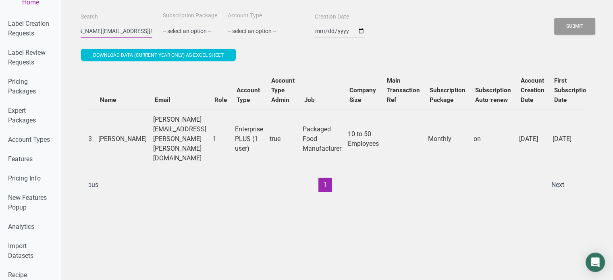
scroll to position [0, 0]
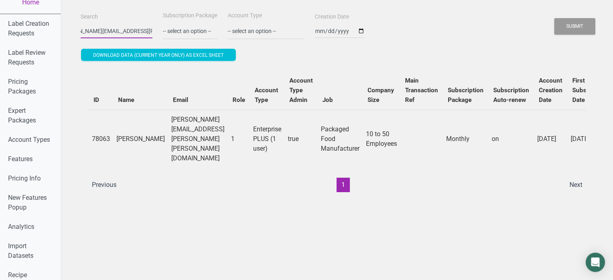
drag, startPoint x: 306, startPoint y: 179, endPoint x: 183, endPoint y: 178, distance: 123.3
click at [183, 178] on div "ID Name Email Role Account Type Account Type Admin Job Company Size Main Transa…" at bounding box center [337, 131] width 513 height 137
drag, startPoint x: 118, startPoint y: 123, endPoint x: 128, endPoint y: 133, distance: 14.3
click at [128, 133] on td "Aline Romero" at bounding box center [140, 139] width 55 height 58
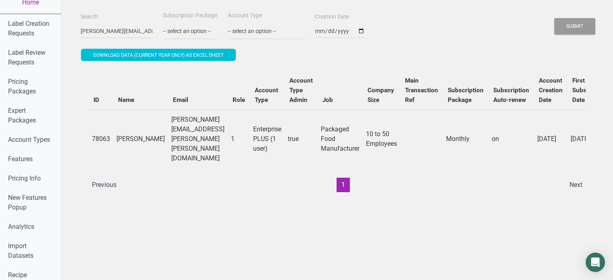
drag, startPoint x: 140, startPoint y: 135, endPoint x: 113, endPoint y: 128, distance: 28.1
click at [113, 128] on td "Aline Romero" at bounding box center [140, 139] width 55 height 58
copy td "Aline Romero"
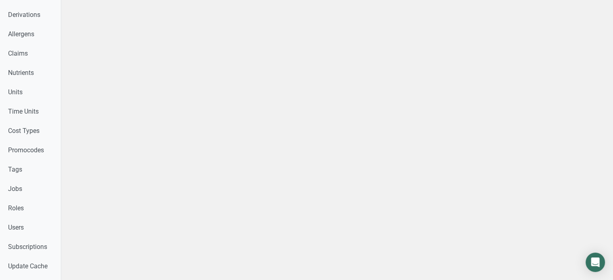
scroll to position [396, 0]
click at [27, 224] on link "Users" at bounding box center [30, 226] width 61 height 19
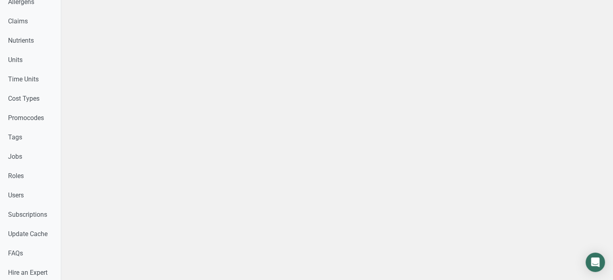
scroll to position [144, 0]
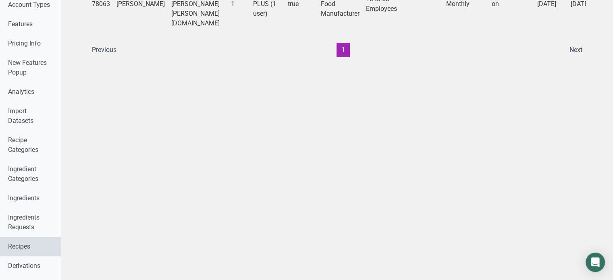
click at [12, 250] on link "Recipes" at bounding box center [30, 246] width 61 height 19
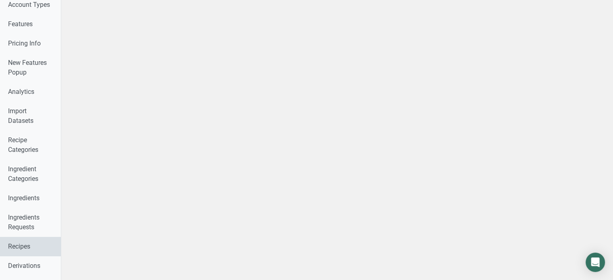
click at [12, 250] on link "Recipes" at bounding box center [30, 246] width 61 height 19
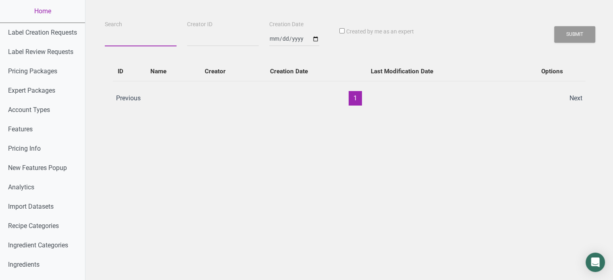
paste input "Aline Romero"
click at [153, 42] on input "Aline Romero" at bounding box center [141, 39] width 72 height 15
type input "Aline Romero"
click at [554, 26] on button "Submit" at bounding box center [574, 34] width 41 height 17
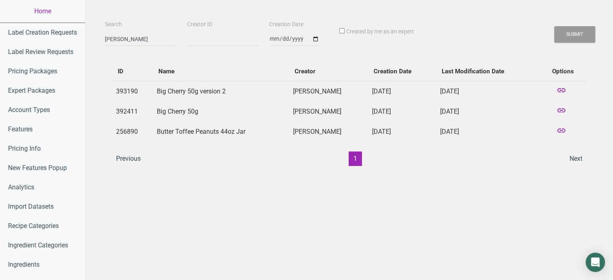
click at [240, 104] on td "Big Cherry 50g" at bounding box center [222, 112] width 137 height 20
click at [554, 130] on td at bounding box center [562, 132] width 45 height 20
click at [558, 130] on icon at bounding box center [561, 131] width 10 height 11
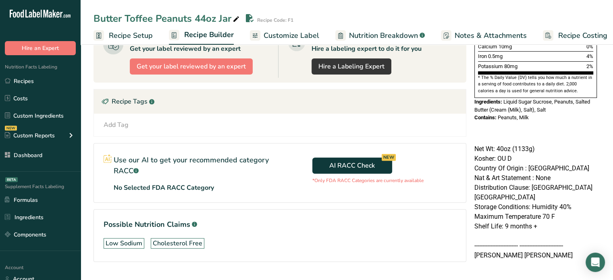
scroll to position [250, 0]
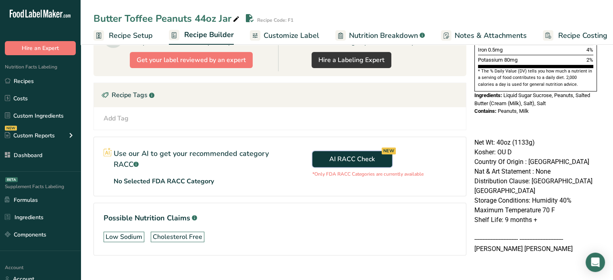
click at [328, 156] on button "AI RACC Check NEW" at bounding box center [352, 159] width 80 height 16
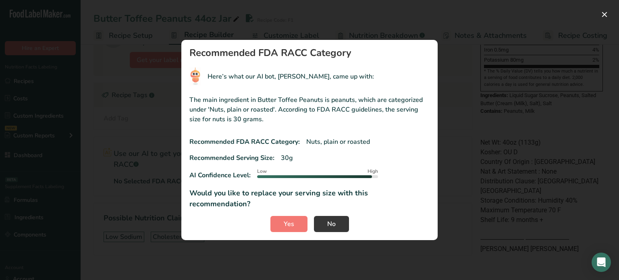
click at [278, 81] on p "Here’s what our AI bot, [PERSON_NAME], came up with:" at bounding box center [291, 77] width 166 height 10
drag, startPoint x: 262, startPoint y: 83, endPoint x: 287, endPoint y: 82, distance: 25.4
click at [287, 81] on p "Here’s what our AI bot, [PERSON_NAME], came up with:" at bounding box center [291, 77] width 166 height 10
drag, startPoint x: 369, startPoint y: 181, endPoint x: 286, endPoint y: 179, distance: 83.0
click at [286, 179] on div "Low High" at bounding box center [317, 175] width 121 height 12
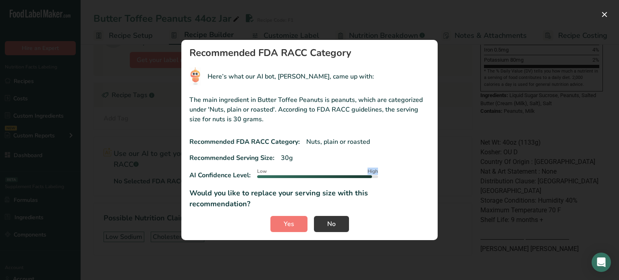
click at [286, 179] on div "Low High" at bounding box center [317, 175] width 121 height 12
click at [332, 220] on span "No" at bounding box center [331, 224] width 8 height 10
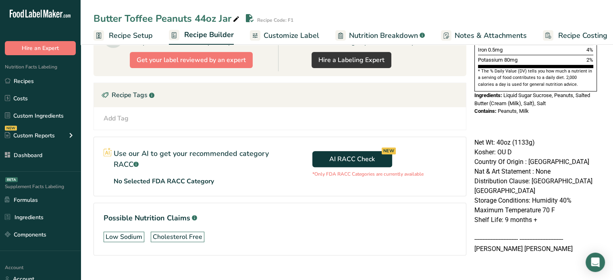
click at [176, 182] on p "No Selected FDA RACC Category" at bounding box center [164, 181] width 100 height 10
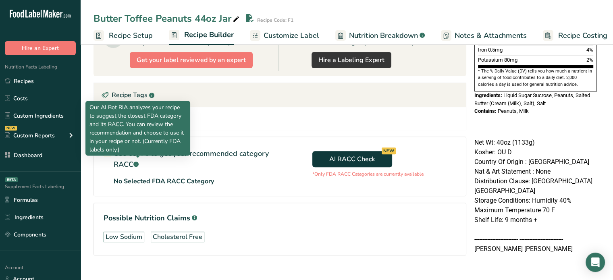
click at [138, 162] on rect at bounding box center [135, 164] width 5 height 5
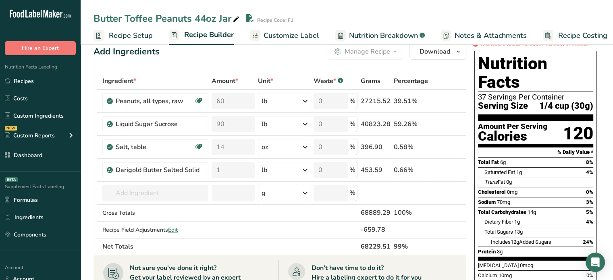
scroll to position [0, 0]
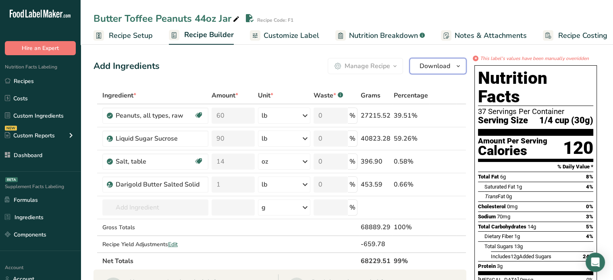
click at [434, 64] on span "Download" at bounding box center [434, 66] width 31 height 10
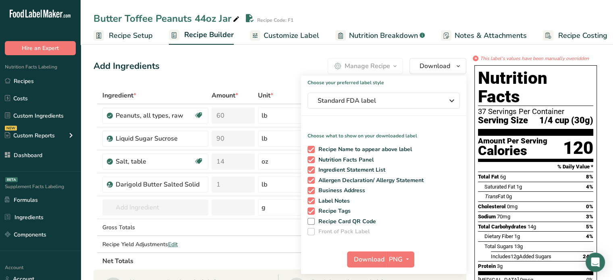
click at [384, 63] on div "Manage Recipe Delete Recipe Duplicate Recipe Scale Recipe Save as Sub-Recipe .a…" at bounding box center [365, 66] width 75 height 16
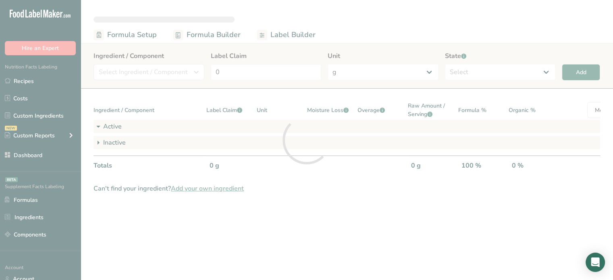
select select "2"
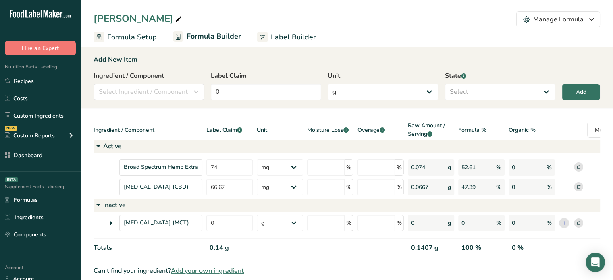
click at [299, 33] on span "Label Builder" at bounding box center [293, 37] width 45 height 11
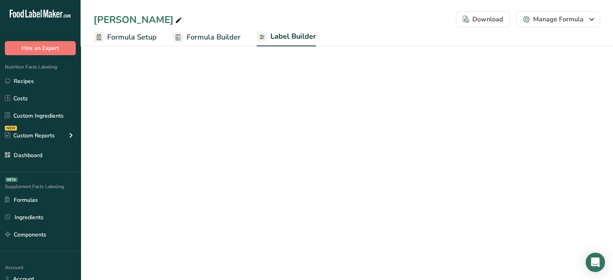
select select "Roboto"
select select "bold"
select select "center"
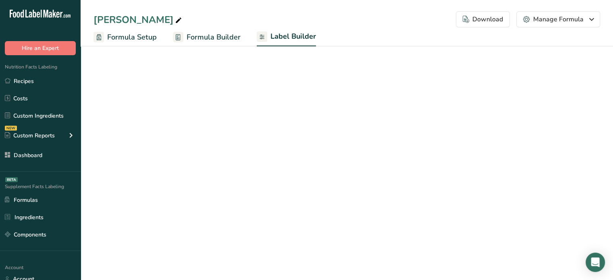
select select "center"
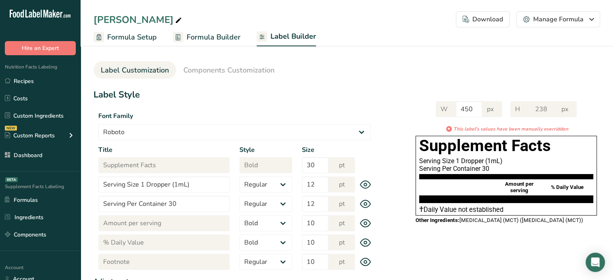
click at [490, 130] on icon "This label's values have been manually overridden" at bounding box center [510, 128] width 115 height 7
click at [29, 78] on link "Recipes" at bounding box center [40, 80] width 81 height 15
